Goal: Task Accomplishment & Management: Complete application form

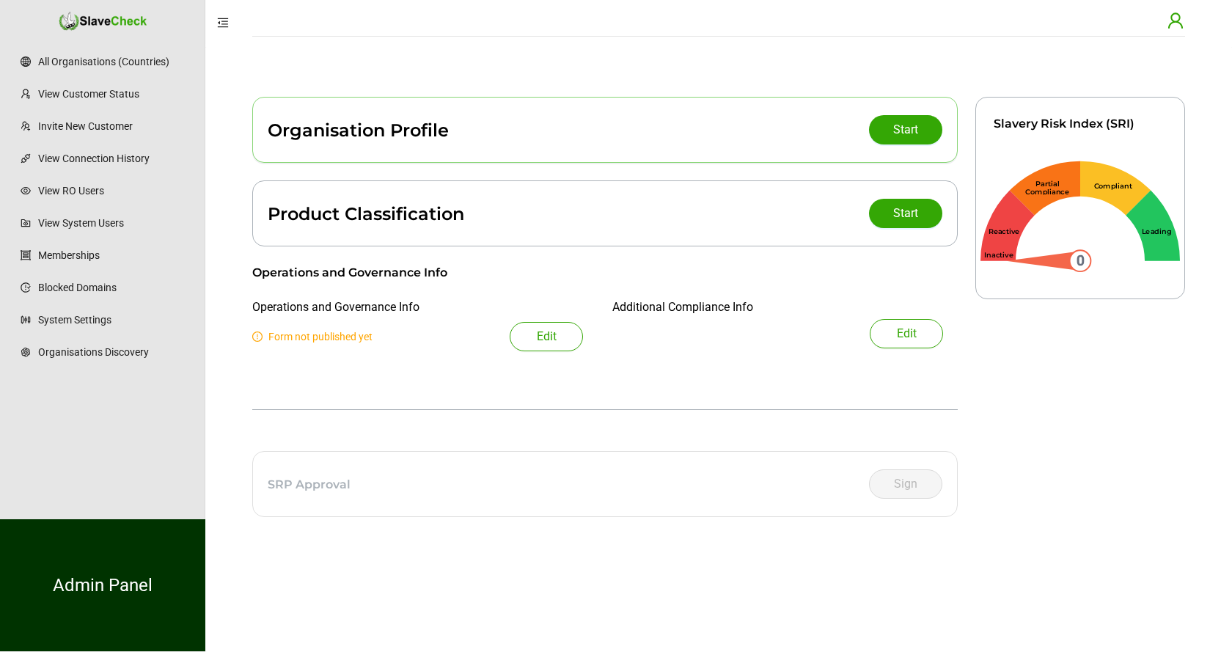
click at [1179, 23] on icon "user" at bounding box center [1175, 19] width 15 height 15
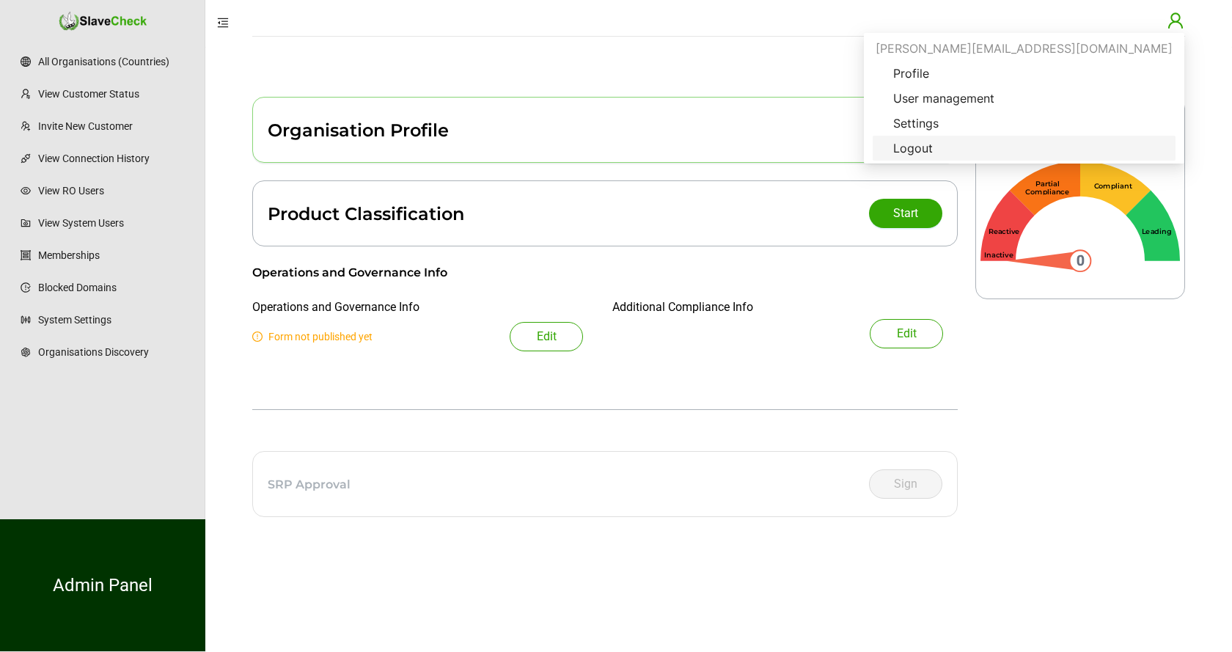
click at [945, 147] on span "Logout" at bounding box center [913, 148] width 63 height 18
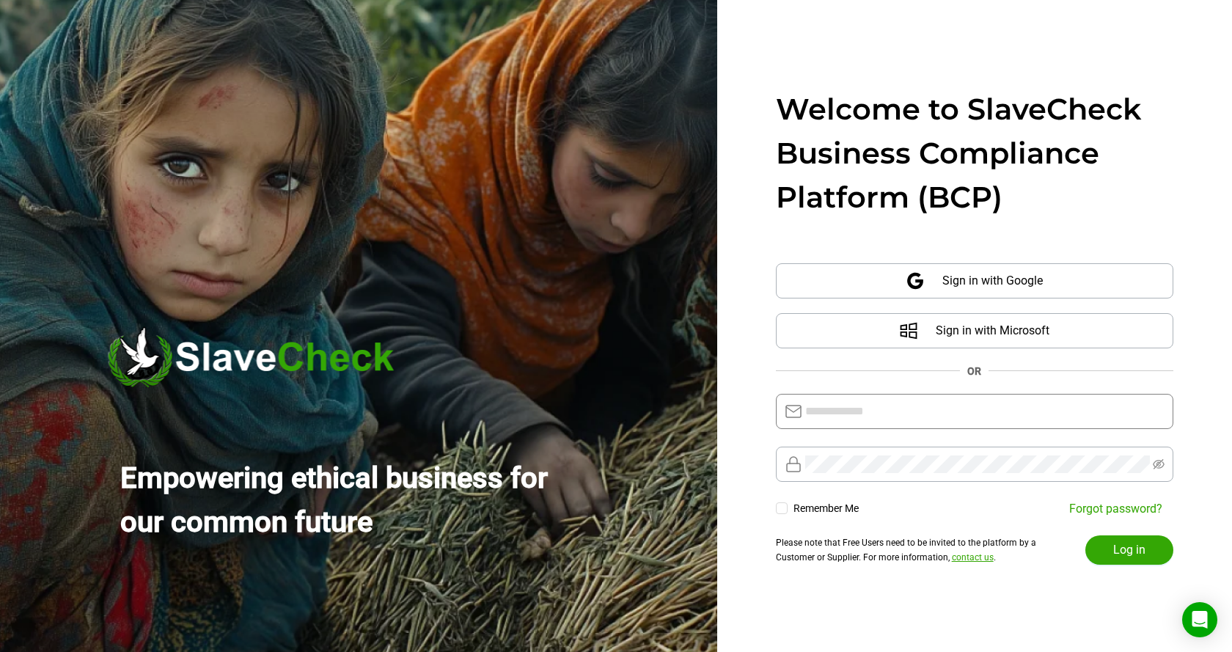
click at [957, 409] on input "text" at bounding box center [984, 412] width 359 height 18
type input "**********"
click at [1136, 546] on span "Log in" at bounding box center [1129, 550] width 32 height 18
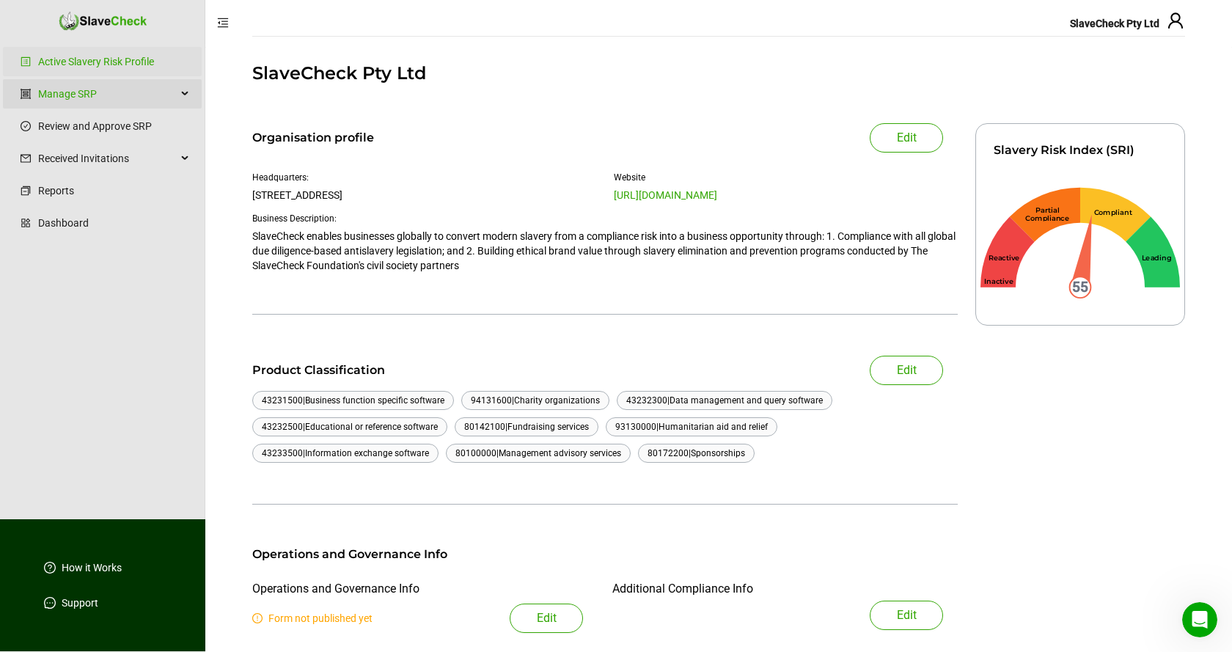
click at [186, 92] on div "Manage SRP" at bounding box center [102, 93] width 199 height 29
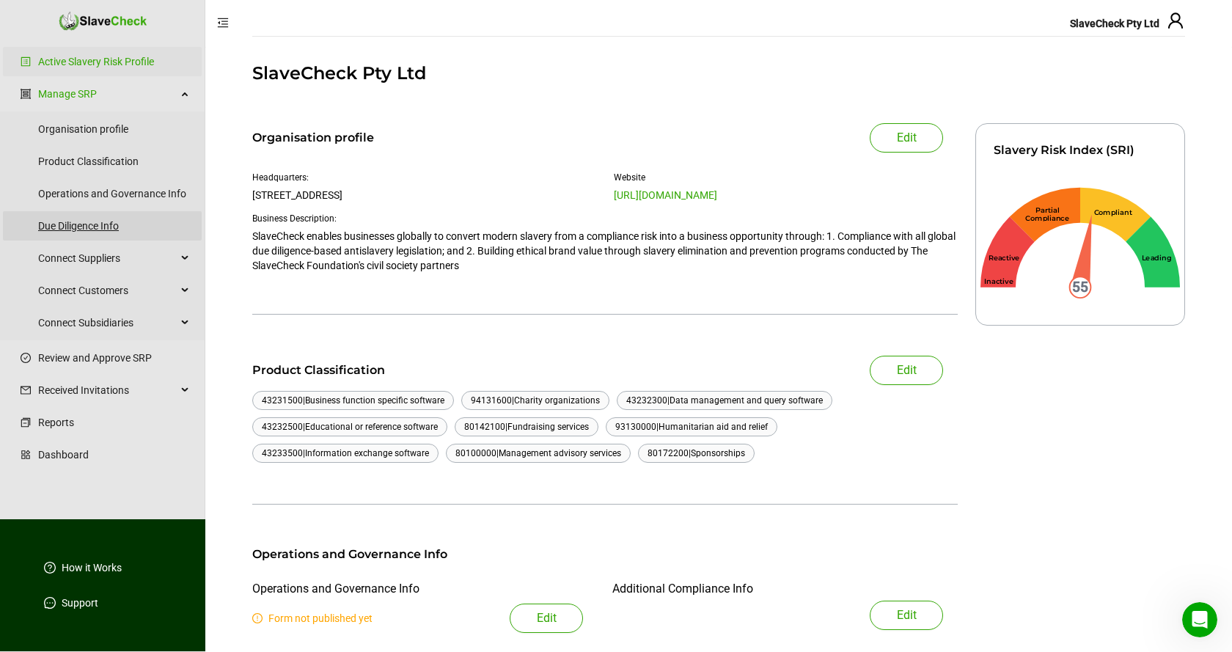
click at [88, 226] on link "Due Diligence Info" at bounding box center [114, 225] width 152 height 29
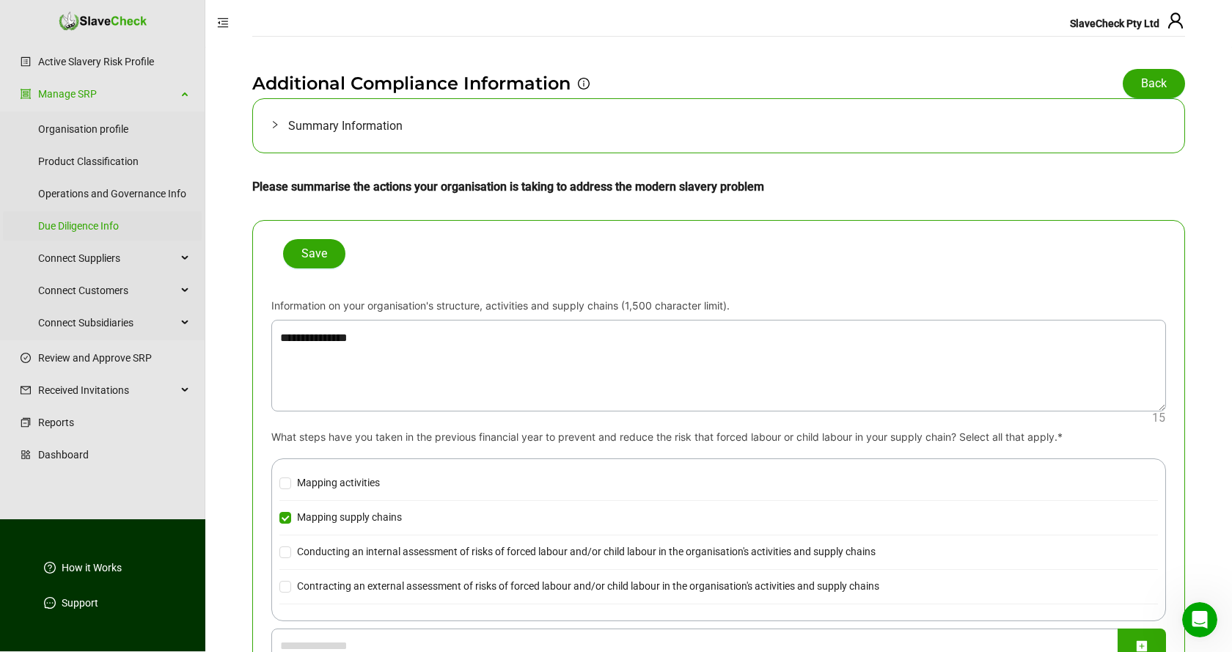
click at [317, 125] on span "Summary Information" at bounding box center [727, 126] width 879 height 18
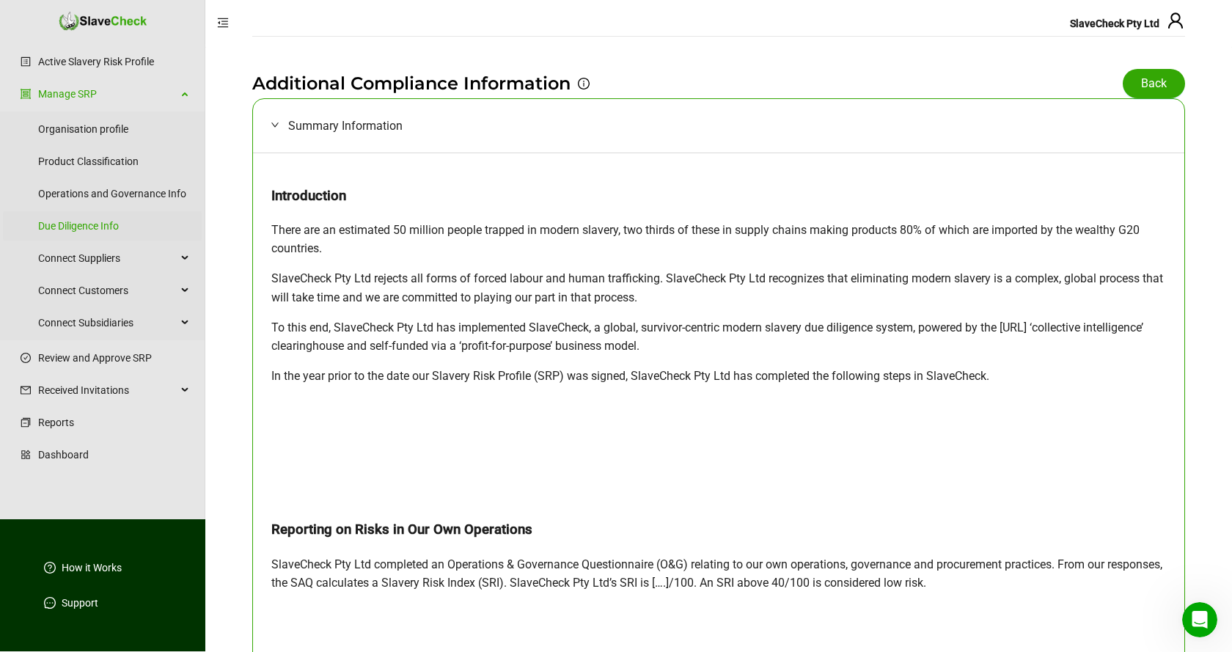
click at [339, 122] on span "Summary Information" at bounding box center [727, 126] width 879 height 18
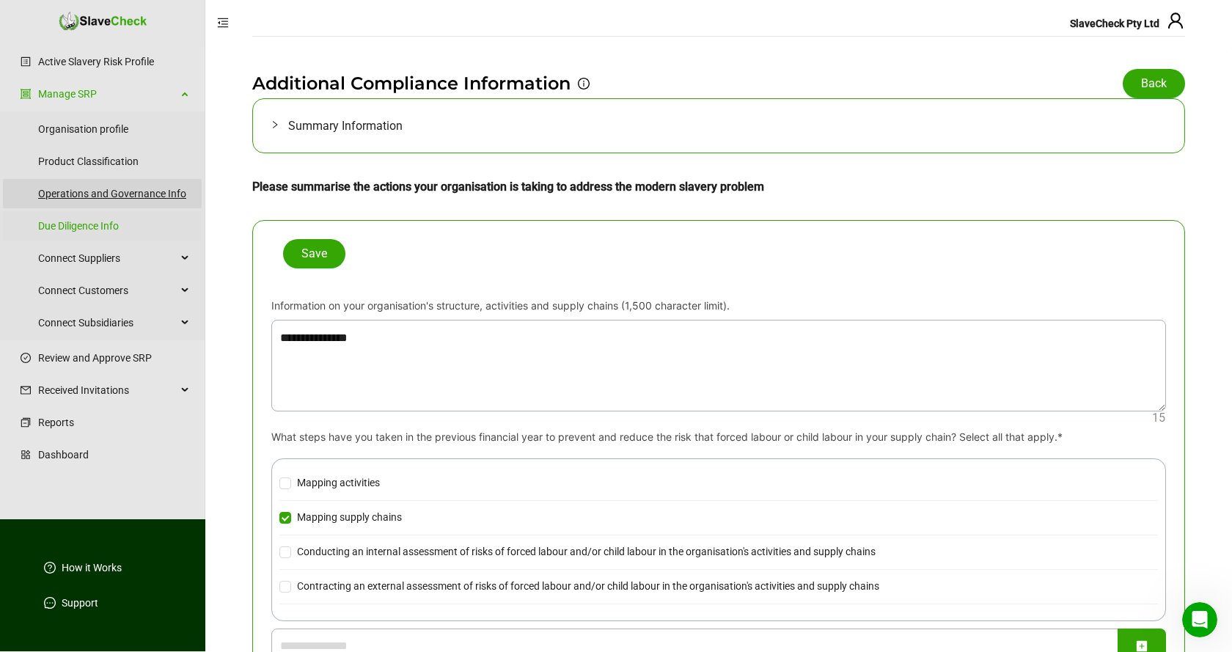
click at [136, 195] on link "Operations and Governance Info" at bounding box center [114, 193] width 152 height 29
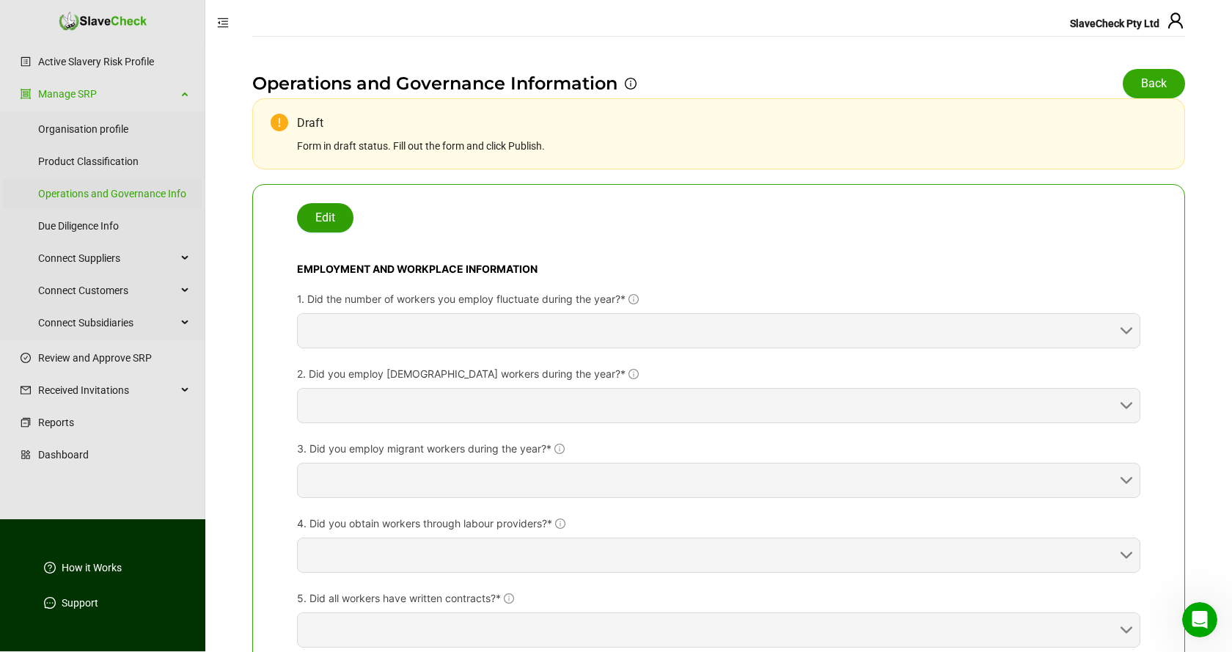
click at [322, 218] on span "Edit" at bounding box center [325, 218] width 20 height 18
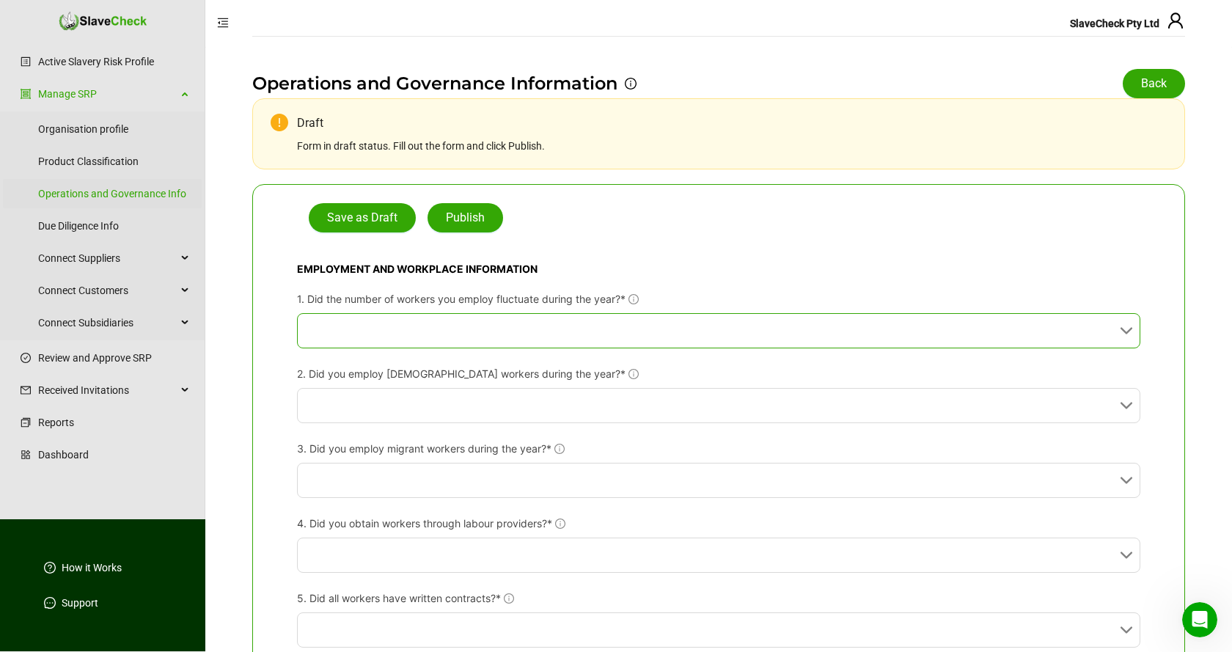
click at [751, 331] on input "1. Did the number of workers you employ fluctuate during the year?*" at bounding box center [714, 331] width 817 height 34
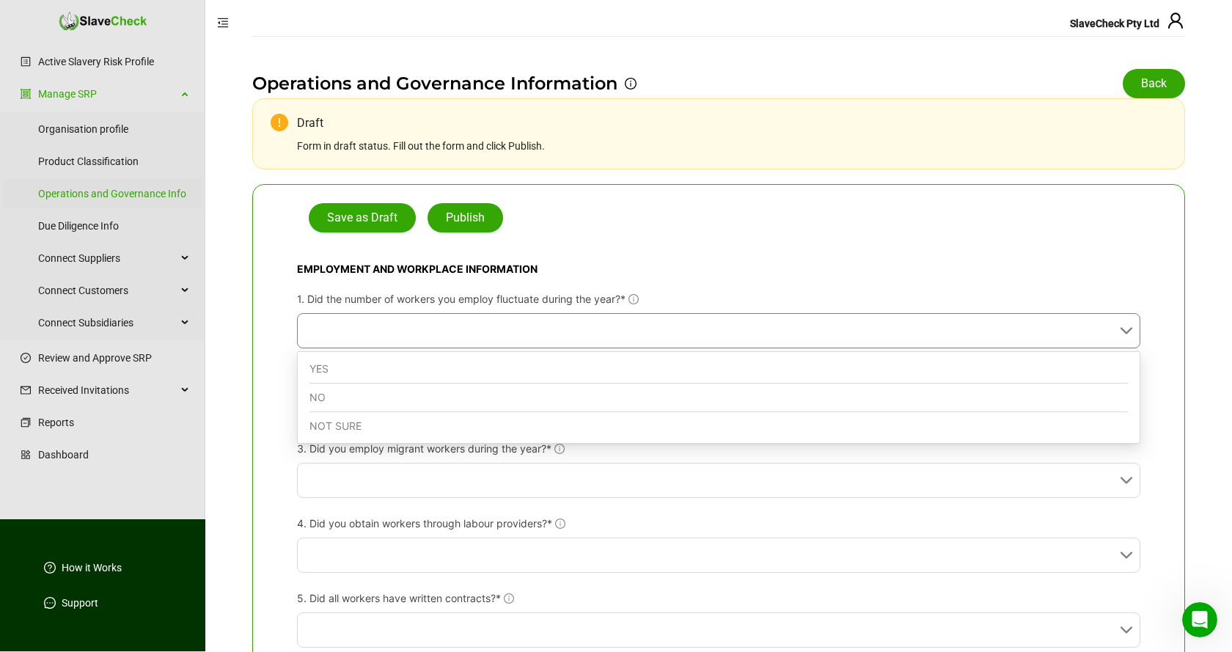
click at [626, 363] on div "YES" at bounding box center [718, 369] width 818 height 29
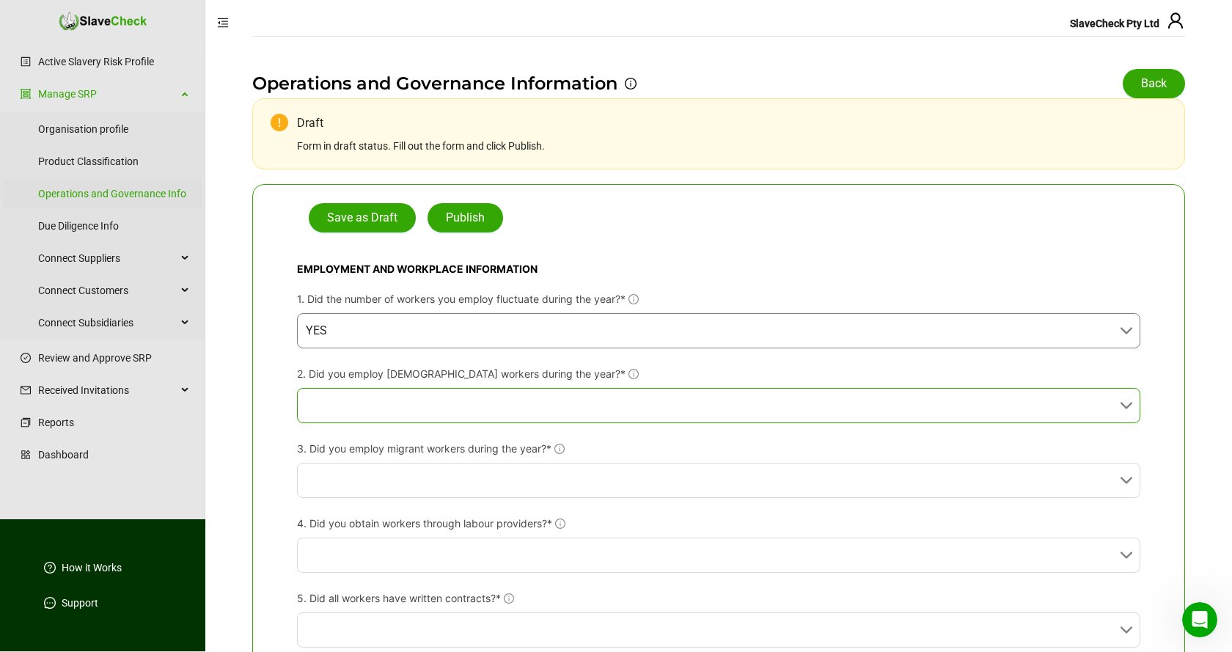
click at [629, 407] on input "2. Did you employ [DEMOGRAPHIC_DATA] workers during the year?*" at bounding box center [714, 406] width 817 height 34
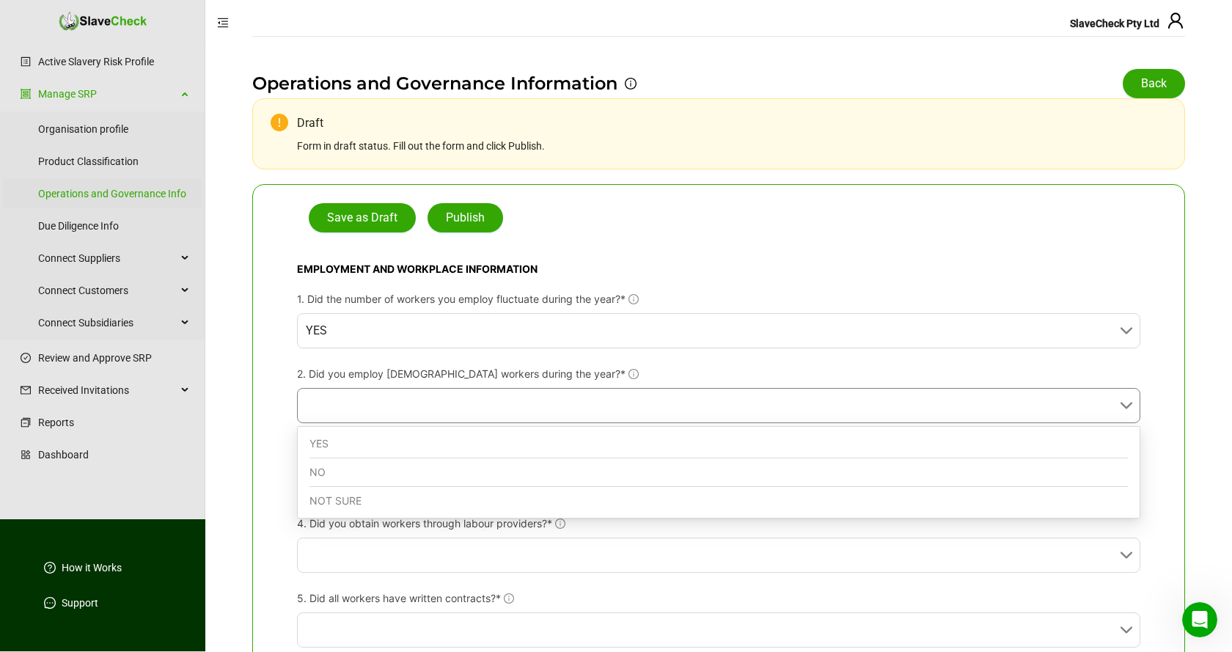
click at [623, 466] on div "NO" at bounding box center [718, 472] width 818 height 29
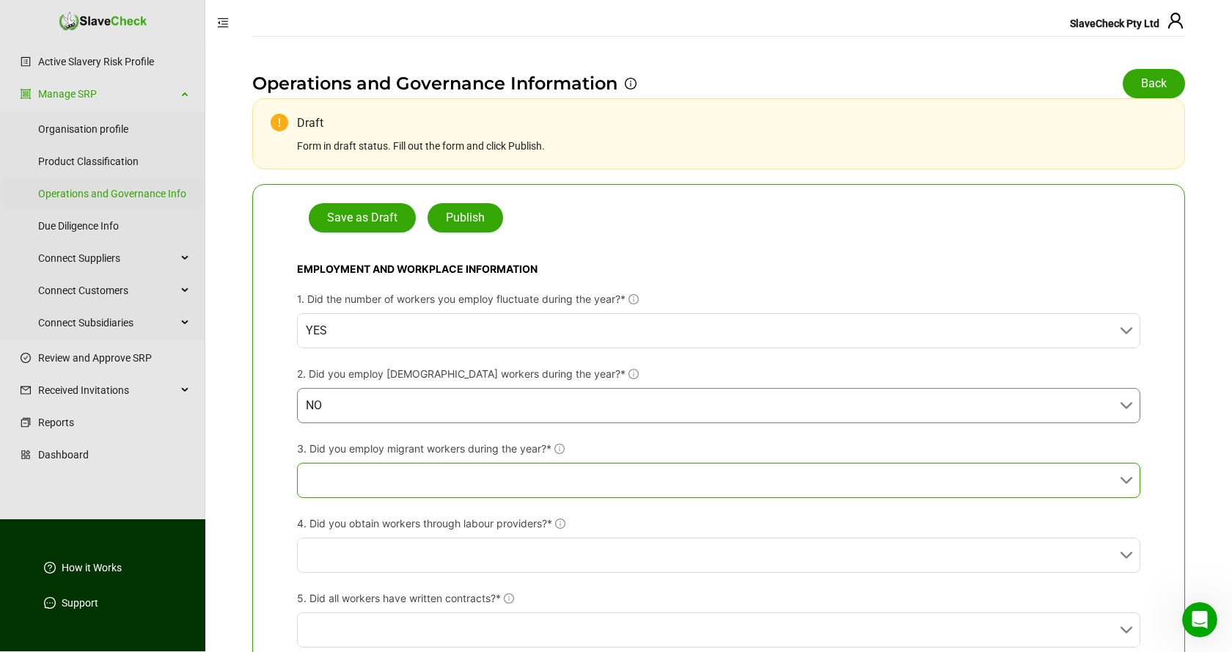
click at [565, 473] on input "3. Did you employ migrant workers during the year?*" at bounding box center [714, 480] width 817 height 34
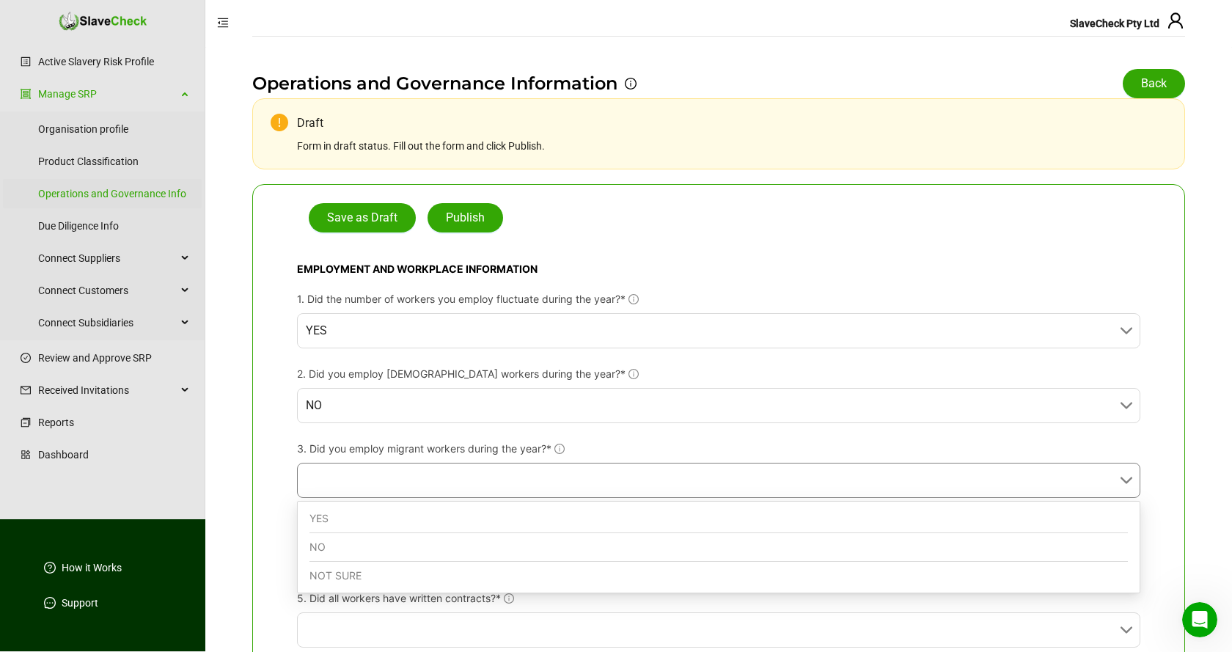
click at [519, 543] on div "NO" at bounding box center [718, 547] width 818 height 29
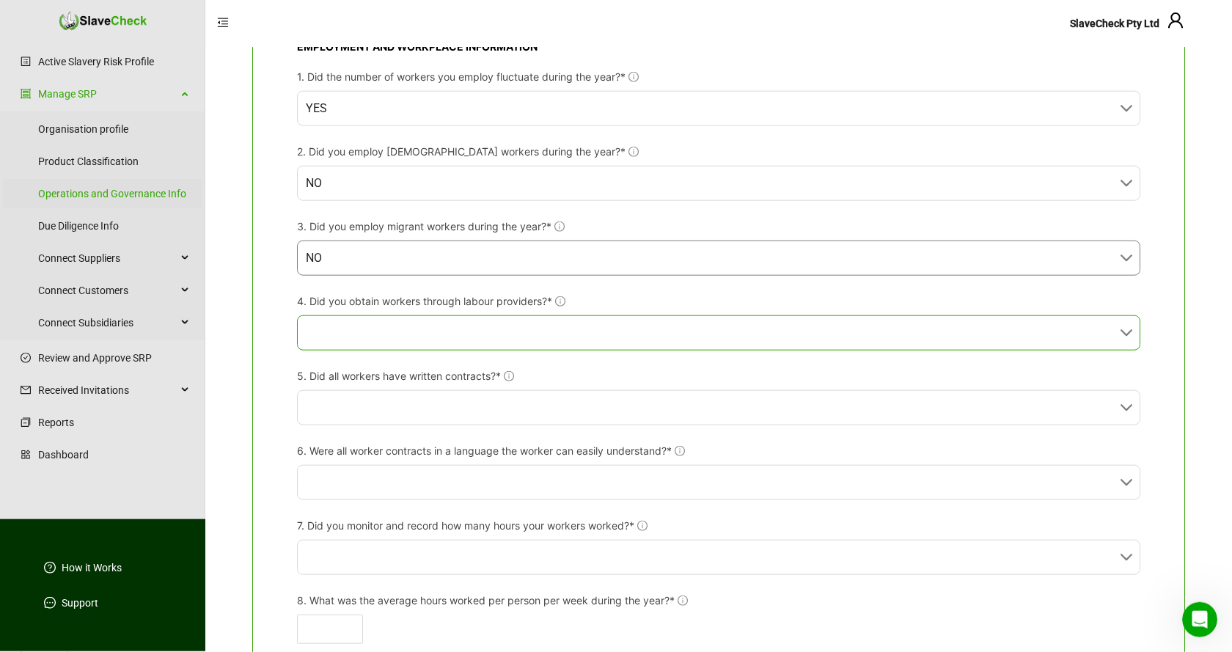
scroll to position [224, 0]
click at [542, 331] on input "4. Did you obtain workers through labour providers?*" at bounding box center [714, 331] width 817 height 34
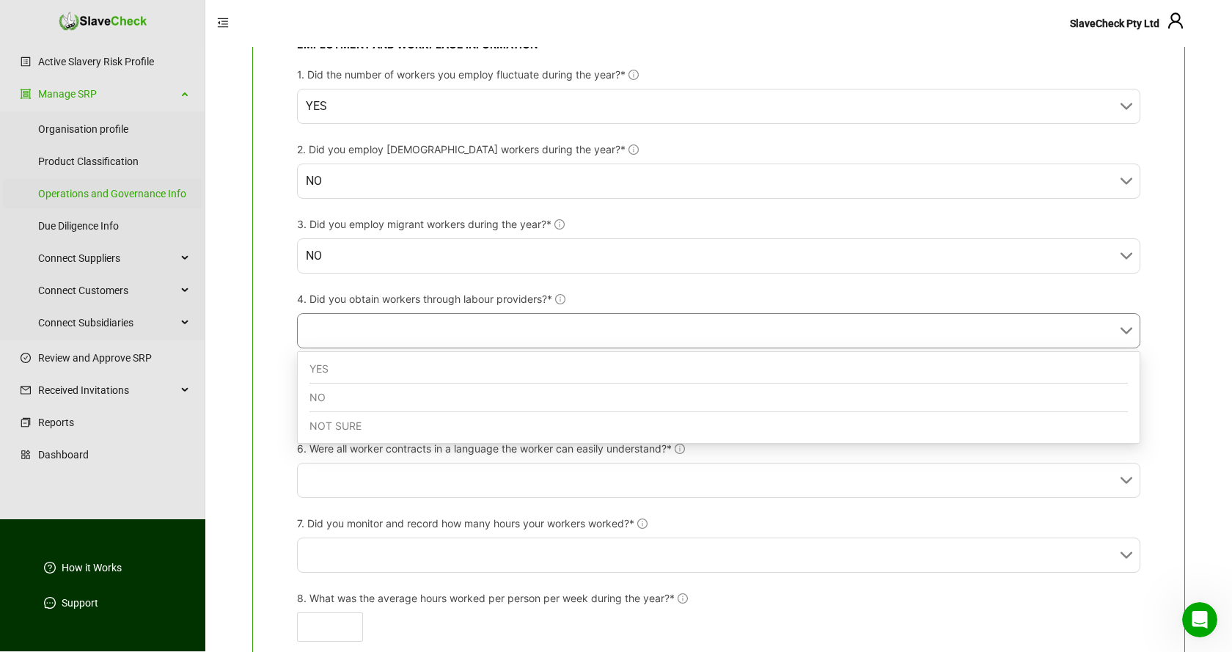
click at [500, 400] on div "NO" at bounding box center [718, 398] width 818 height 29
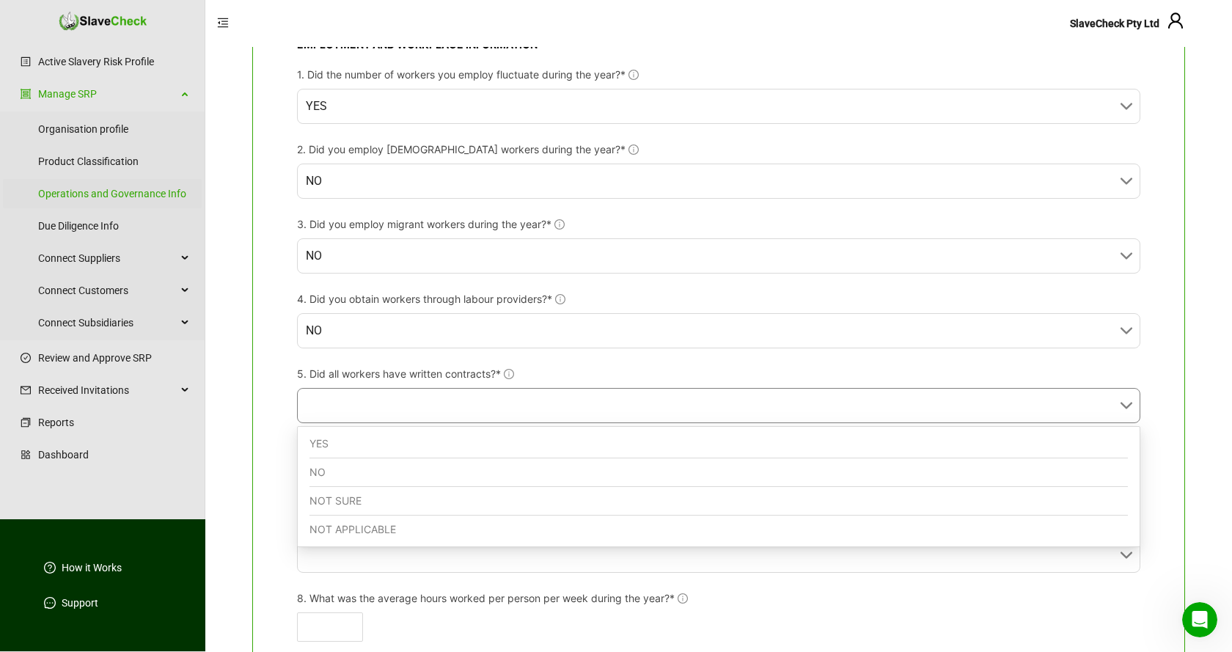
click at [500, 399] on input "5. Did all workers have written contracts?*" at bounding box center [714, 406] width 817 height 34
click at [457, 444] on div "YES" at bounding box center [718, 444] width 818 height 29
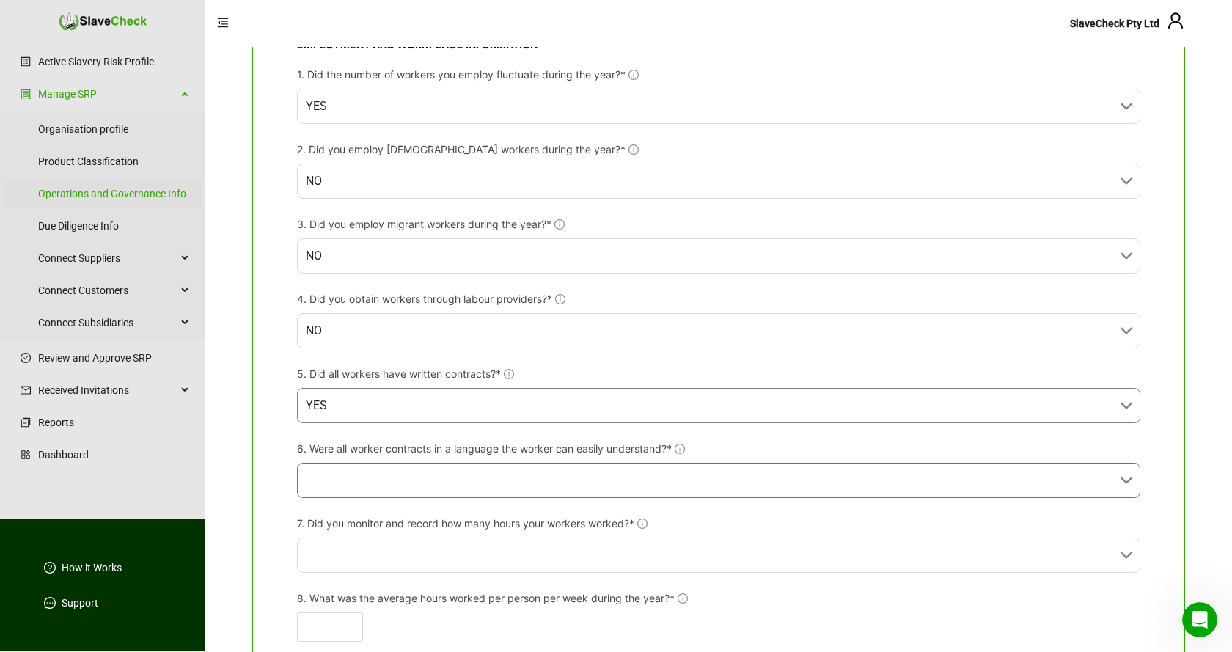
click at [452, 477] on input "6. Were all worker contracts in a language the worker can easily understand?*" at bounding box center [714, 480] width 817 height 34
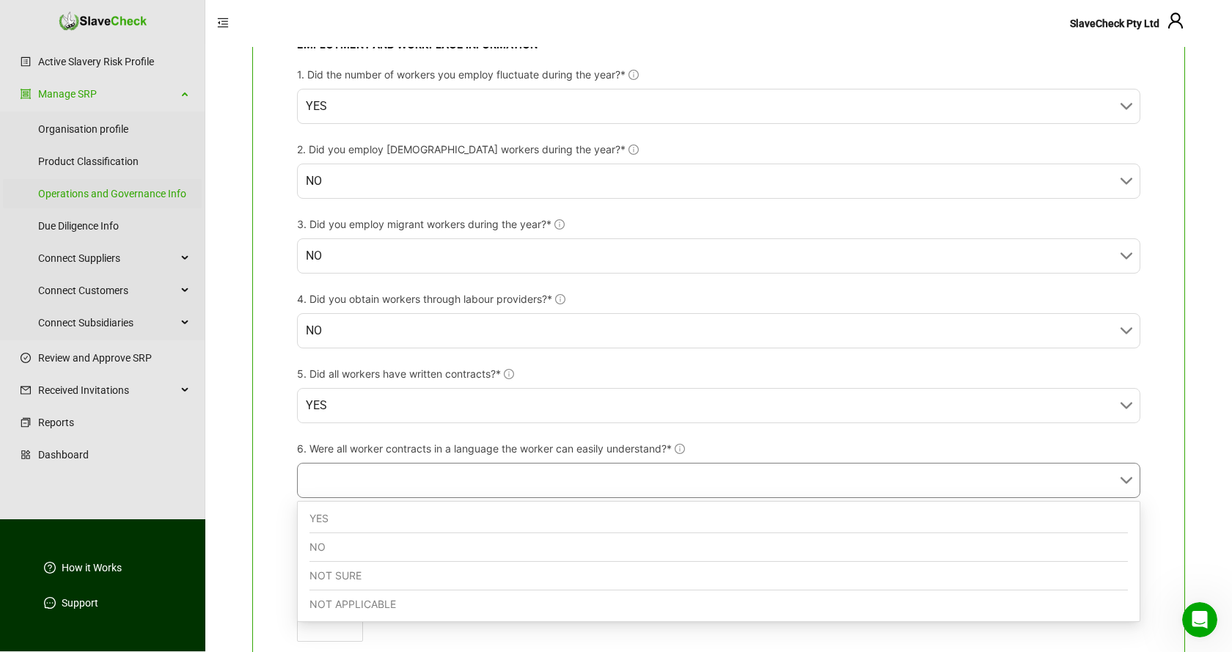
click at [428, 513] on div "YES" at bounding box center [718, 519] width 818 height 29
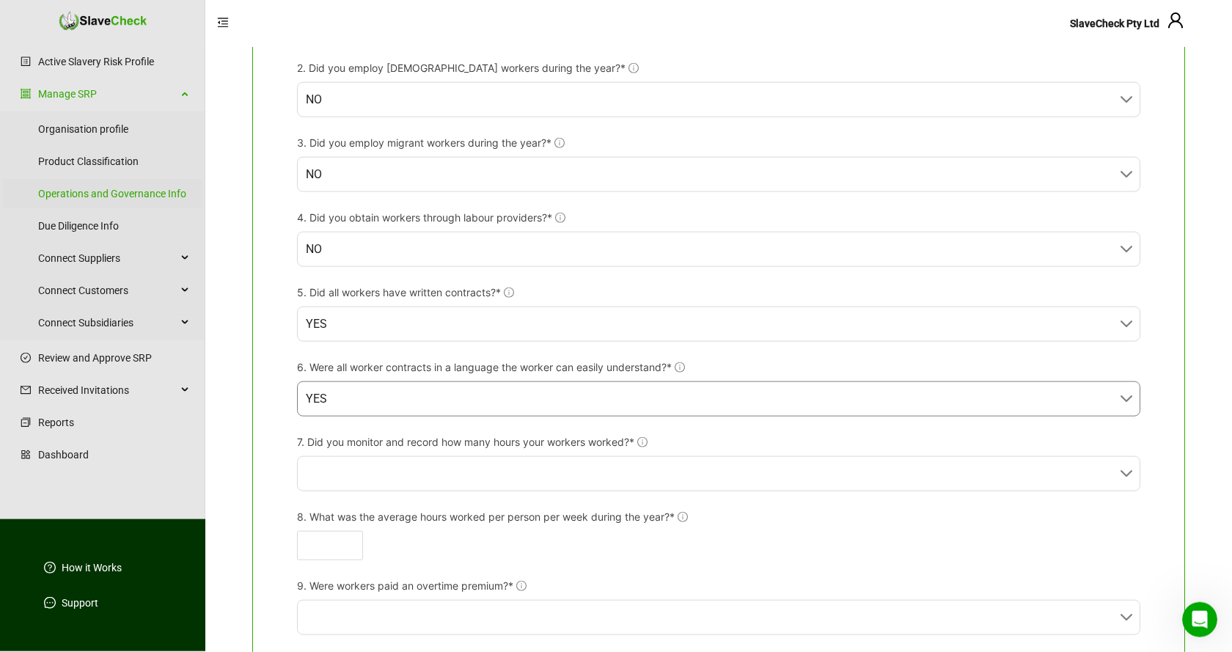
scroll to position [449, 0]
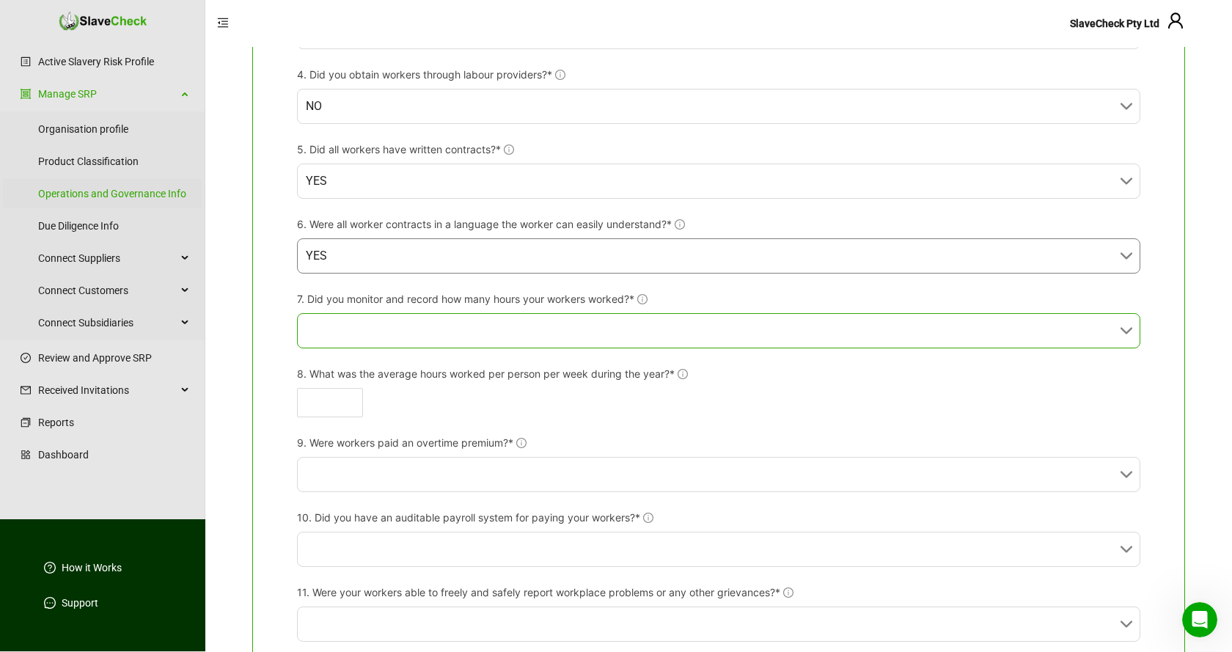
click at [541, 331] on input "7. Did you monitor and record how many hours your workers worked?*" at bounding box center [714, 331] width 817 height 34
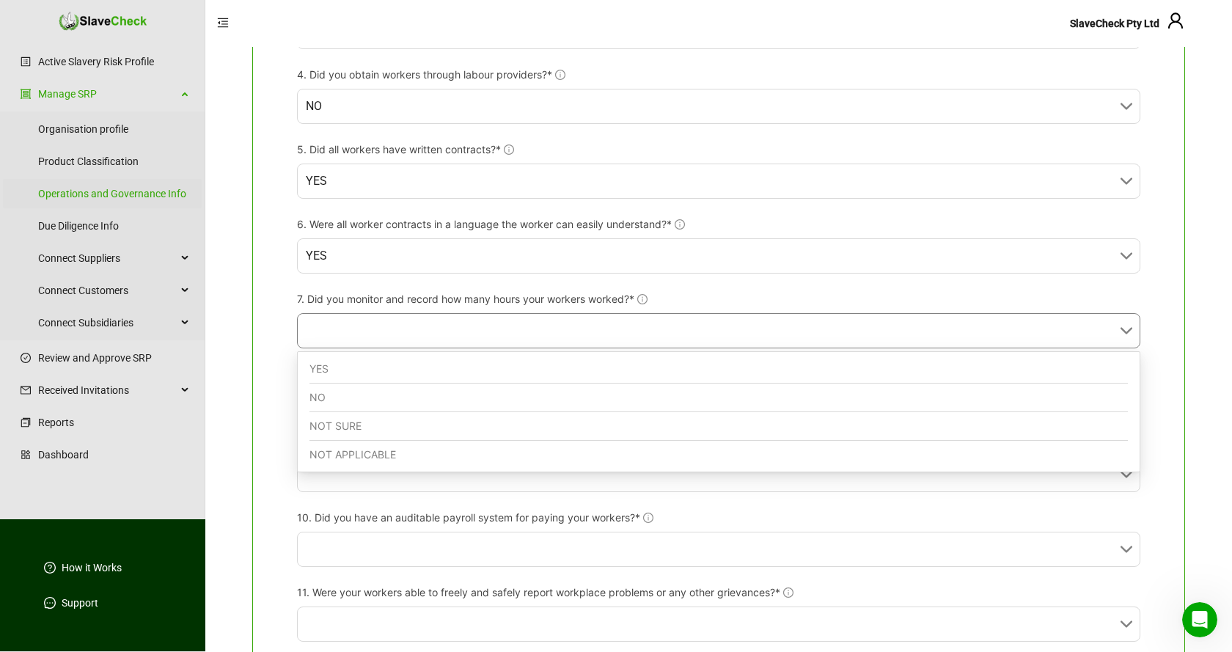
click at [448, 396] on div "NO" at bounding box center [718, 398] width 818 height 29
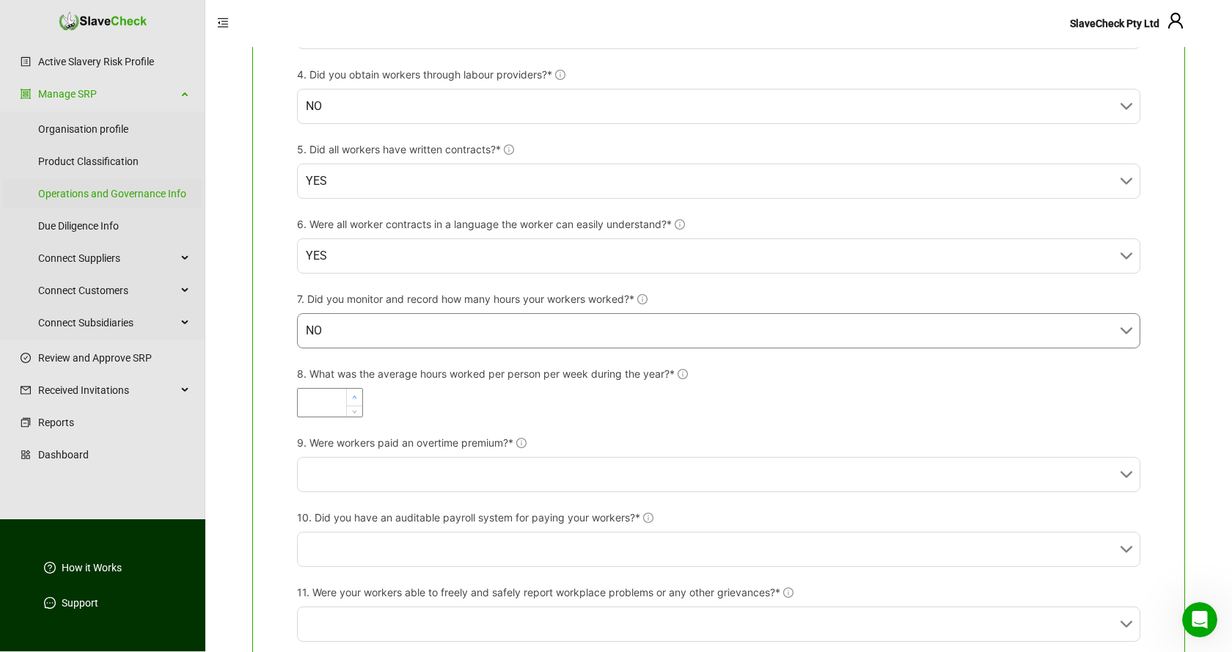
click at [349, 400] on span "Increase Value" at bounding box center [354, 397] width 16 height 17
drag, startPoint x: 330, startPoint y: 401, endPoint x: 265, endPoint y: 407, distance: 64.8
click at [298, 407] on input "*" at bounding box center [330, 403] width 65 height 28
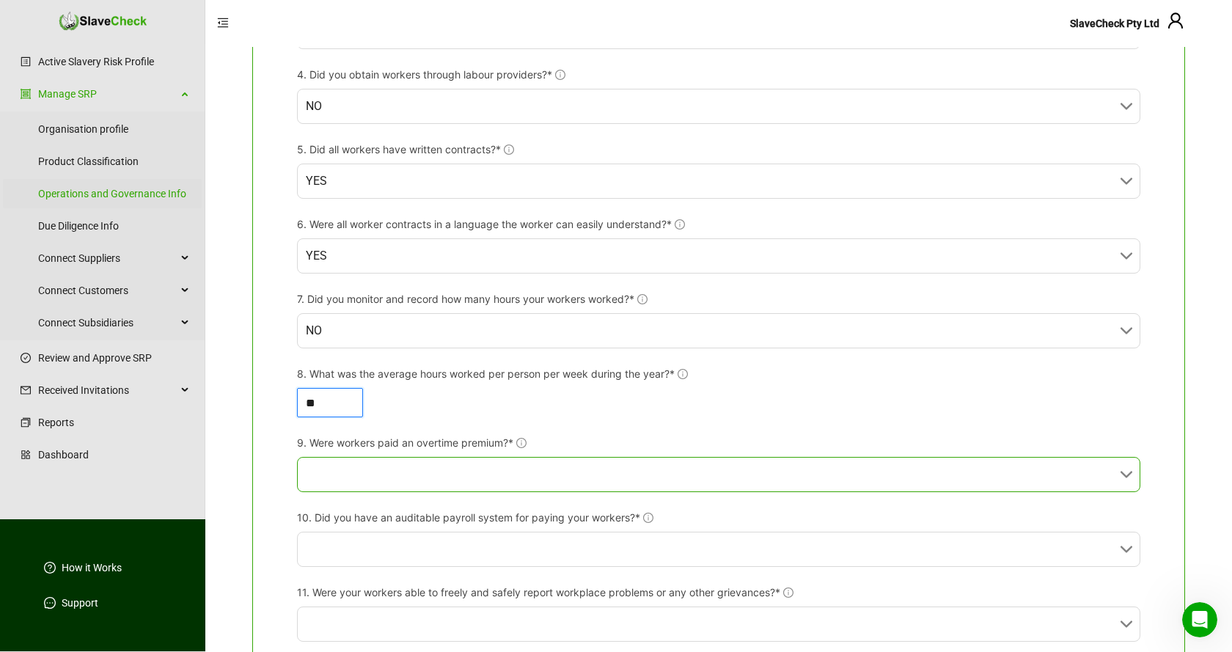
type input "**"
click at [480, 472] on input "9. Were workers paid an overtime premium?*" at bounding box center [714, 475] width 817 height 34
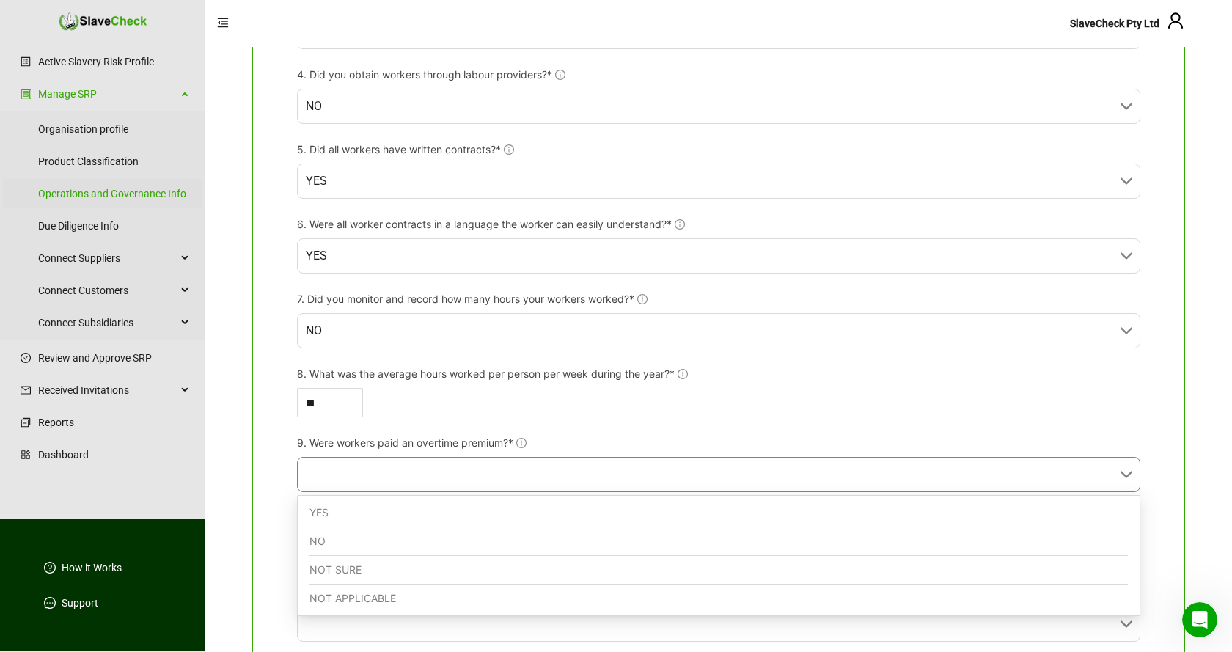
click at [359, 536] on div "NO" at bounding box center [718, 541] width 818 height 29
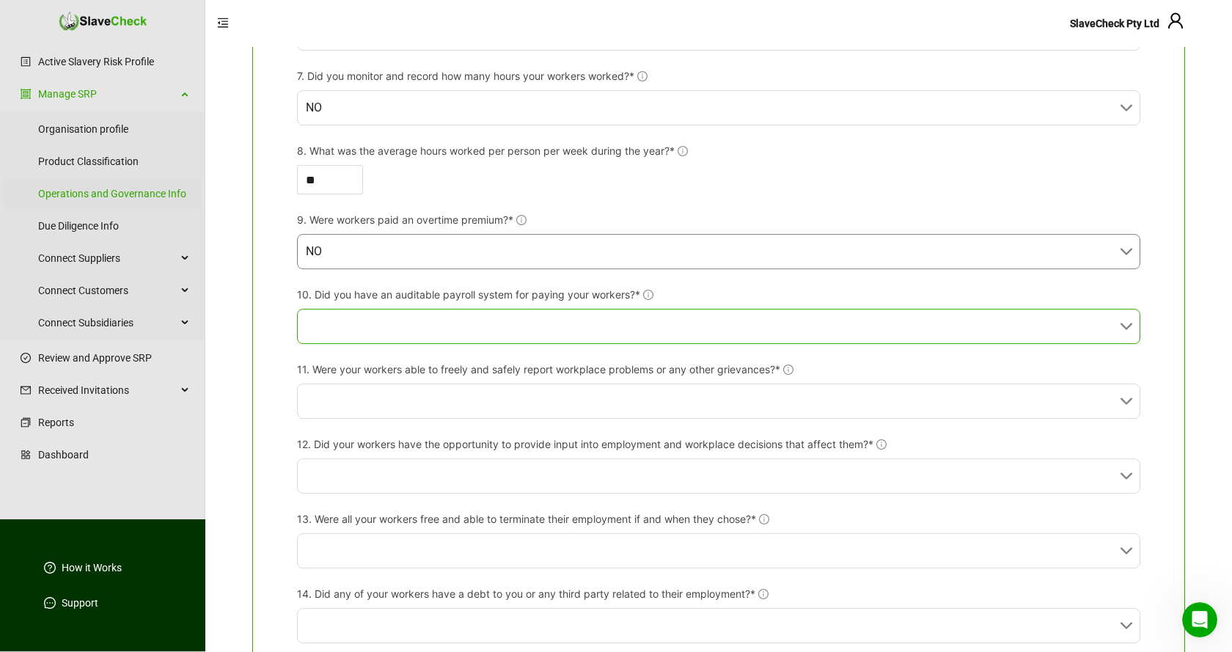
scroll to position [673, 0]
click at [511, 326] on input "10. Did you have an auditable payroll system for paying your workers?*" at bounding box center [714, 325] width 817 height 34
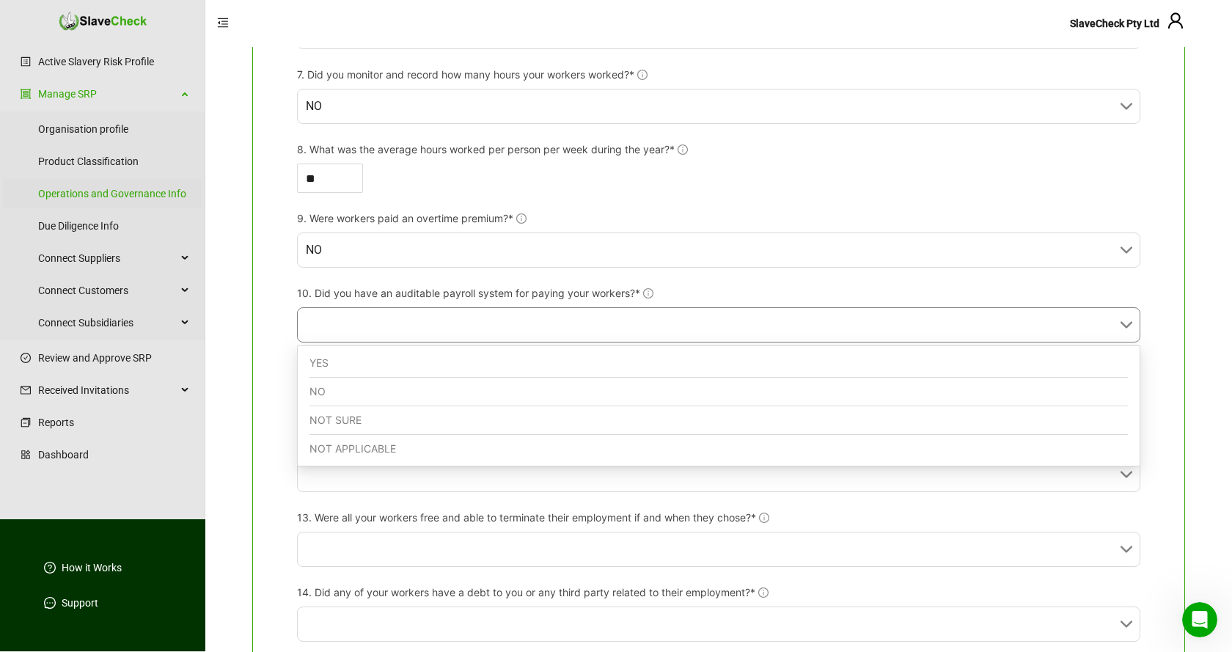
click at [454, 360] on div "YES" at bounding box center [718, 363] width 818 height 29
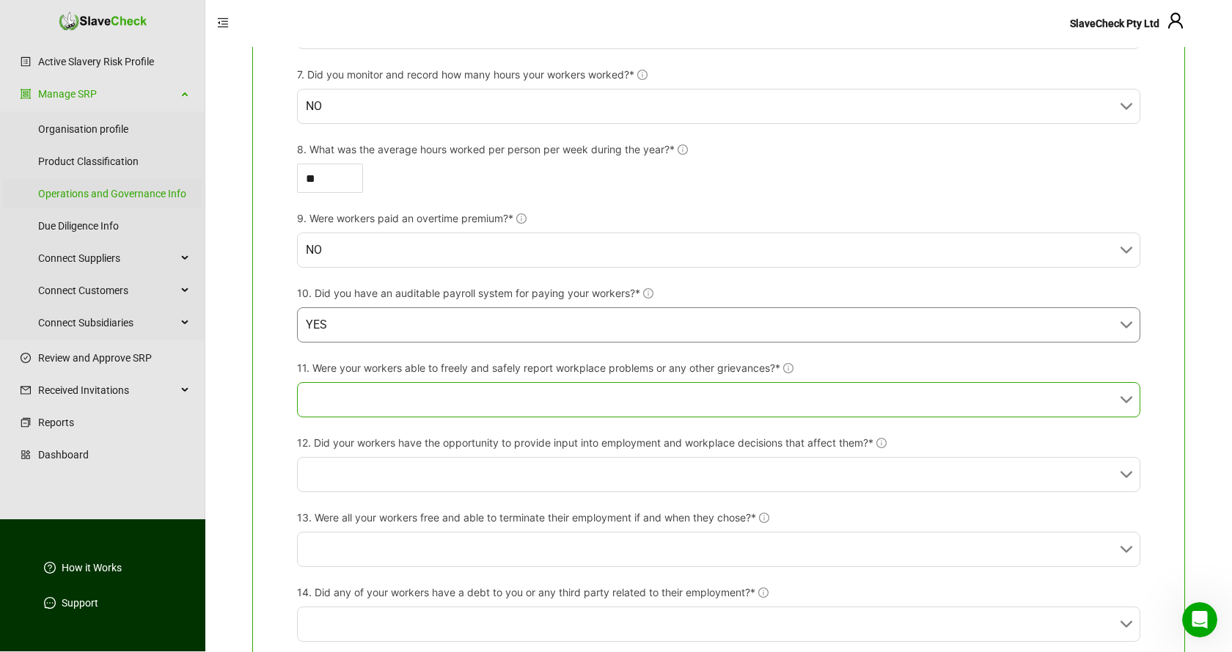
click at [447, 403] on input "11. Were your workers able to freely and safely report workplace problems or an…" at bounding box center [714, 400] width 817 height 34
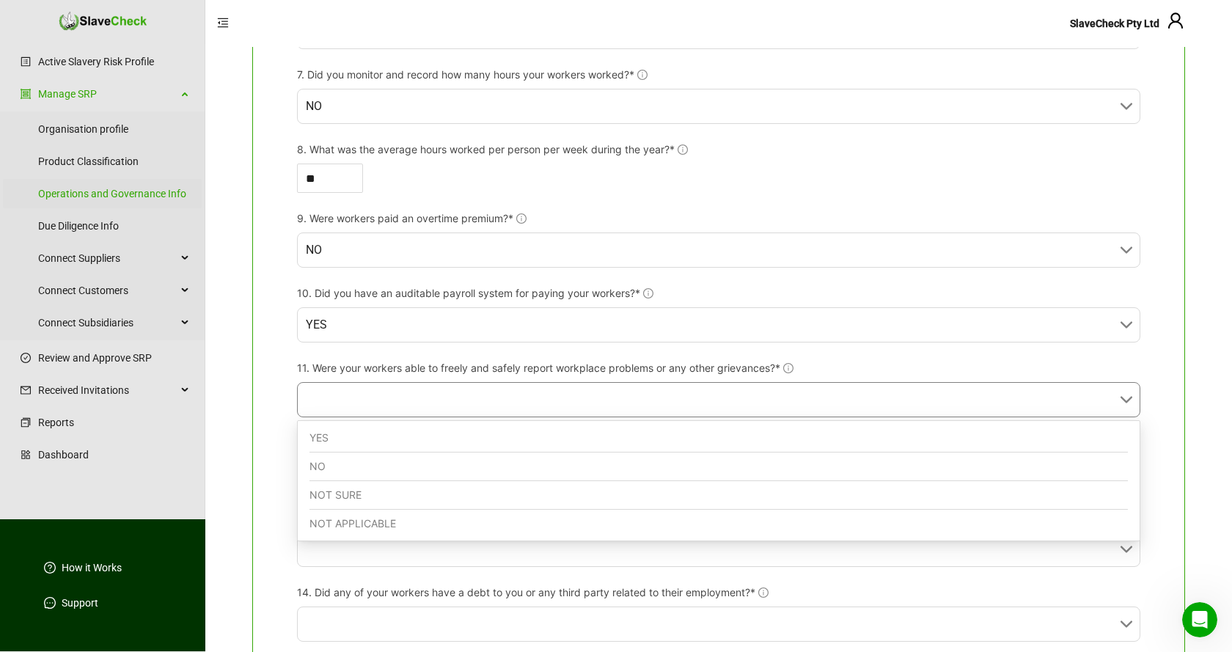
click at [420, 438] on div "YES" at bounding box center [718, 438] width 818 height 29
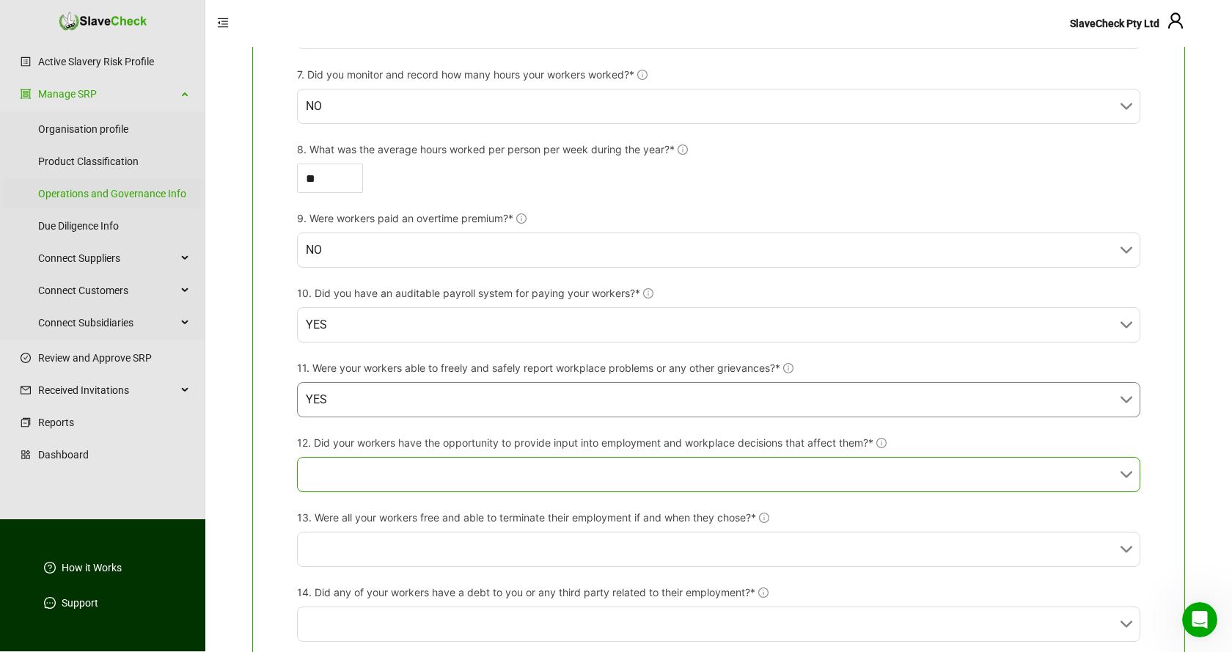
click at [430, 470] on input "12. Did your workers have the opportunity to provide input into employment and …" at bounding box center [714, 475] width 817 height 34
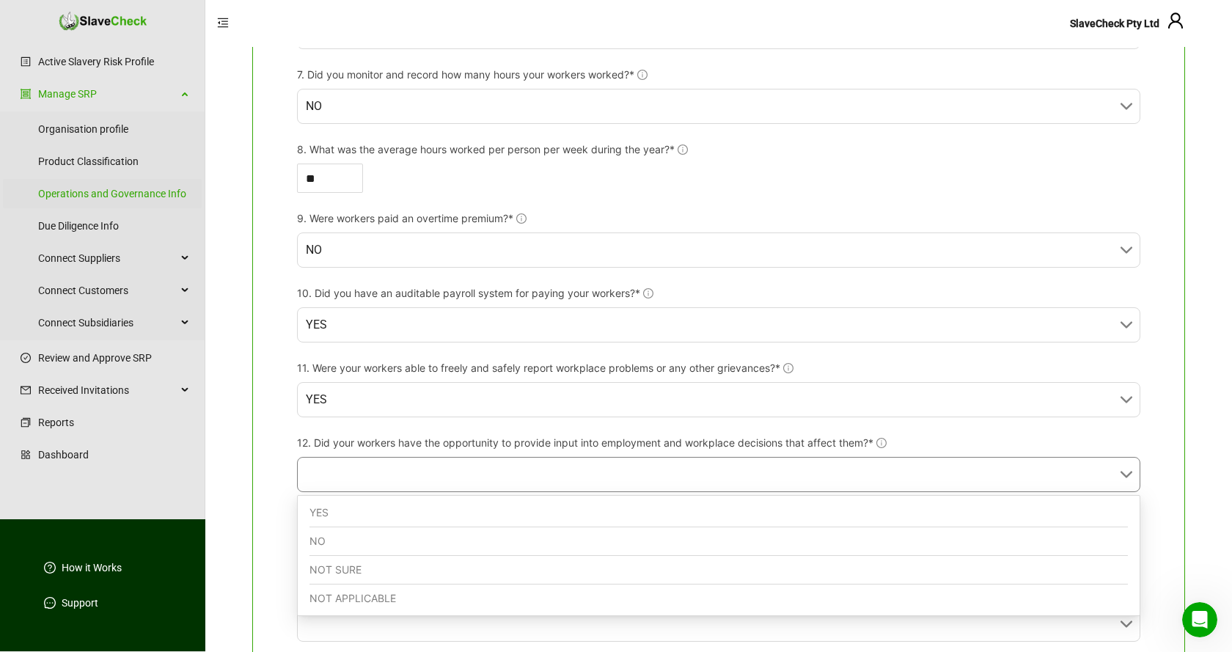
click at [424, 510] on div "YES" at bounding box center [718, 513] width 818 height 29
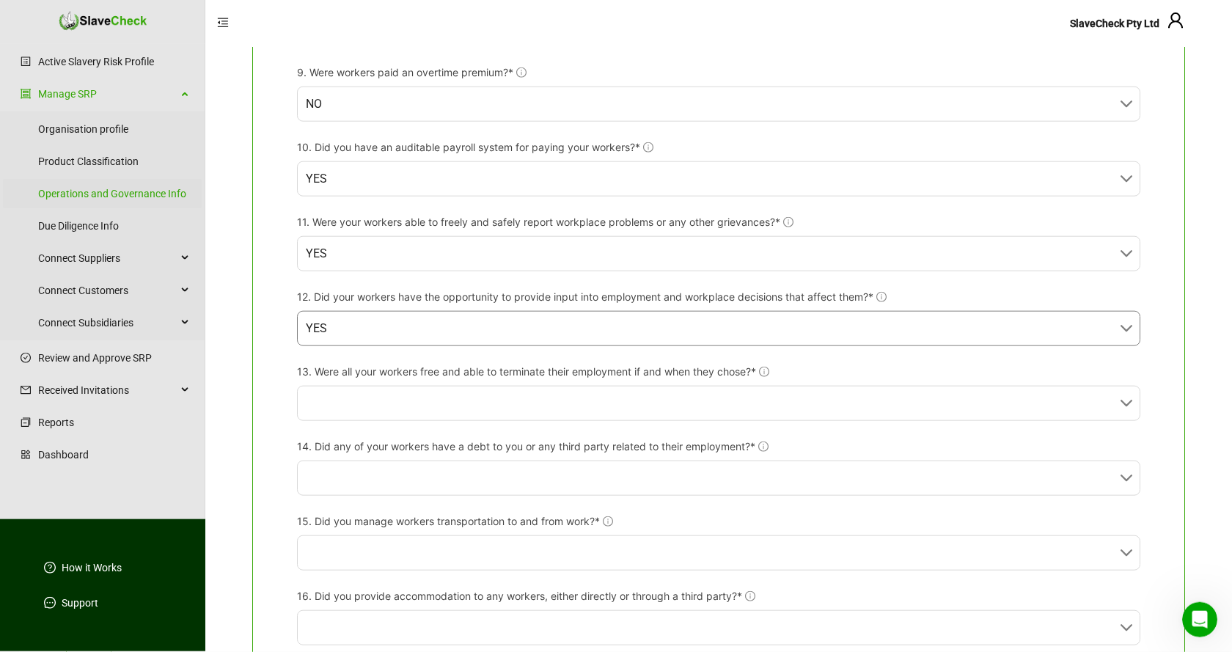
scroll to position [898, 0]
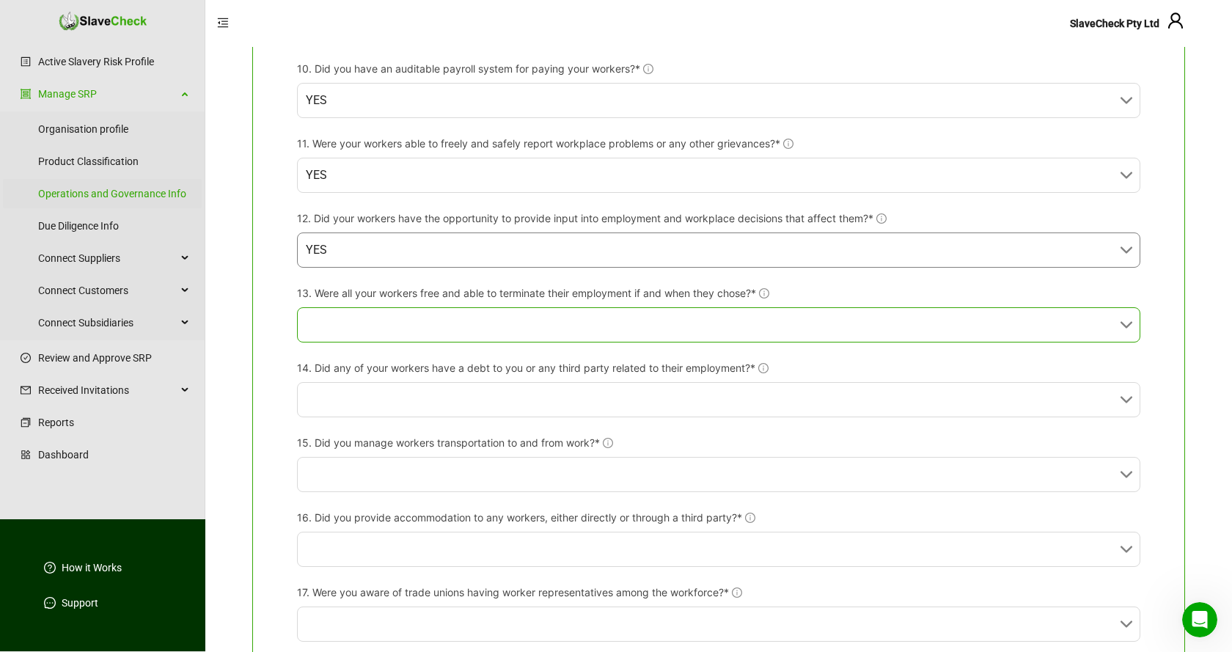
click at [514, 321] on input "13. Were all your workers free and able to terminate their employment if and wh…" at bounding box center [714, 325] width 817 height 34
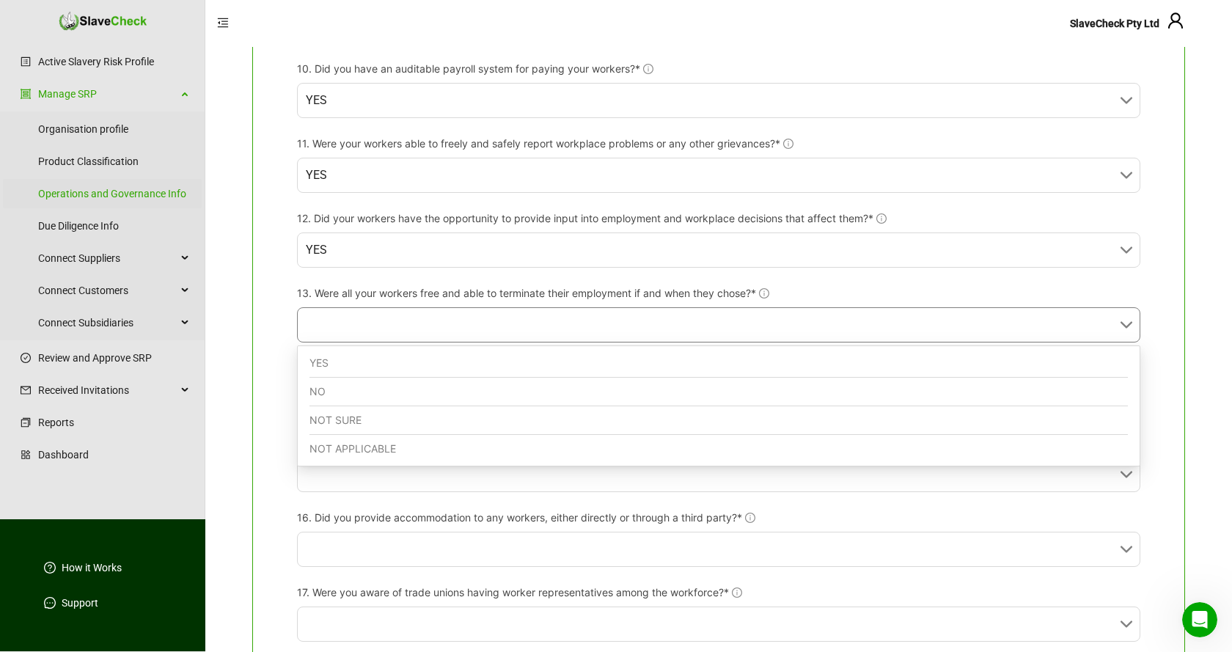
click at [454, 362] on div "YES" at bounding box center [718, 363] width 818 height 29
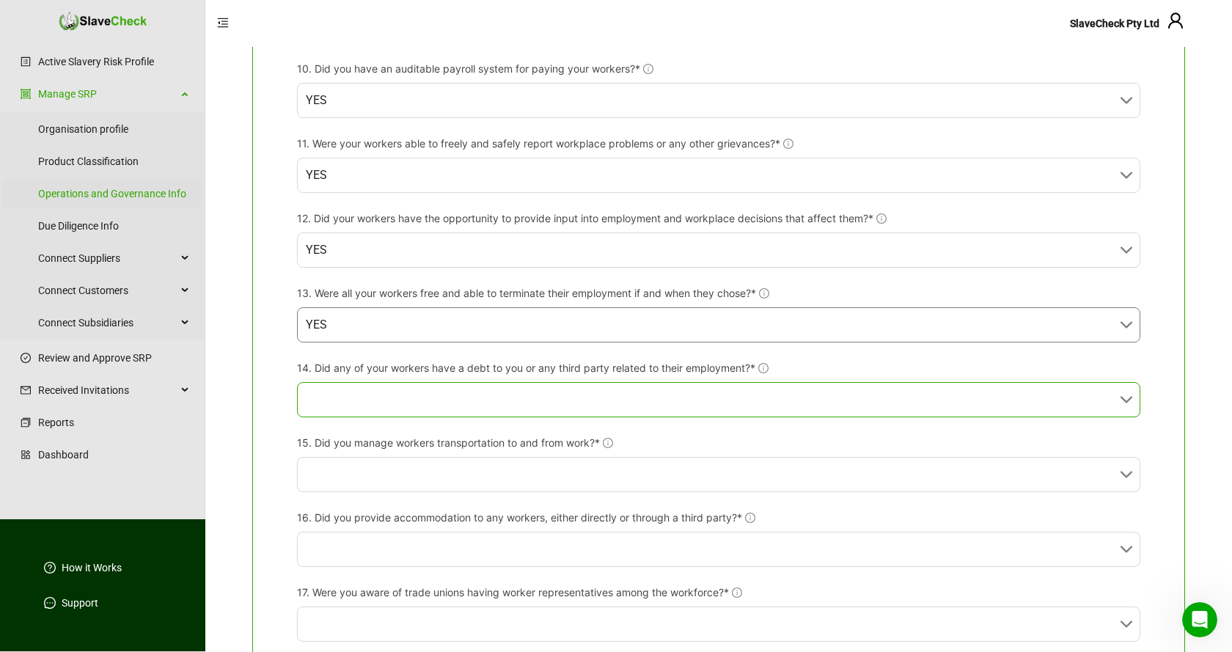
click at [441, 398] on input "14. Did any of your workers have a debt to you or any third party related to th…" at bounding box center [714, 400] width 817 height 34
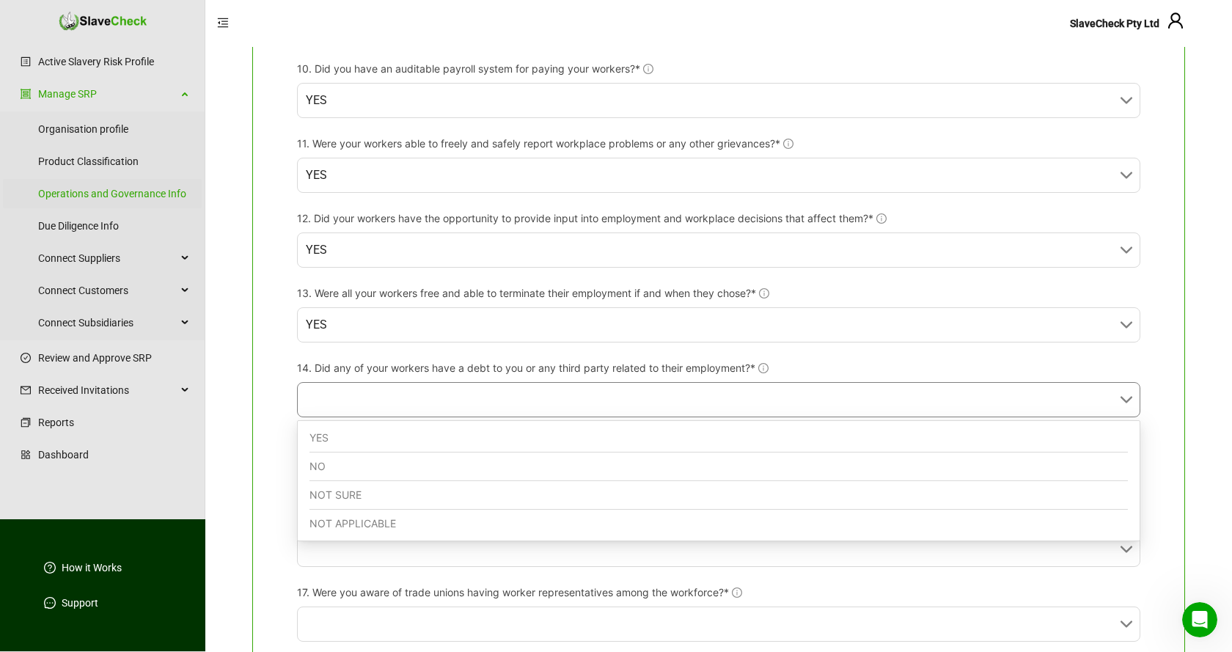
click at [412, 465] on div "NO" at bounding box center [718, 466] width 818 height 29
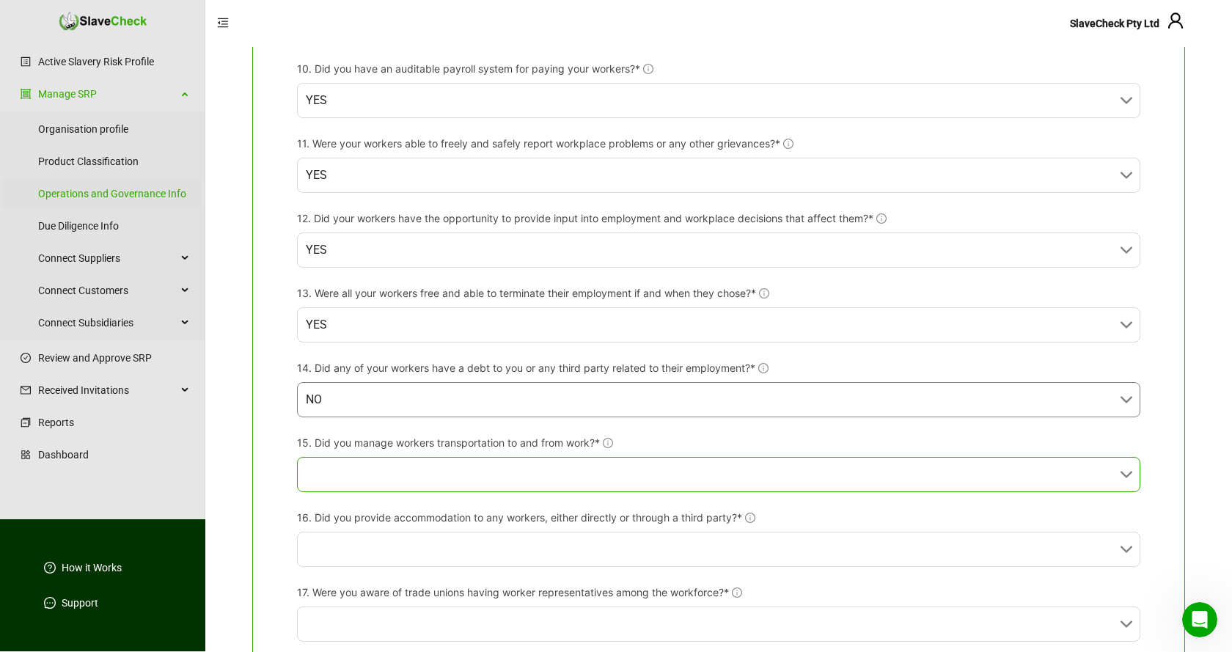
click at [411, 472] on input "15. Did you manage workers transportation to and from work?*" at bounding box center [714, 475] width 817 height 34
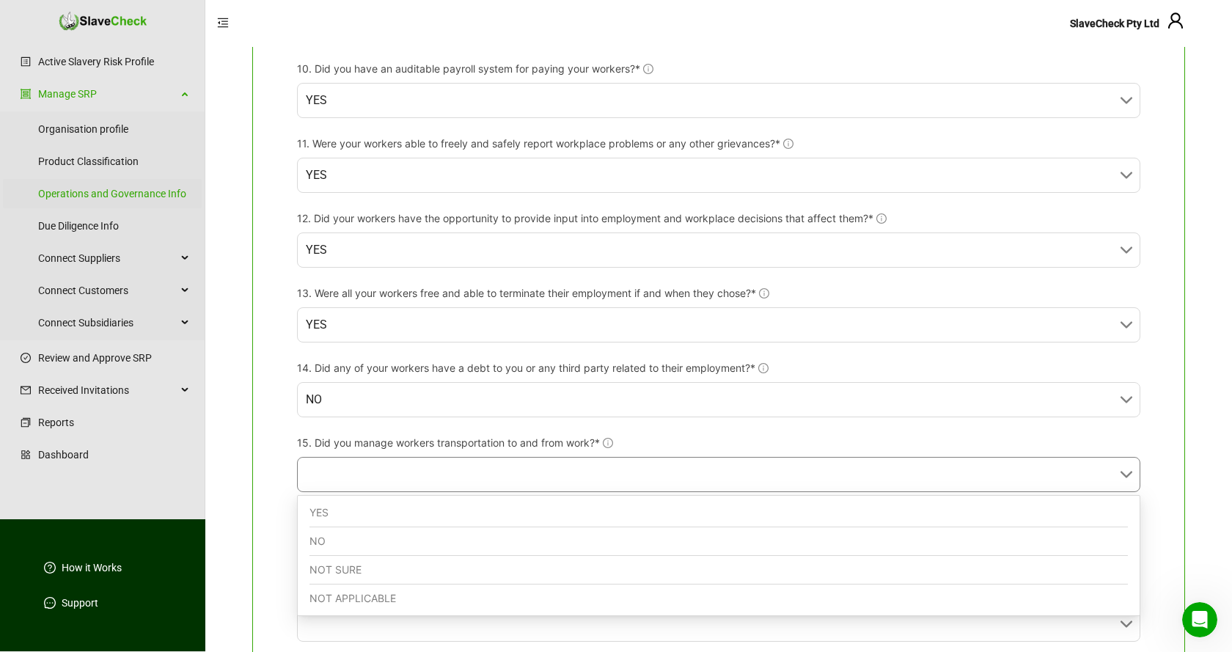
click at [406, 545] on div "NO" at bounding box center [718, 541] width 818 height 29
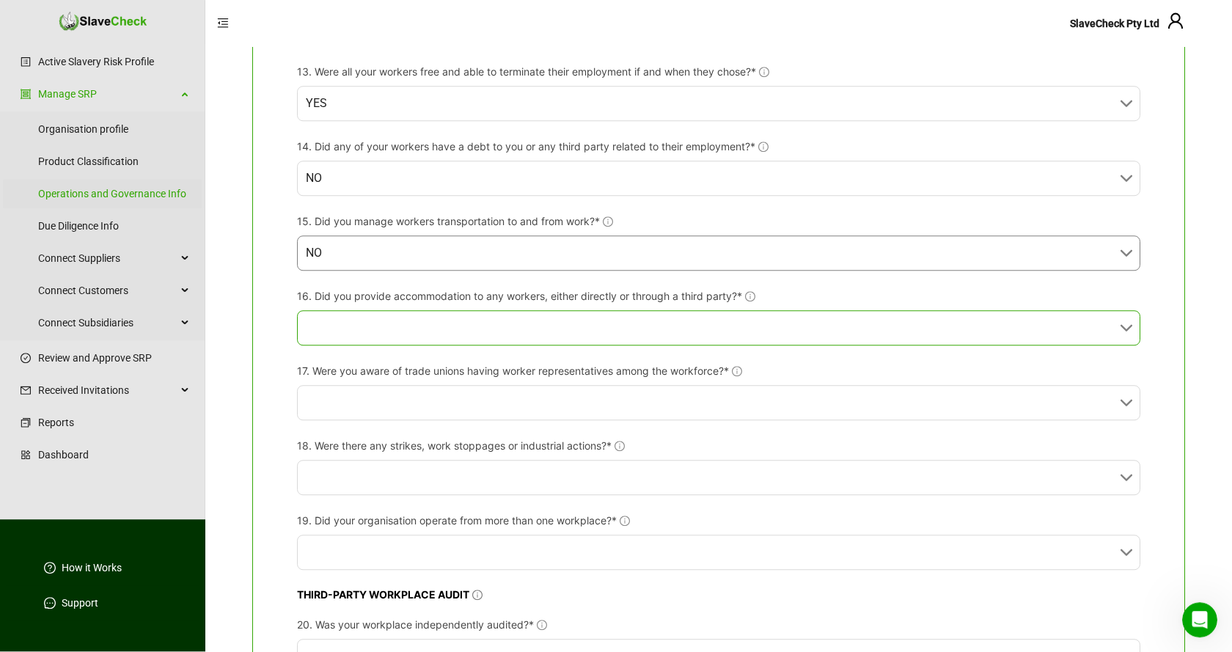
scroll to position [1122, 0]
click at [554, 328] on input "16. Did you provide accommodation to any workers, either directly or through a …" at bounding box center [714, 325] width 817 height 34
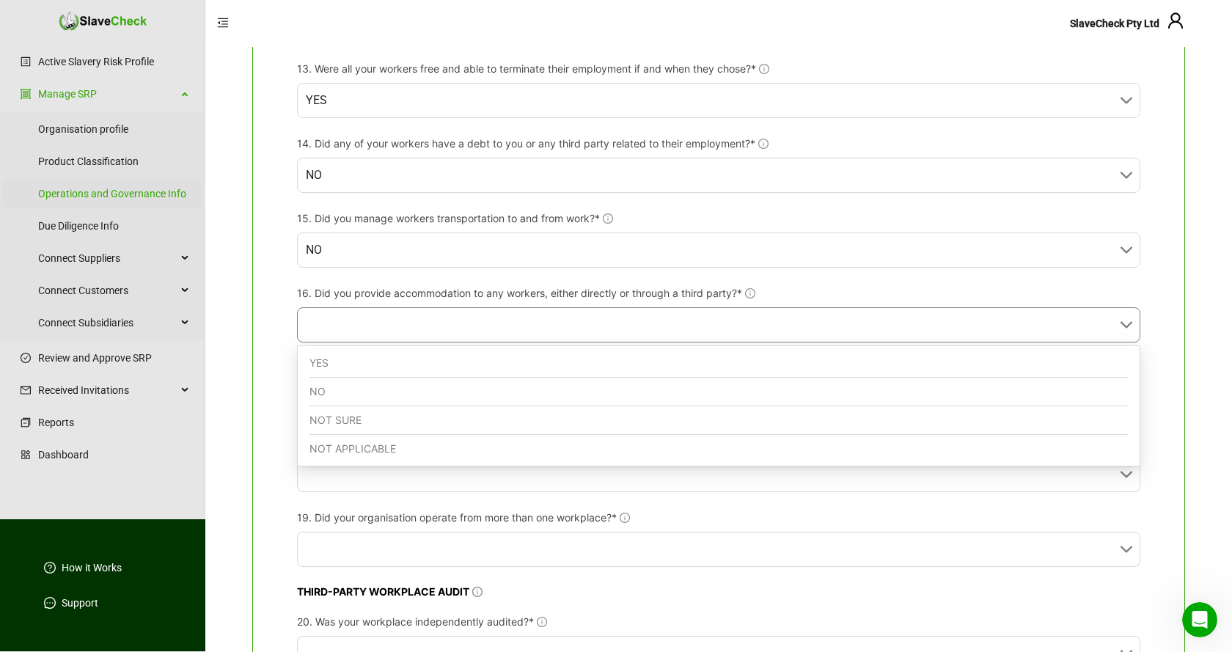
click at [409, 395] on div "NO" at bounding box center [718, 392] width 818 height 29
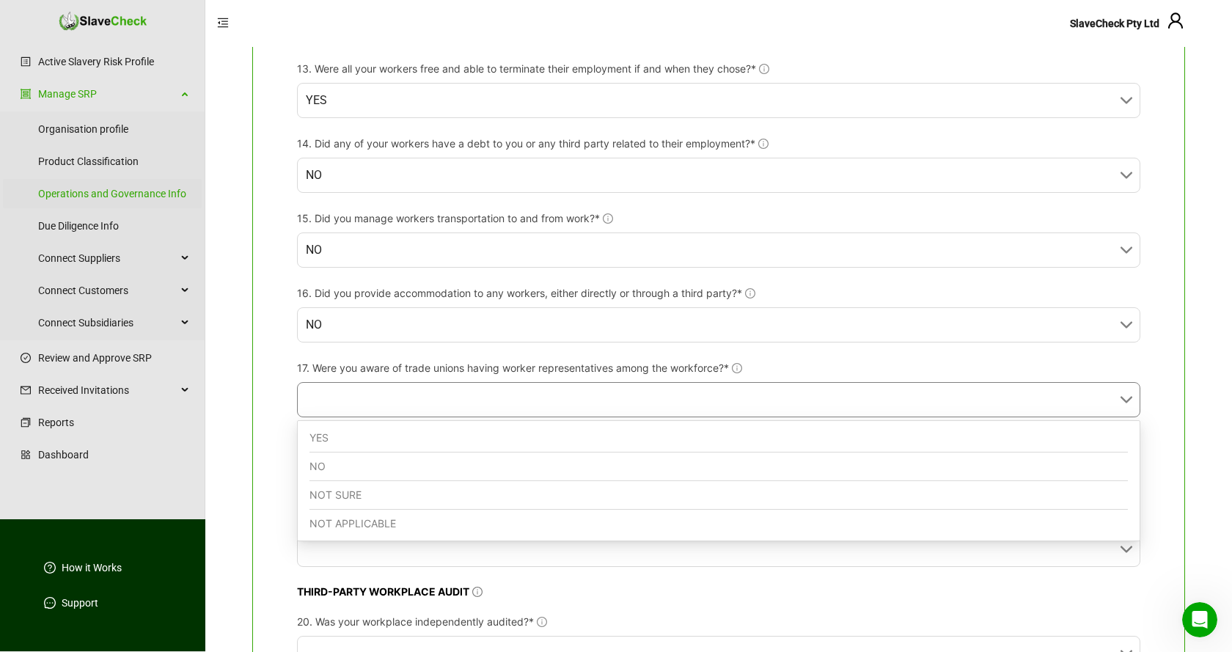
click at [414, 399] on input "17. Were you aware of trade unions having worker representatives among the work…" at bounding box center [714, 400] width 817 height 34
click at [384, 468] on div "NO" at bounding box center [718, 466] width 818 height 29
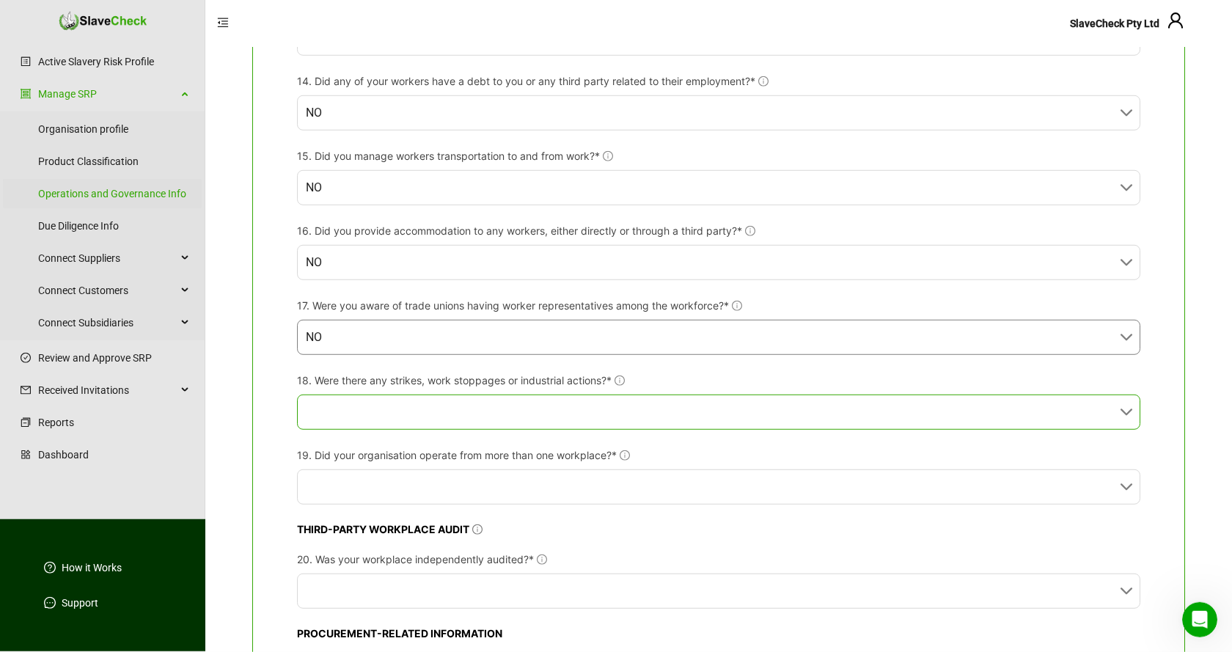
scroll to position [1272, 0]
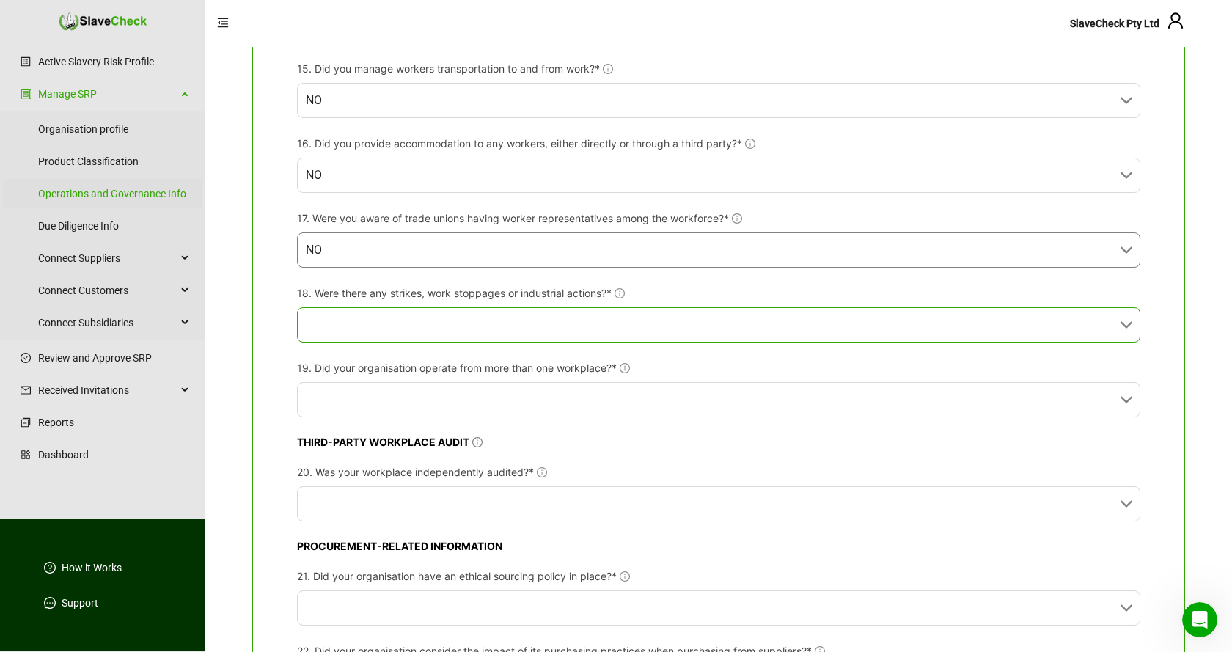
click at [532, 331] on input "18. Were there any strikes, work stoppages or industrial actions?*" at bounding box center [714, 325] width 817 height 34
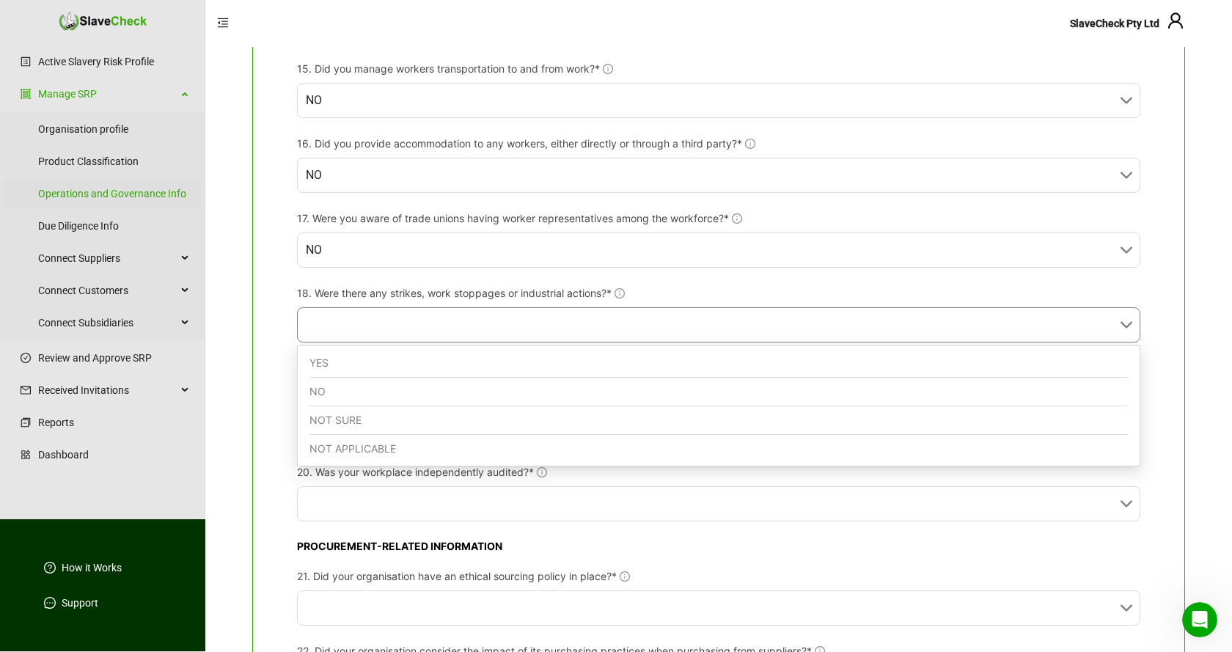
click at [398, 389] on div "NO" at bounding box center [718, 392] width 818 height 29
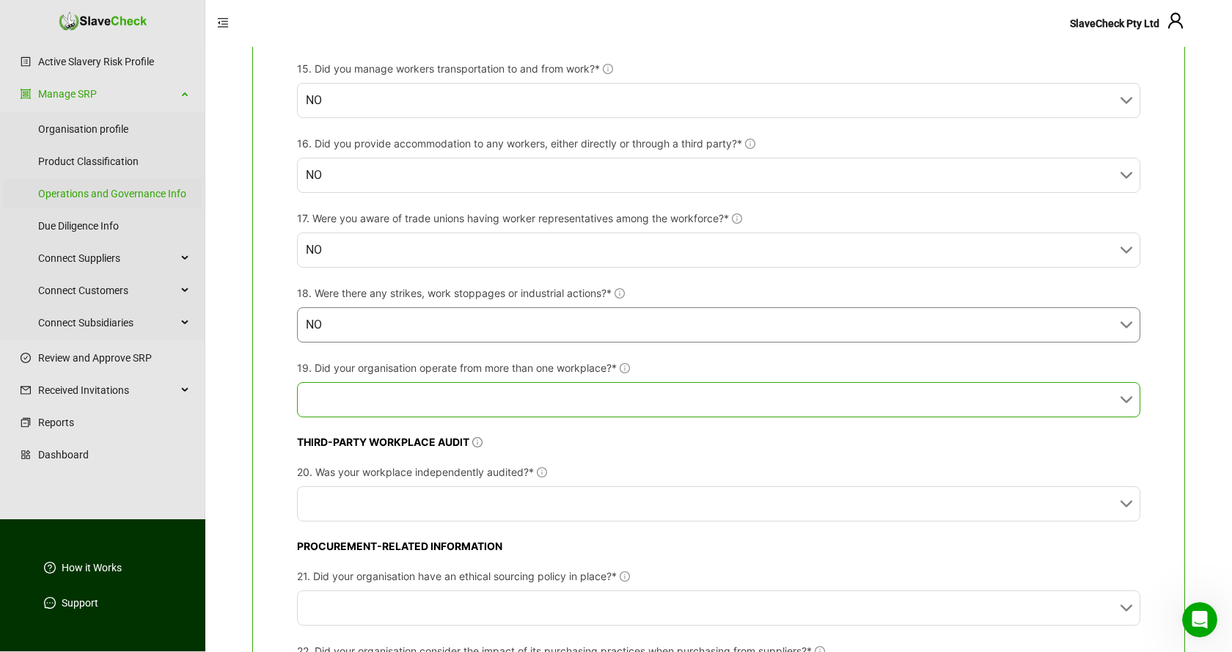
click at [402, 394] on input "19. Did your organisation operate from more than one workplace?*" at bounding box center [714, 400] width 817 height 34
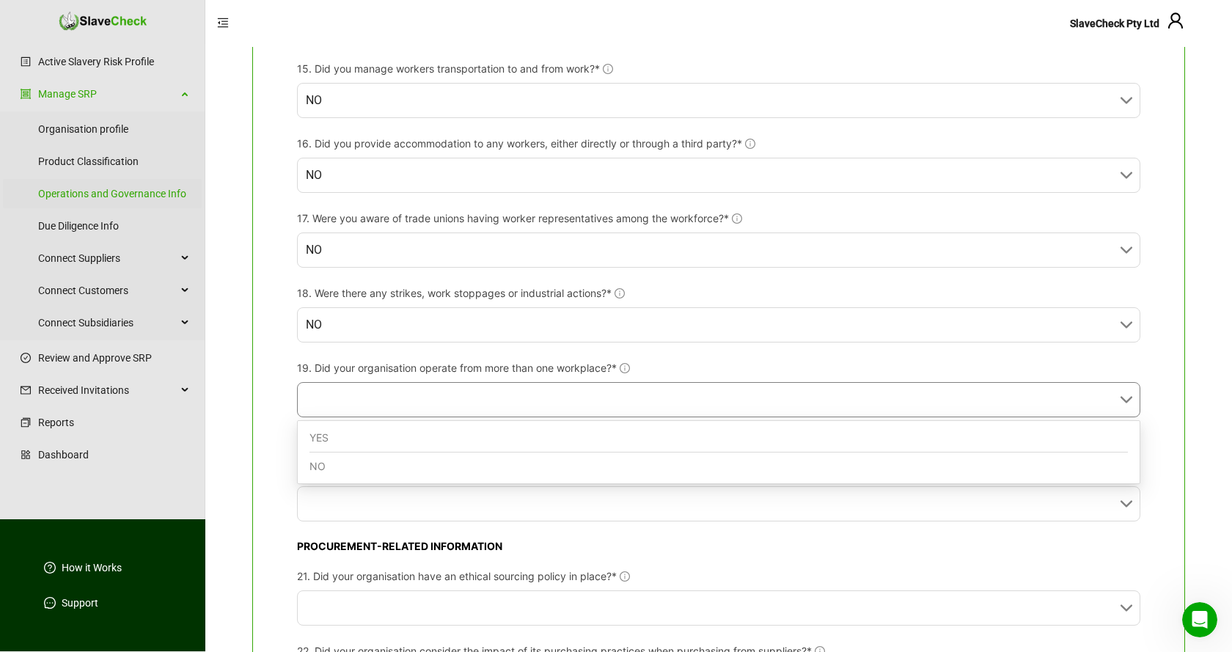
click at [363, 441] on div "YES" at bounding box center [718, 438] width 818 height 29
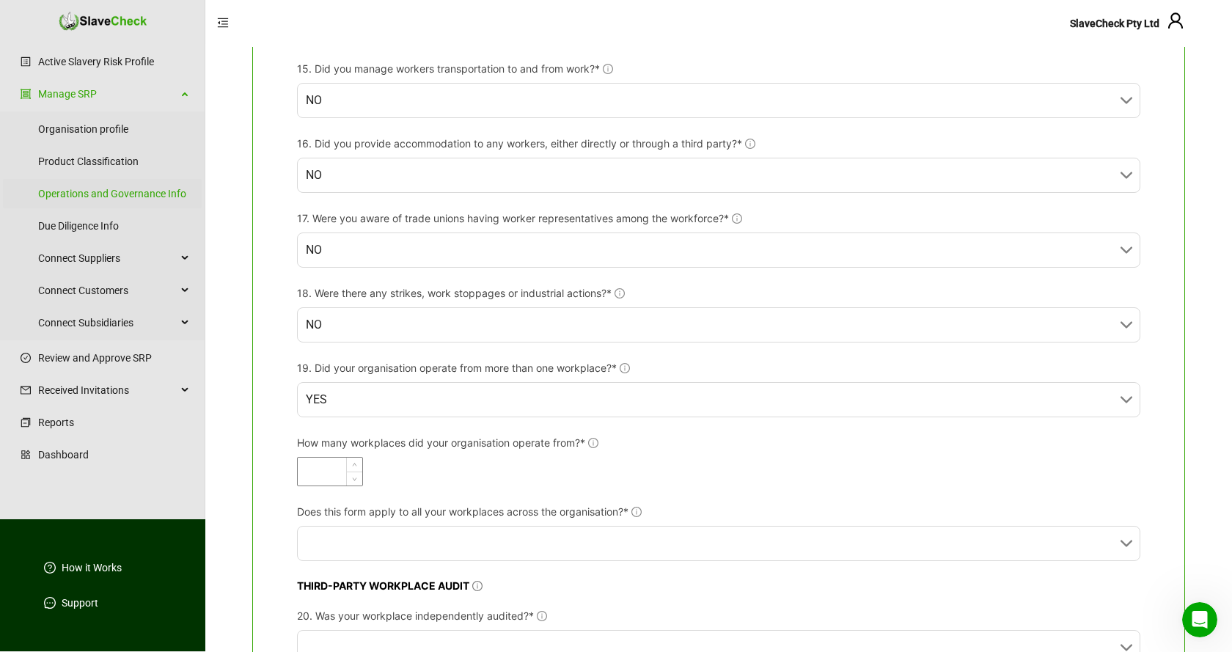
click at [345, 465] on input "How many workplaces did your organisation operate from?*" at bounding box center [330, 472] width 65 height 28
type input "*"
click at [701, 469] on div "*" at bounding box center [718, 471] width 843 height 29
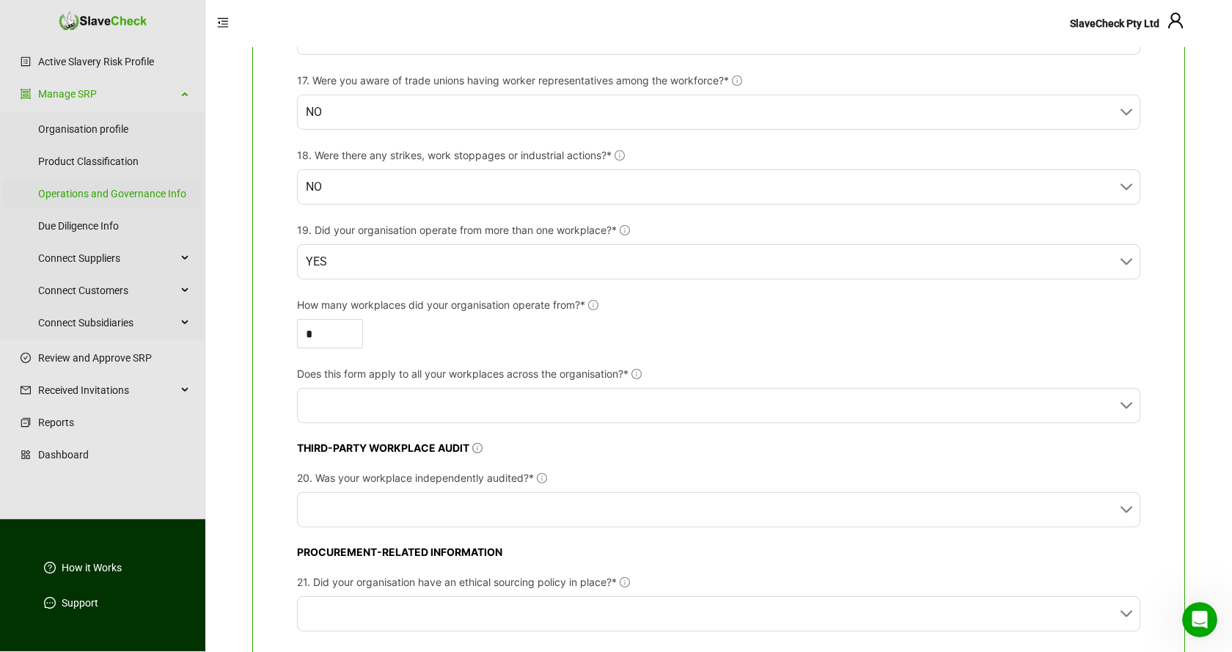
scroll to position [1421, 0]
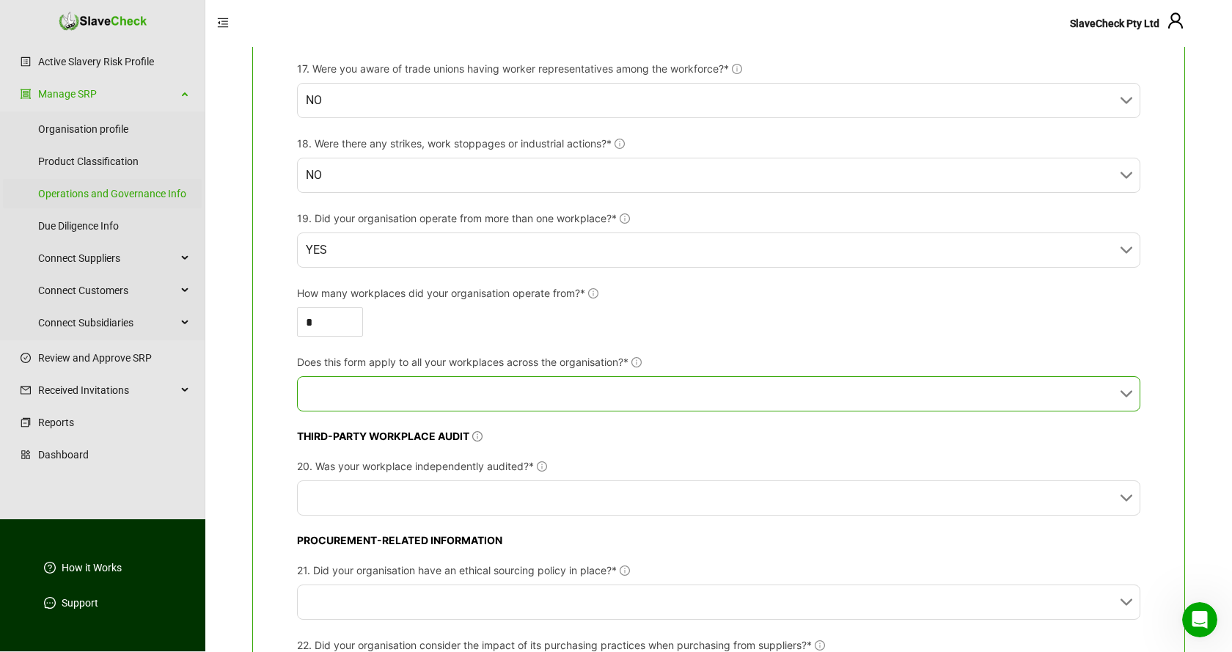
click at [686, 394] on input "Does this form apply to all your workplaces across the organisation?*" at bounding box center [714, 394] width 817 height 34
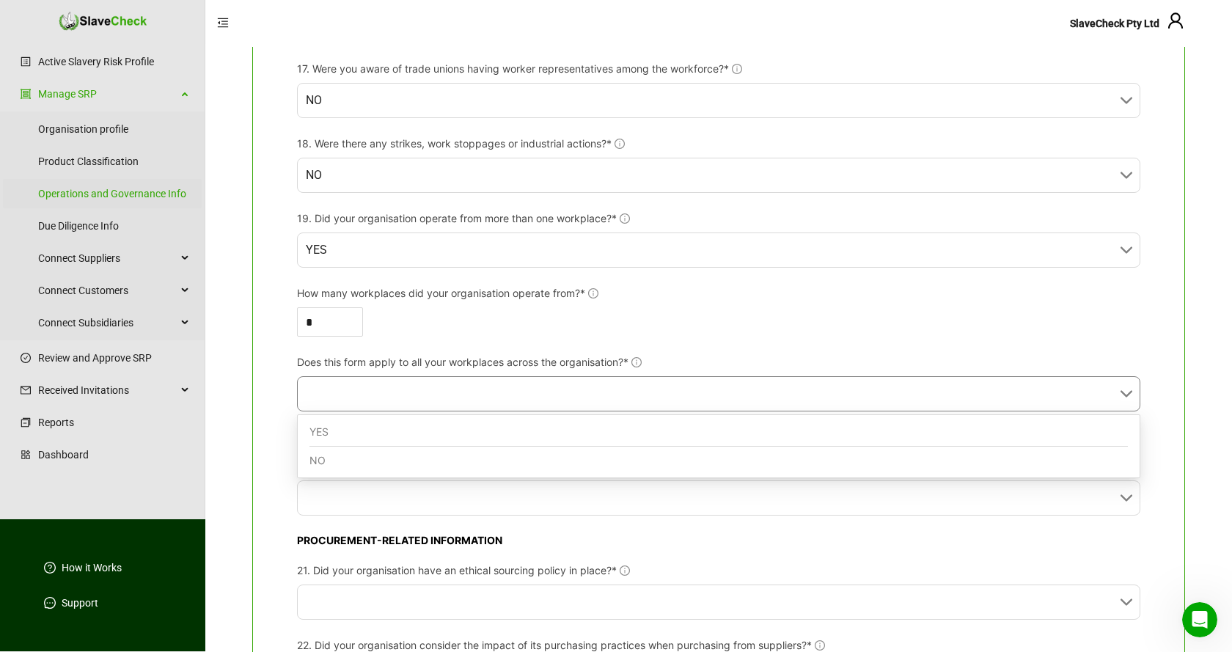
click at [514, 425] on div "YES" at bounding box center [718, 432] width 818 height 29
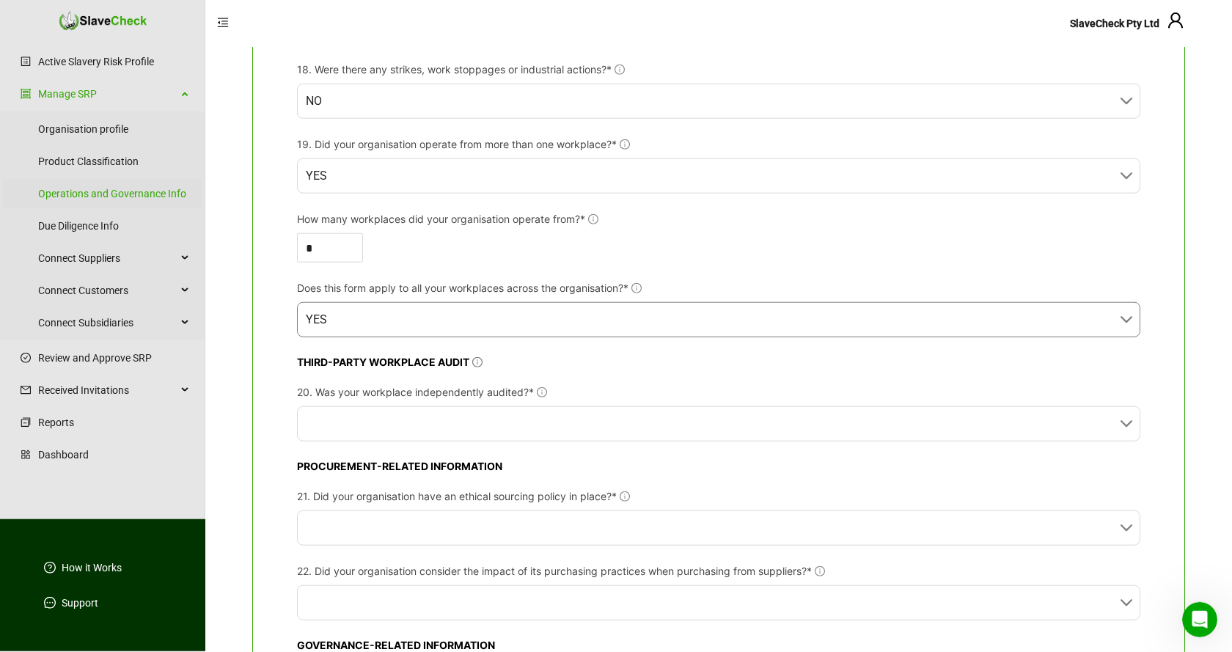
scroll to position [1571, 0]
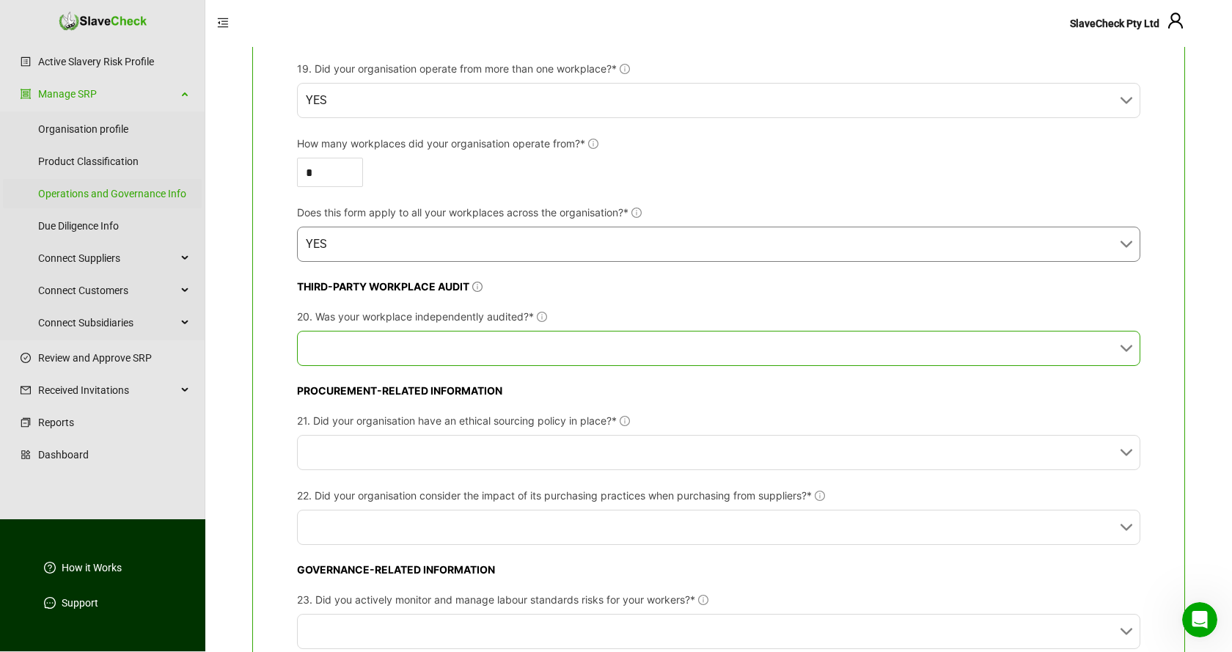
click at [675, 354] on input "20. Was your workplace independently audited?*" at bounding box center [714, 348] width 817 height 34
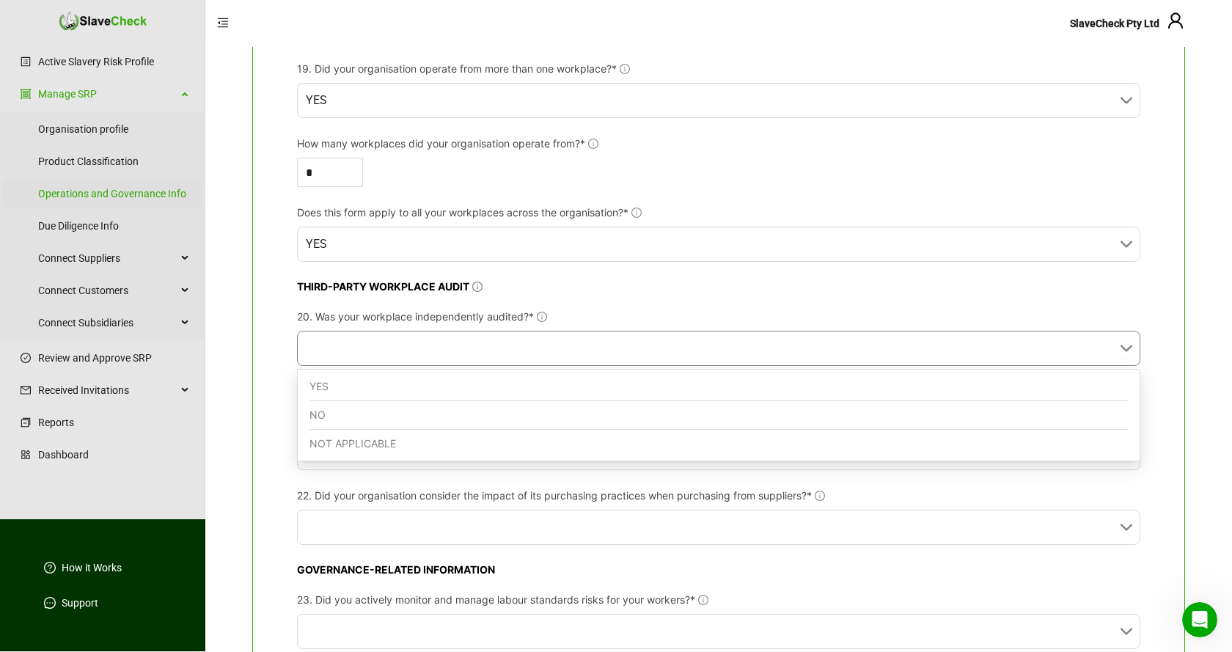
click at [483, 414] on div "NO" at bounding box center [718, 415] width 818 height 29
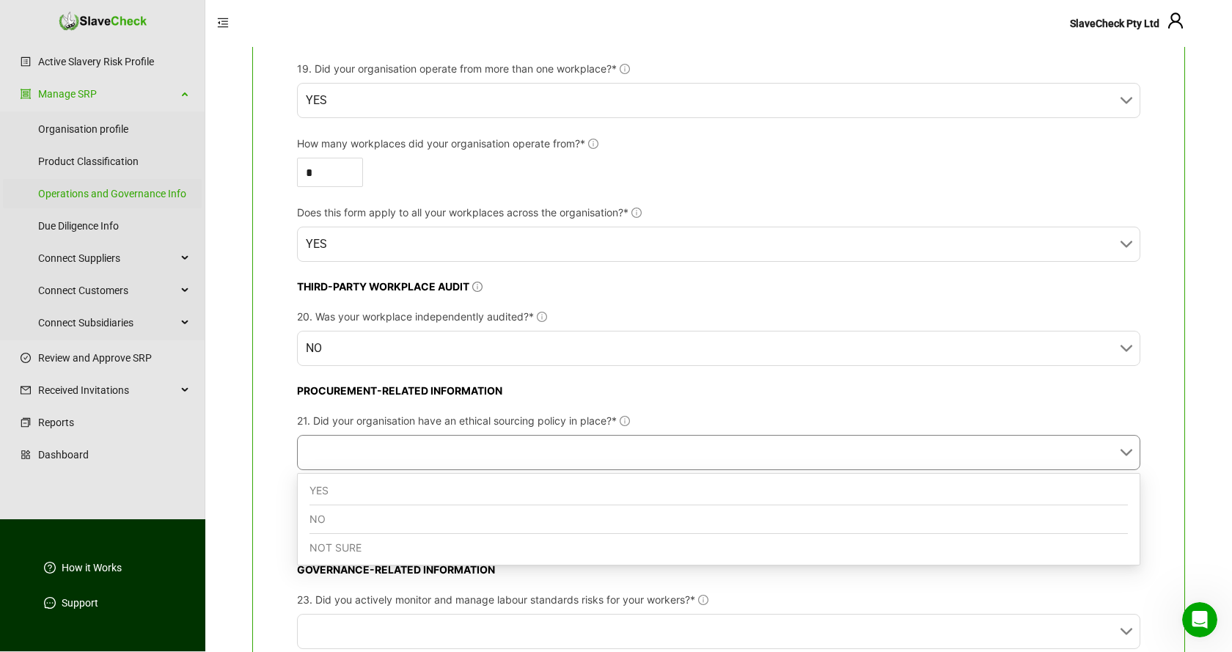
click at [485, 451] on input "21. Did your organisation have an ethical sourcing policy in place?*" at bounding box center [714, 453] width 817 height 34
click at [461, 516] on div "NO" at bounding box center [718, 519] width 818 height 29
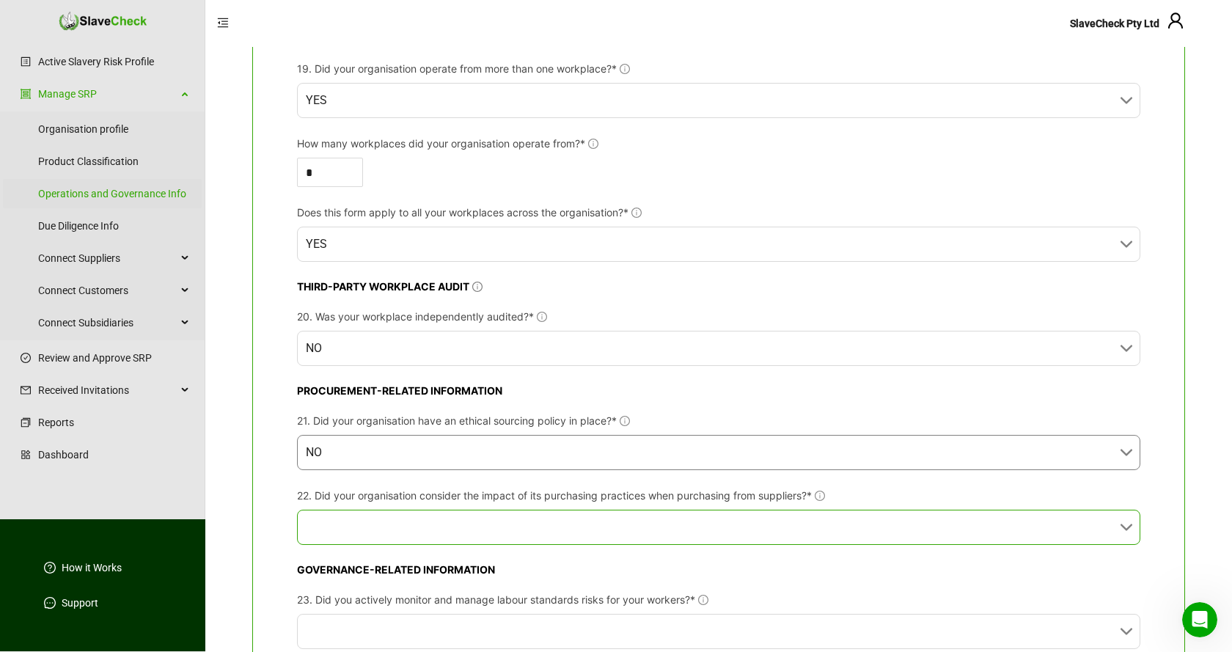
click at [528, 520] on input "22. Did your organisation consider the impact of its purchasing practices when …" at bounding box center [714, 527] width 817 height 34
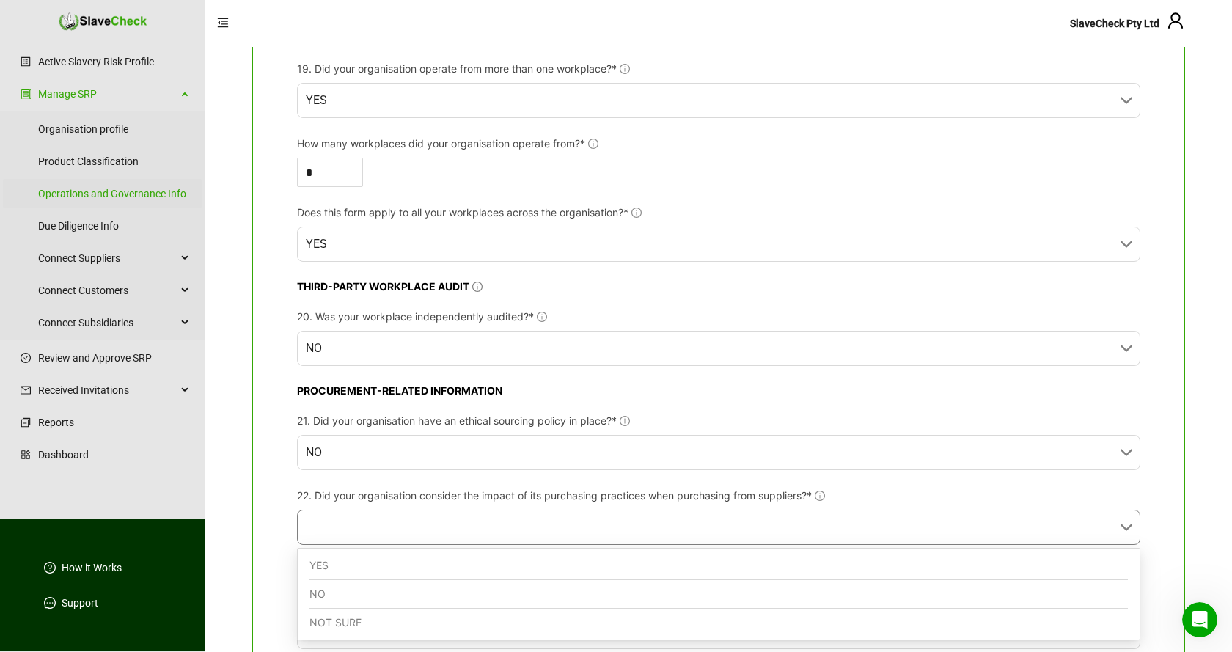
click at [364, 593] on div "NO" at bounding box center [718, 594] width 818 height 29
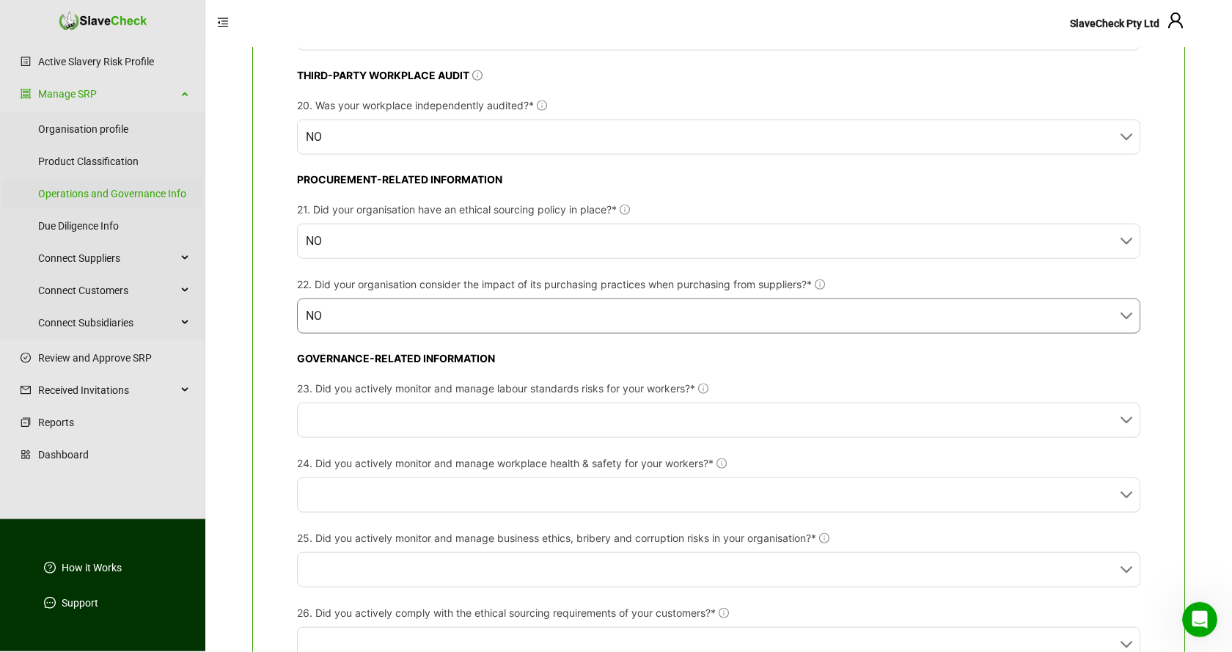
scroll to position [1870, 0]
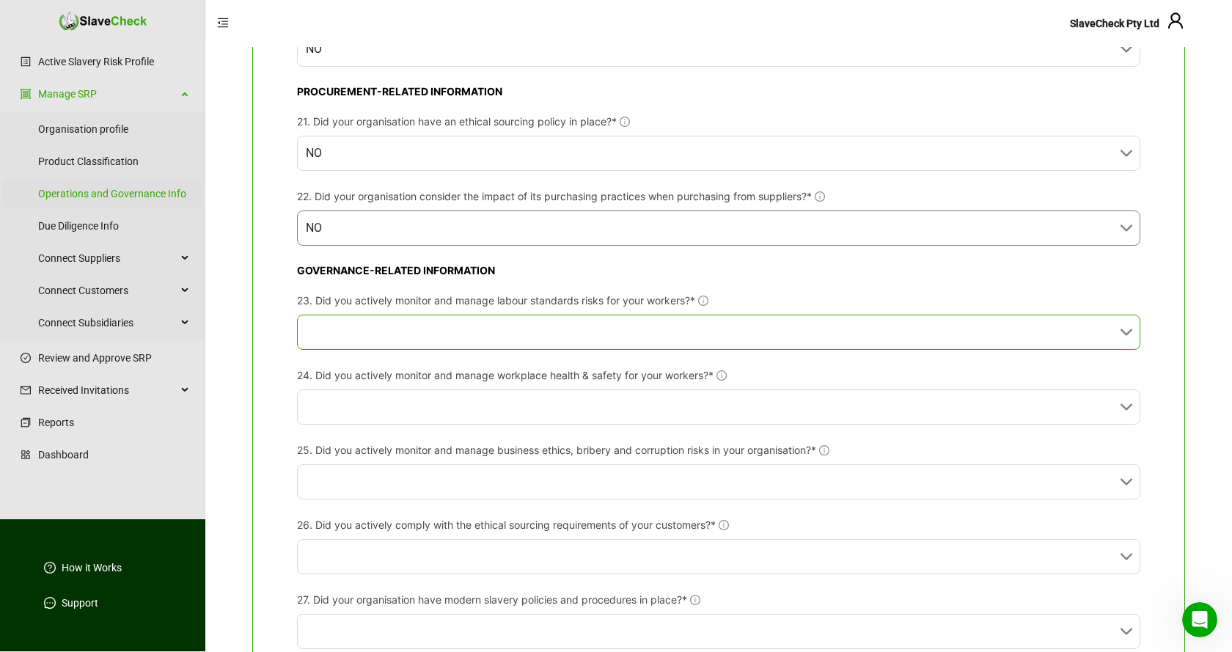
click at [577, 329] on input "23. Did you actively monitor and manage labour standards risks for your workers…" at bounding box center [714, 332] width 817 height 34
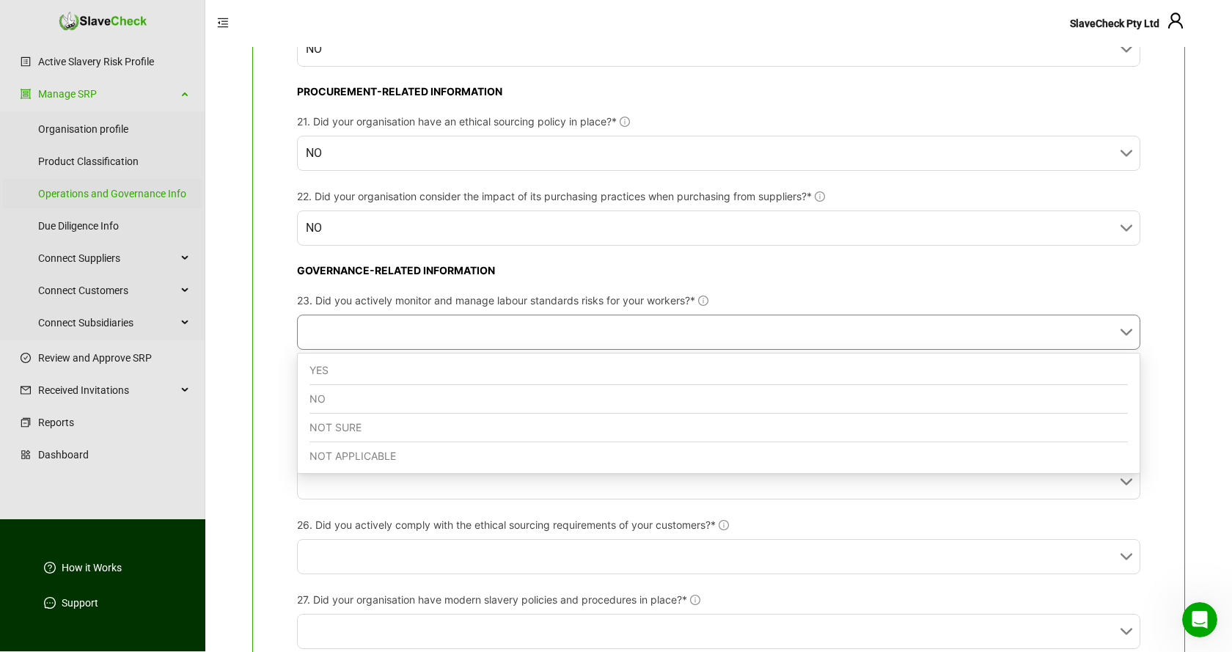
click at [491, 400] on div "NO" at bounding box center [718, 399] width 818 height 29
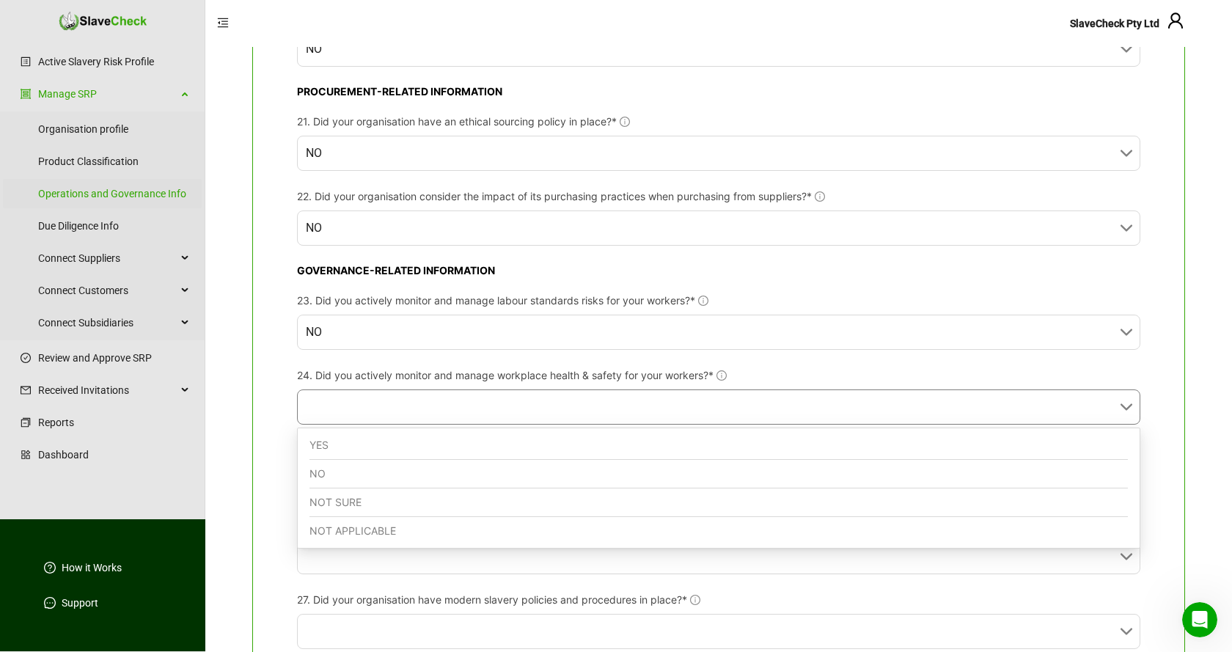
click at [494, 406] on input "24. Did you actively monitor and manage workplace health & safety for your work…" at bounding box center [714, 407] width 817 height 34
click at [472, 479] on div "NO" at bounding box center [718, 474] width 818 height 29
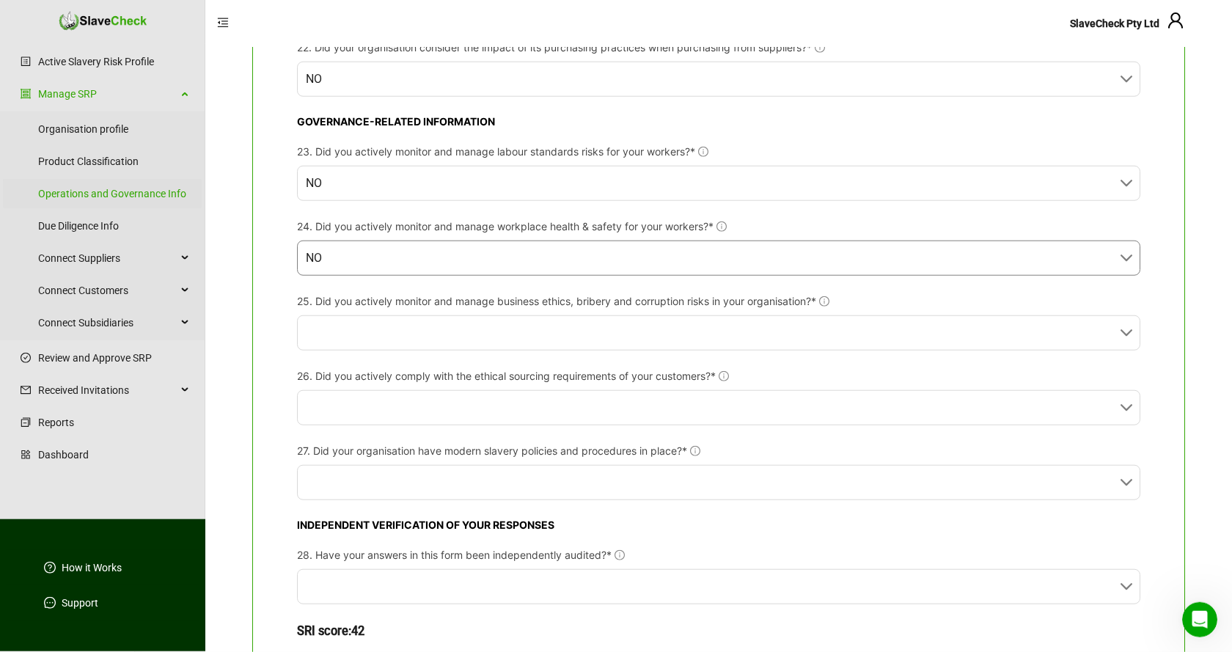
scroll to position [2020, 0]
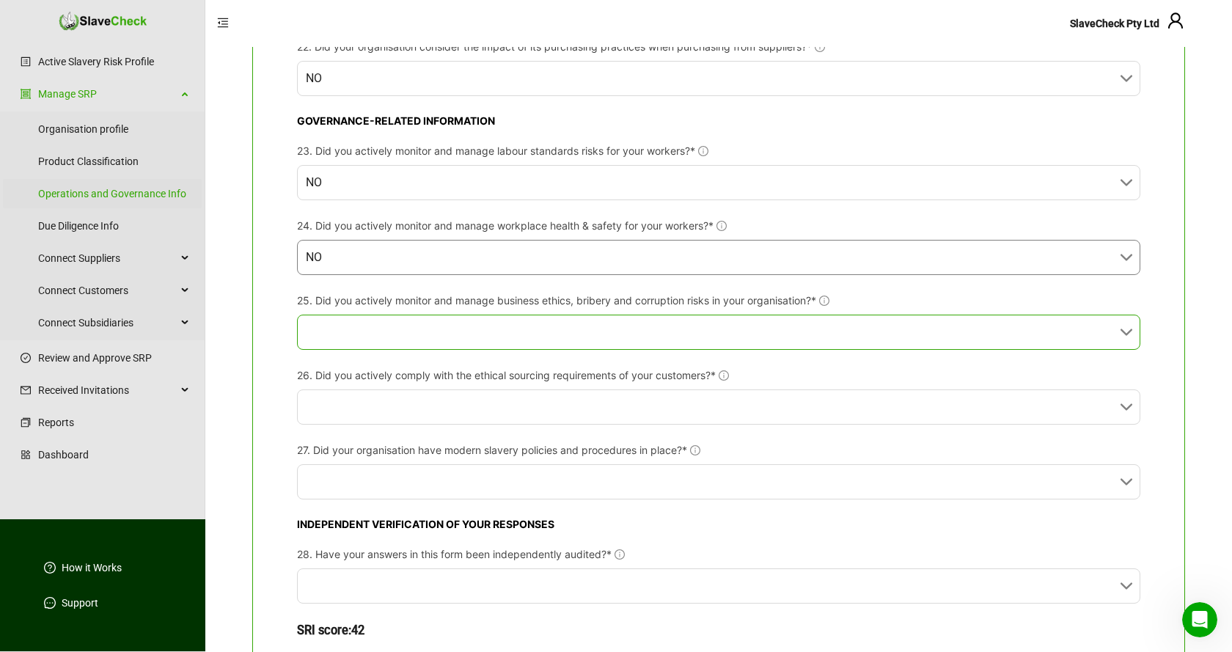
click at [596, 332] on input "25. Did you actively monitor and manage business ethics, bribery and corruption…" at bounding box center [714, 332] width 817 height 34
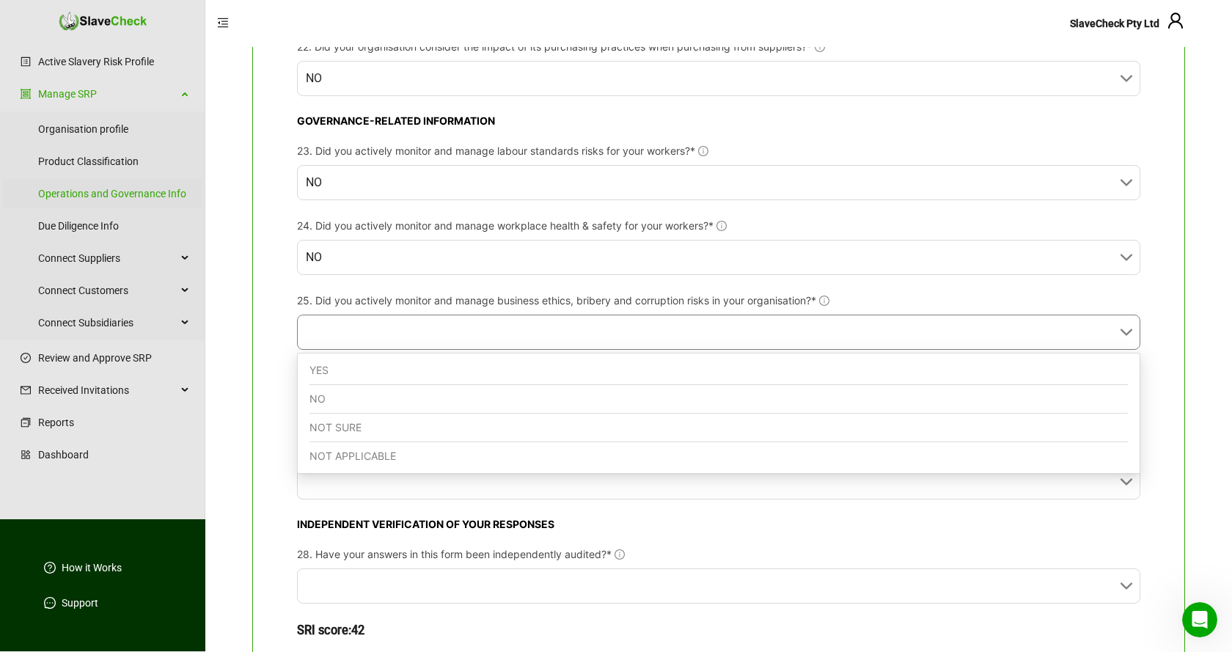
click at [528, 403] on div "NO" at bounding box center [718, 399] width 818 height 29
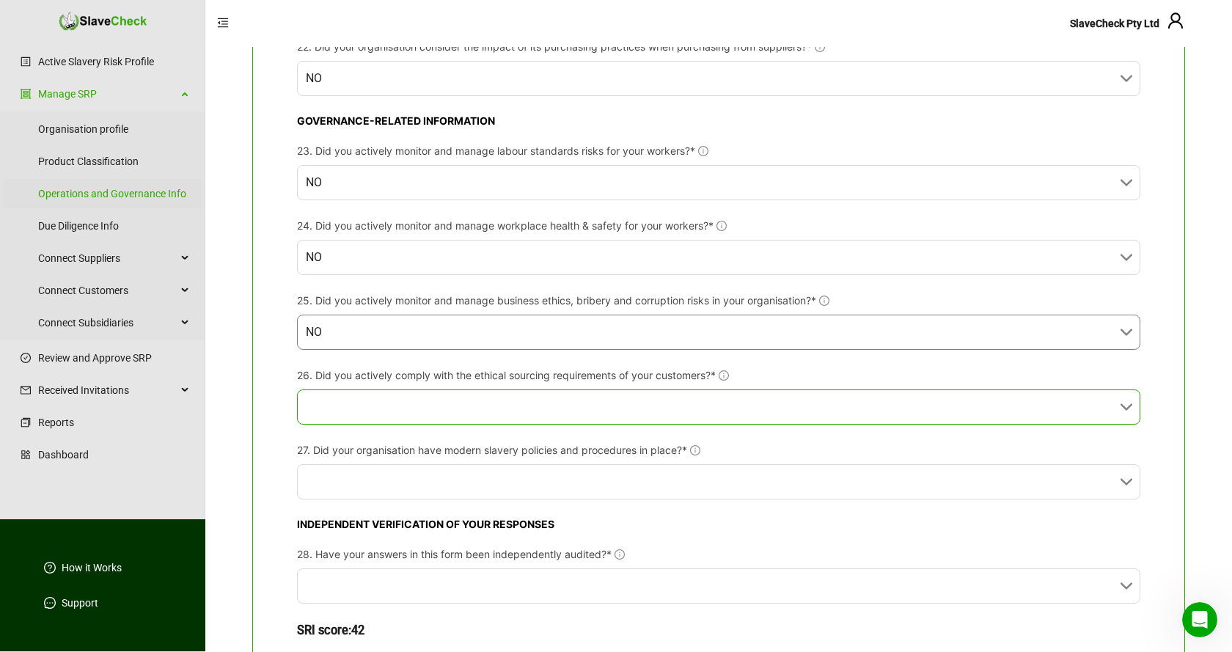
click at [534, 405] on input "26. Did you actively comply with the ethical sourcing requirements of your cust…" at bounding box center [714, 407] width 817 height 34
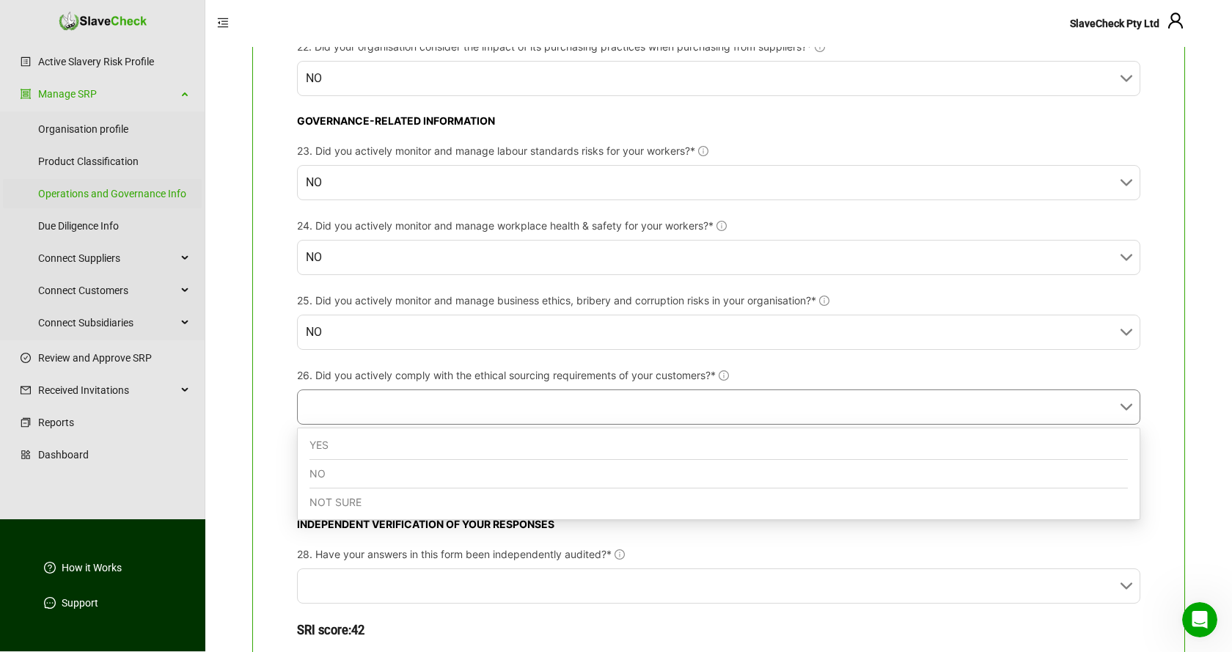
click at [525, 439] on div "YES" at bounding box center [718, 445] width 818 height 29
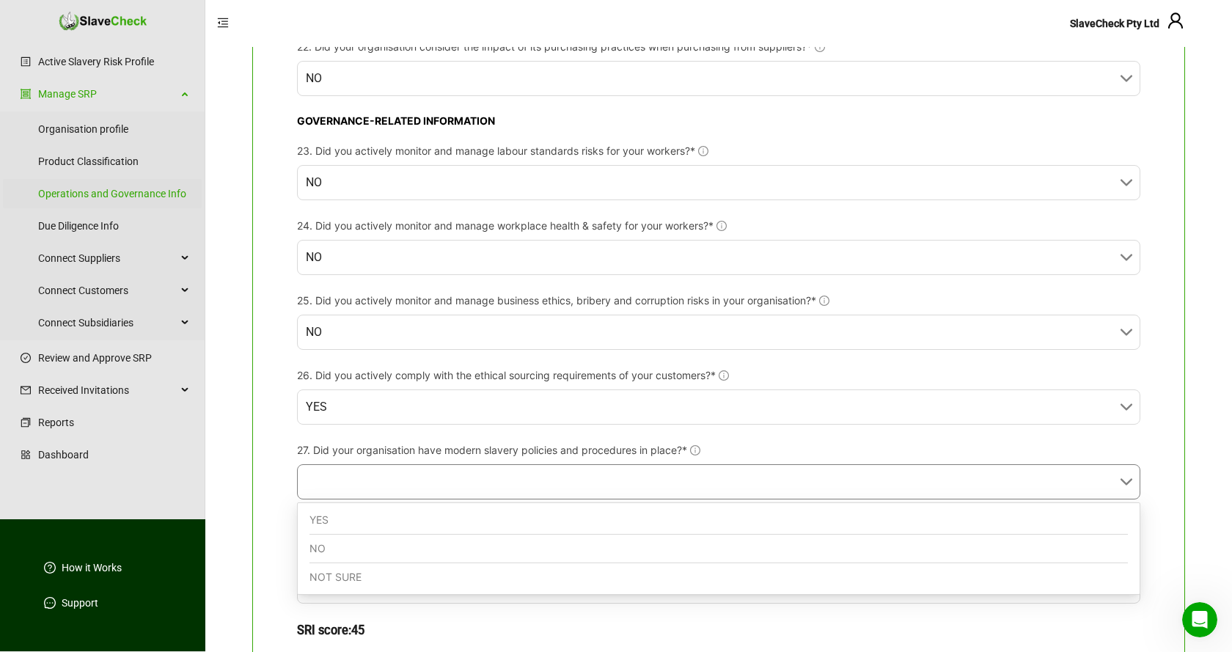
click at [560, 480] on input "27. Did your organisation have modern slavery policies and procedures in place?*" at bounding box center [714, 482] width 817 height 34
click at [477, 515] on div "YES" at bounding box center [718, 520] width 818 height 29
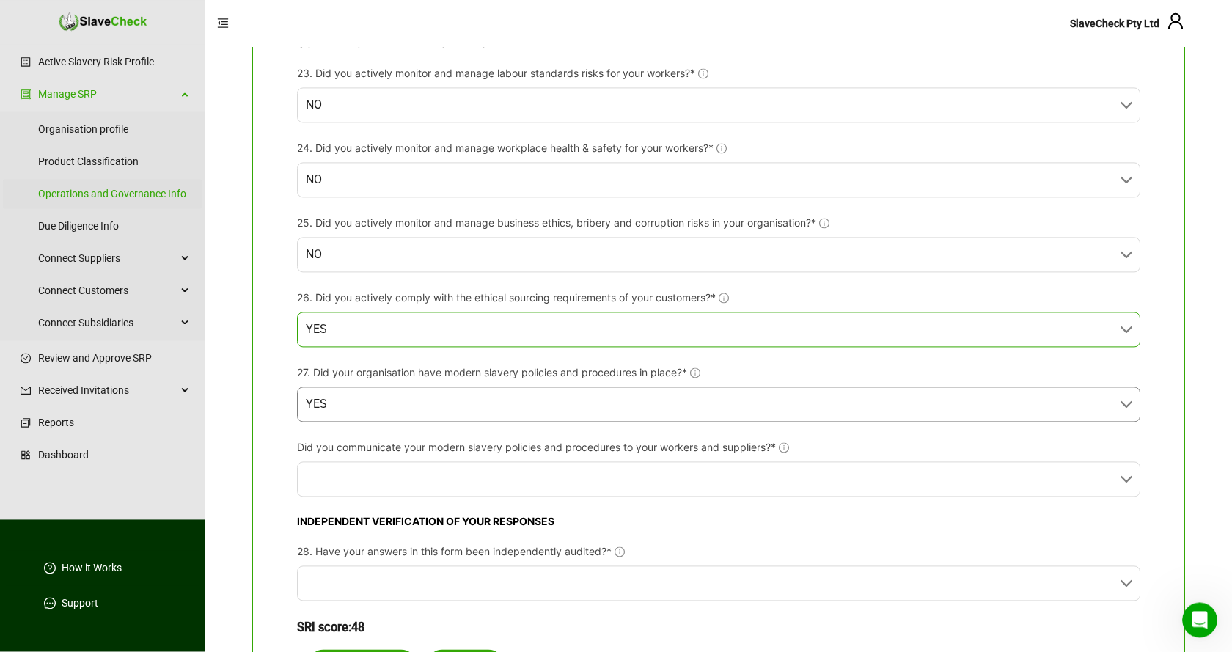
scroll to position [2154, 0]
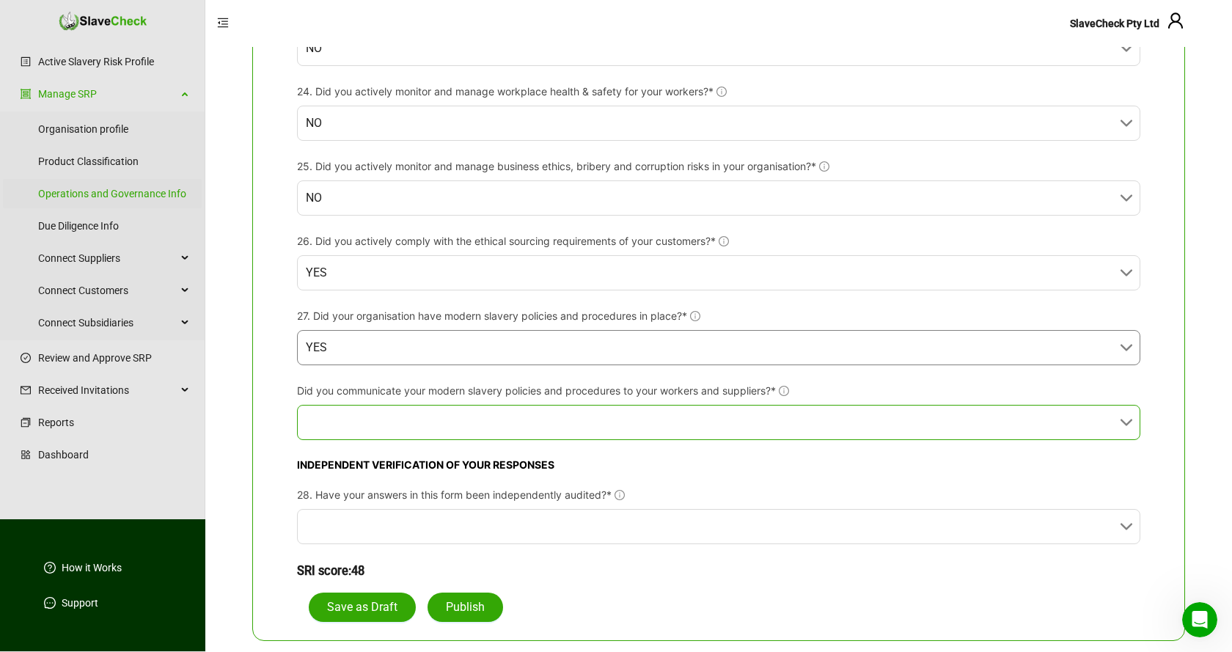
click at [583, 422] on input "Did you communicate your modern slavery policies and procedures to your workers…" at bounding box center [714, 423] width 817 height 34
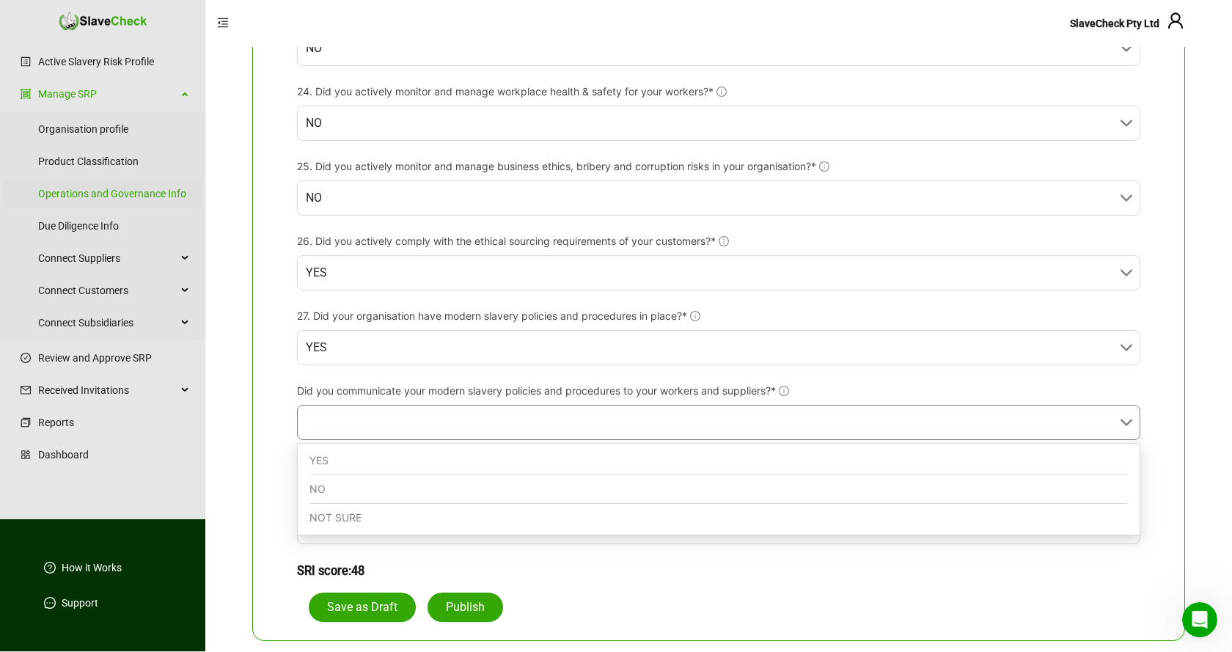
click at [453, 483] on div "NO" at bounding box center [718, 489] width 818 height 29
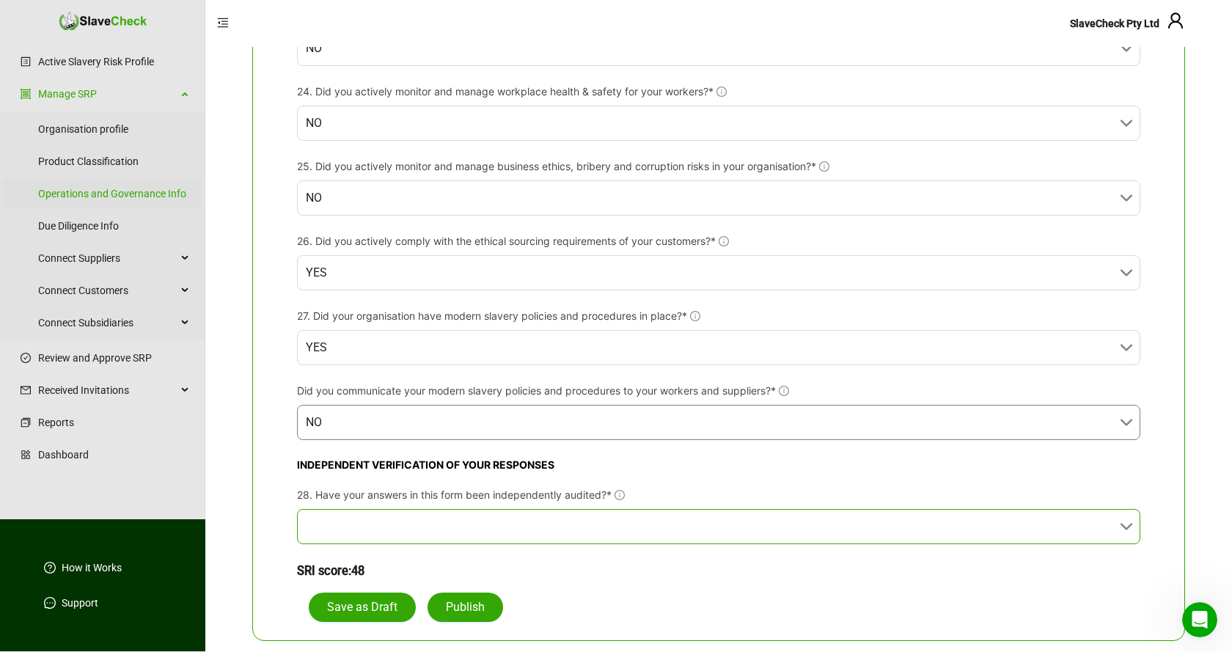
click at [544, 525] on input "28. Have your answers in this form been independently audited?*" at bounding box center [714, 527] width 817 height 34
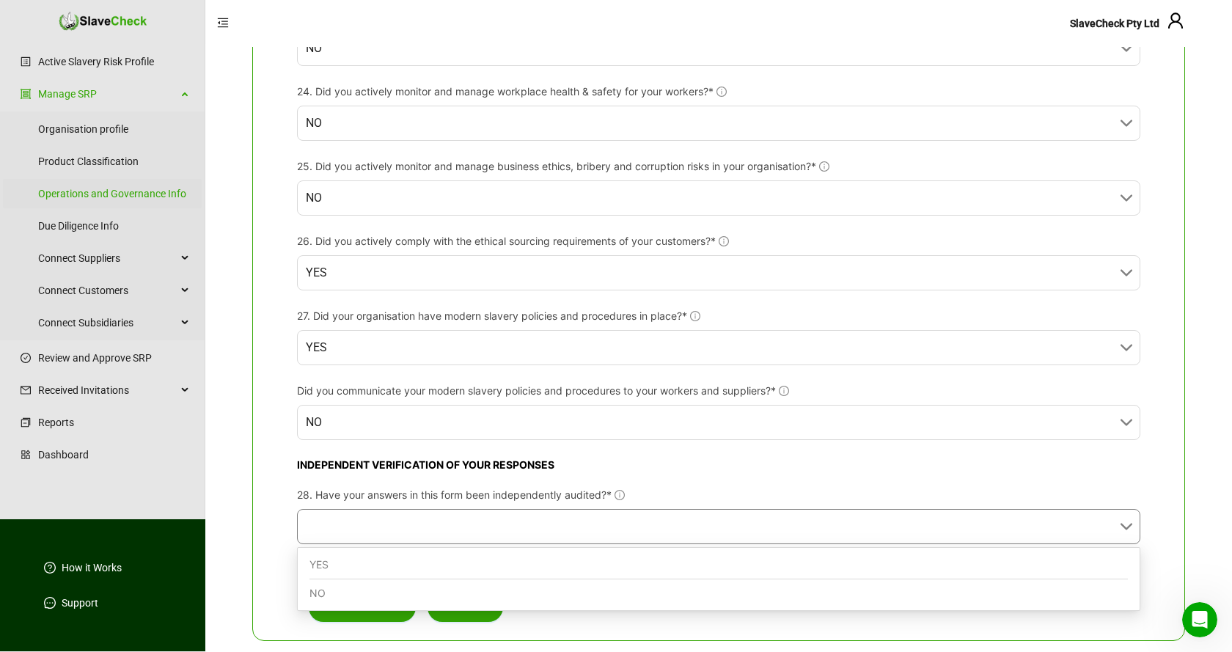
click at [514, 596] on div "NO" at bounding box center [718, 593] width 818 height 28
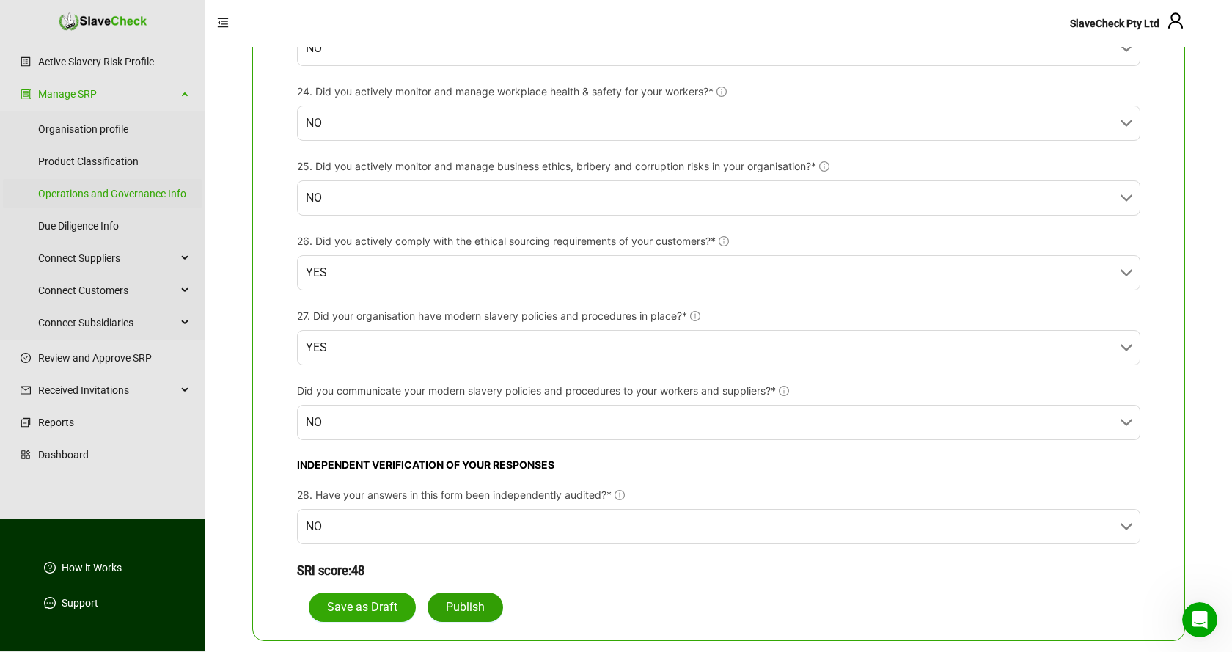
click at [471, 607] on span "Publish" at bounding box center [465, 607] width 39 height 18
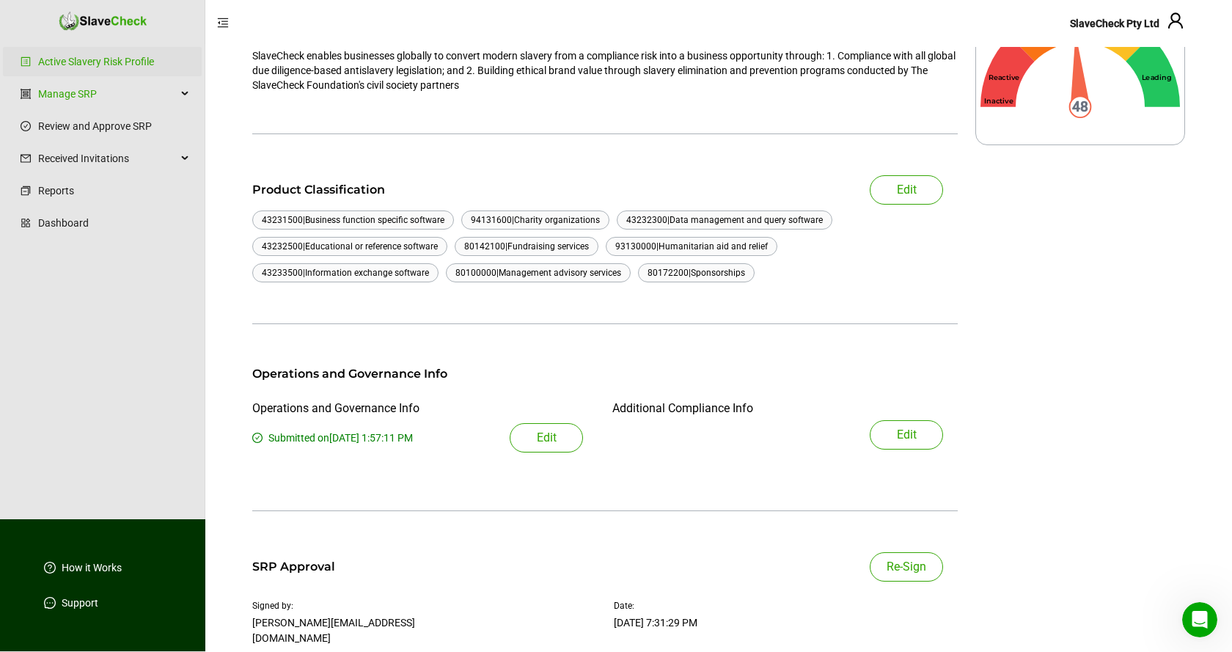
scroll to position [276, 0]
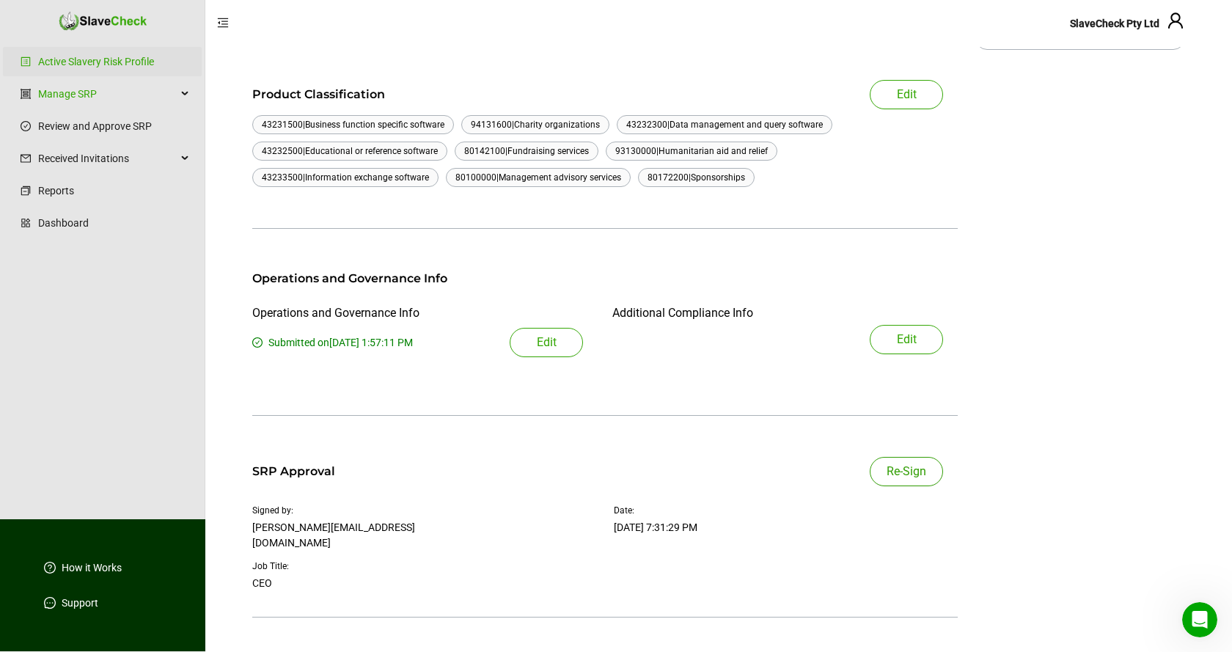
click at [911, 466] on span "Re-Sign" at bounding box center [907, 472] width 40 height 18
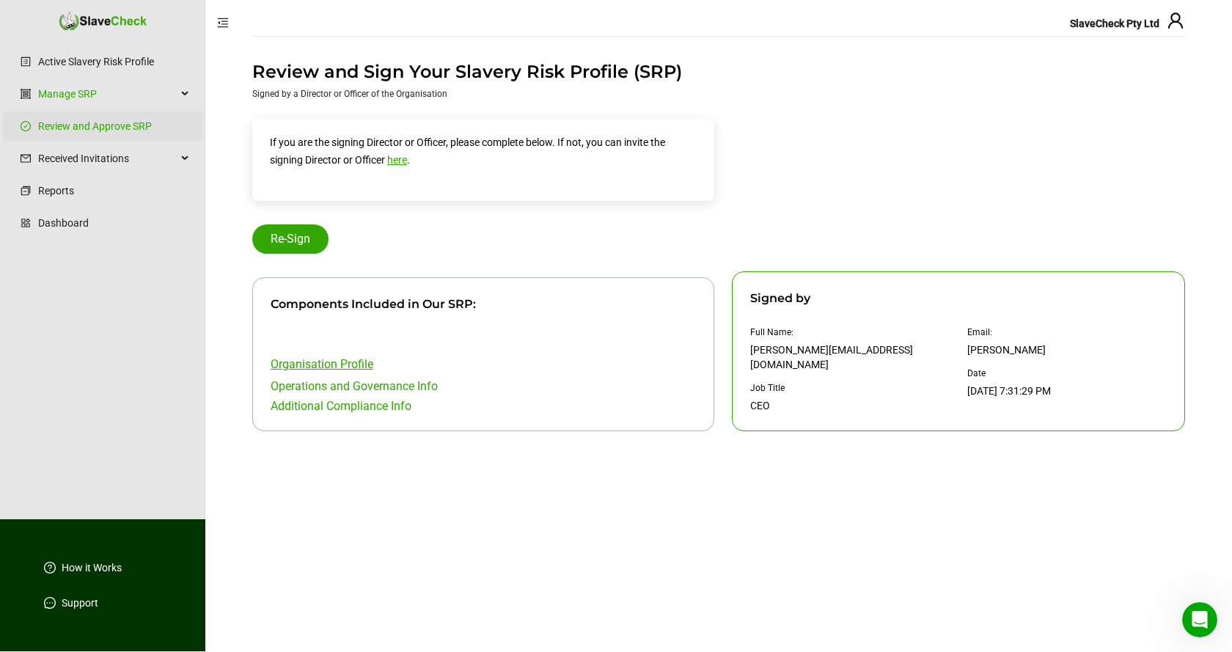
click at [353, 363] on link "Organisation Profile" at bounding box center [322, 364] width 103 height 14
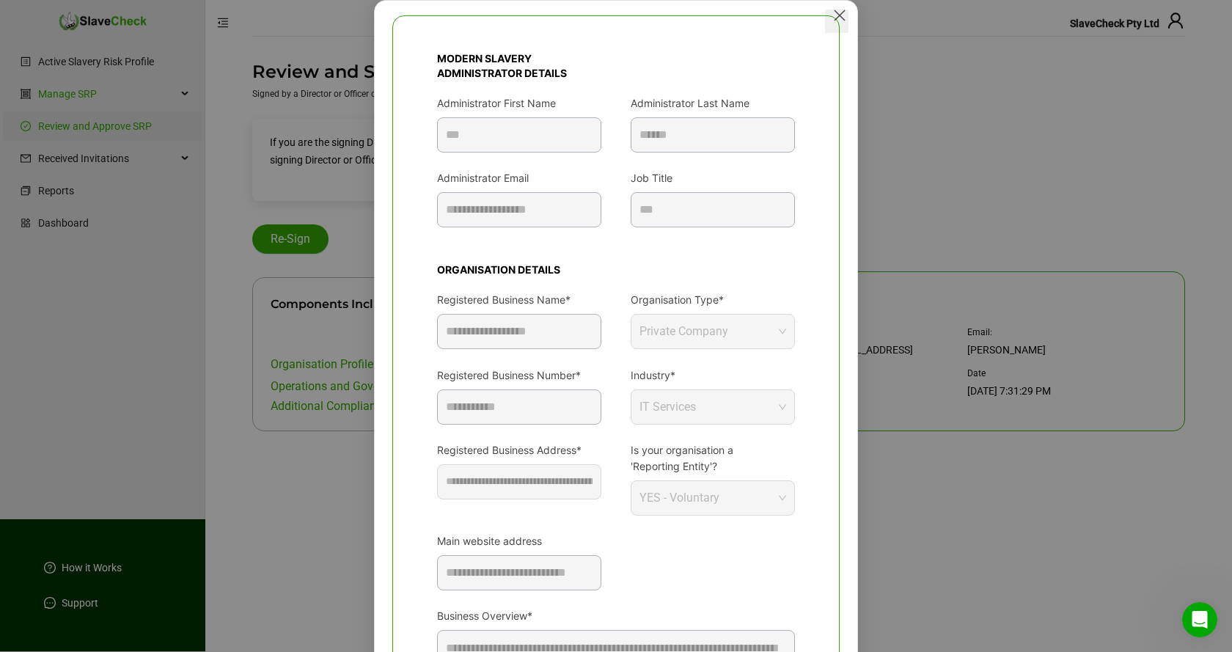
click at [844, 15] on icon "Close" at bounding box center [840, 16] width 12 height 12
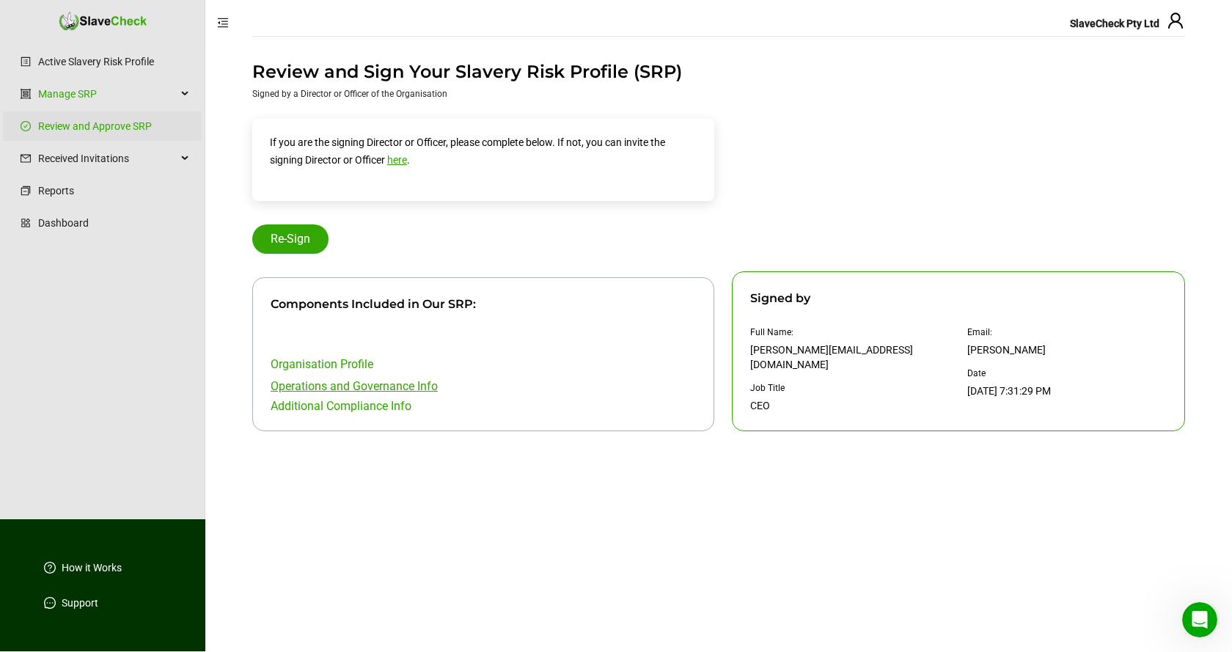
click at [370, 386] on link "Operations and Governance Info" at bounding box center [354, 386] width 167 height 14
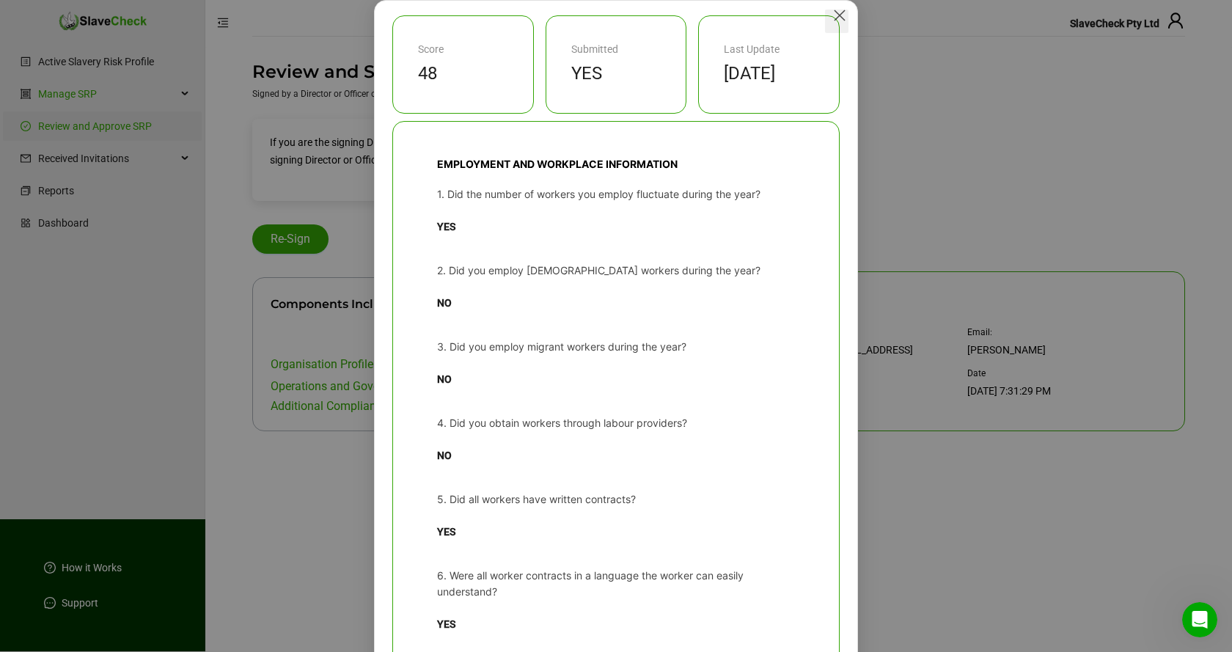
click at [844, 12] on icon "Close" at bounding box center [840, 15] width 10 height 10
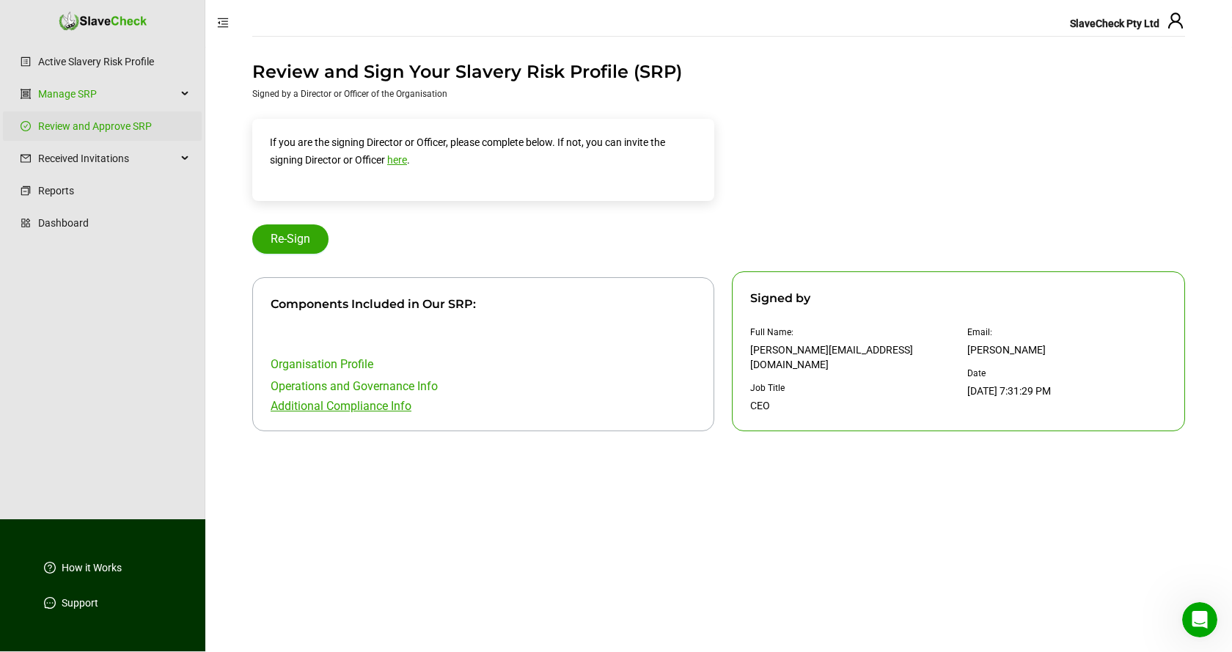
click at [342, 405] on link "Additional Compliance Info" at bounding box center [341, 406] width 141 height 14
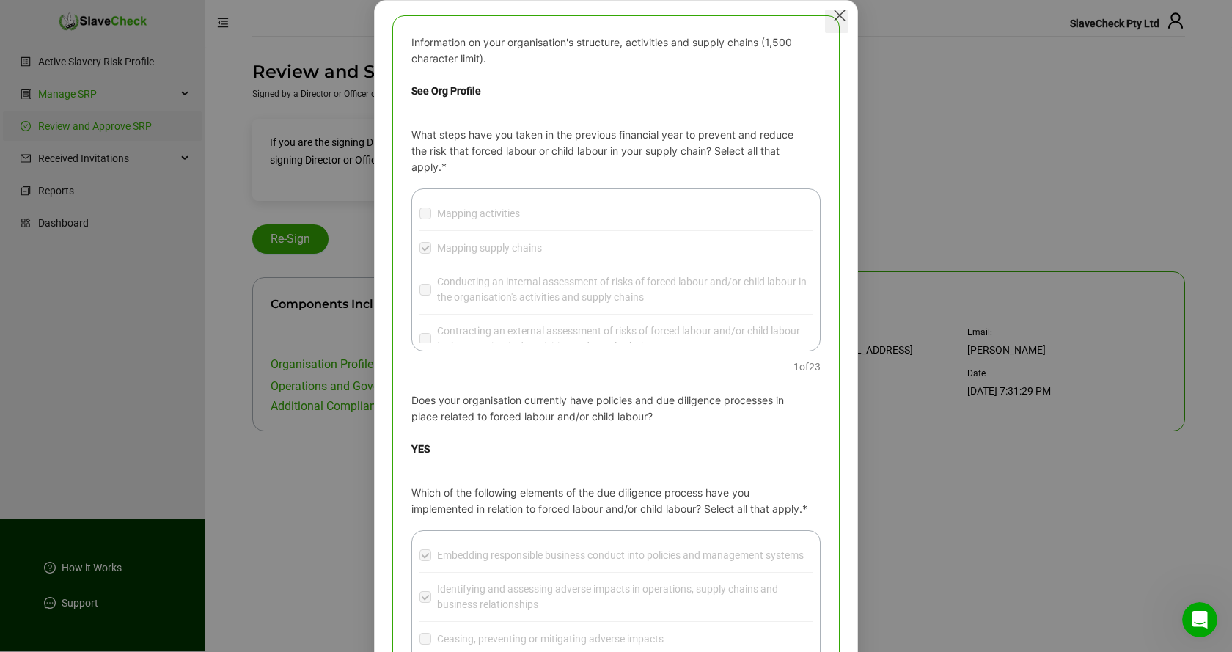
click at [843, 12] on icon "Close" at bounding box center [840, 15] width 10 height 10
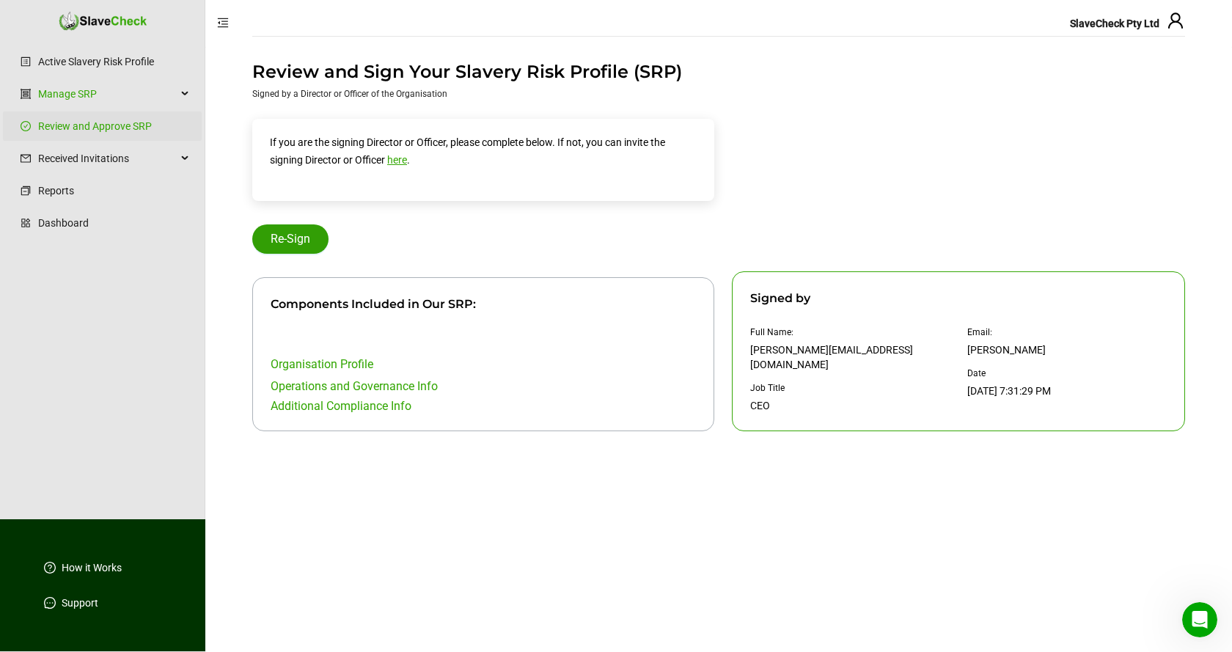
click at [301, 239] on span "Re-Sign" at bounding box center [291, 239] width 40 height 18
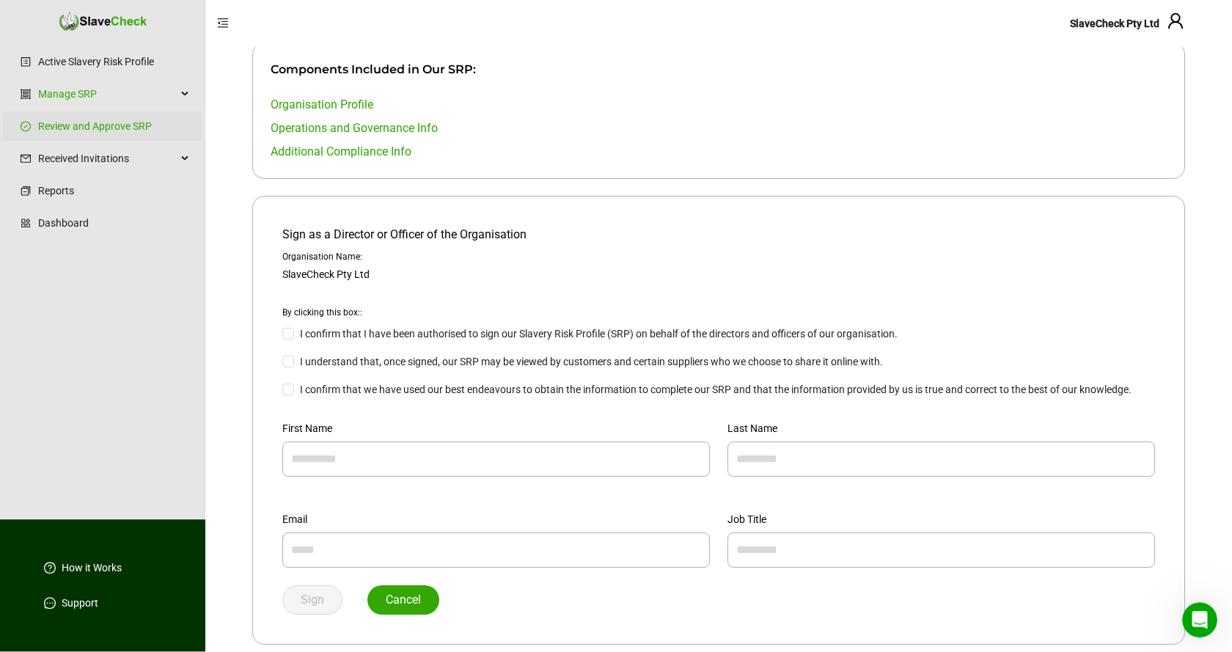
scroll to position [161, 0]
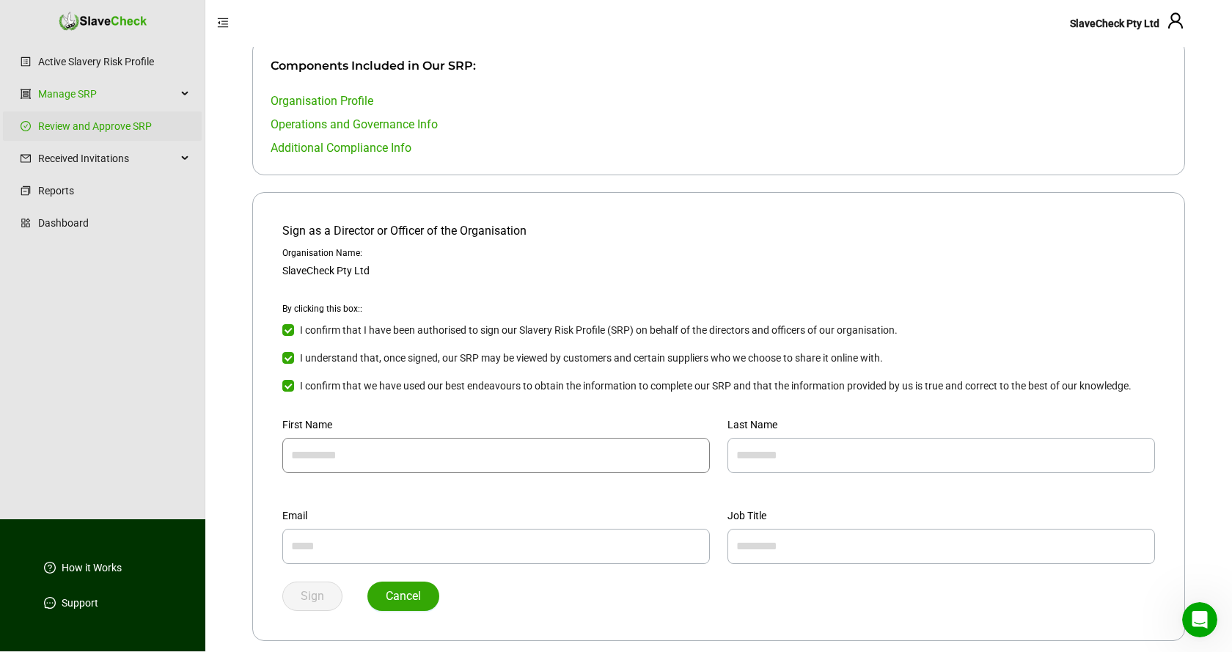
click at [436, 453] on input "text" at bounding box center [496, 455] width 428 height 35
type input "***"
type input "******"
type input "**********"
type input "*"
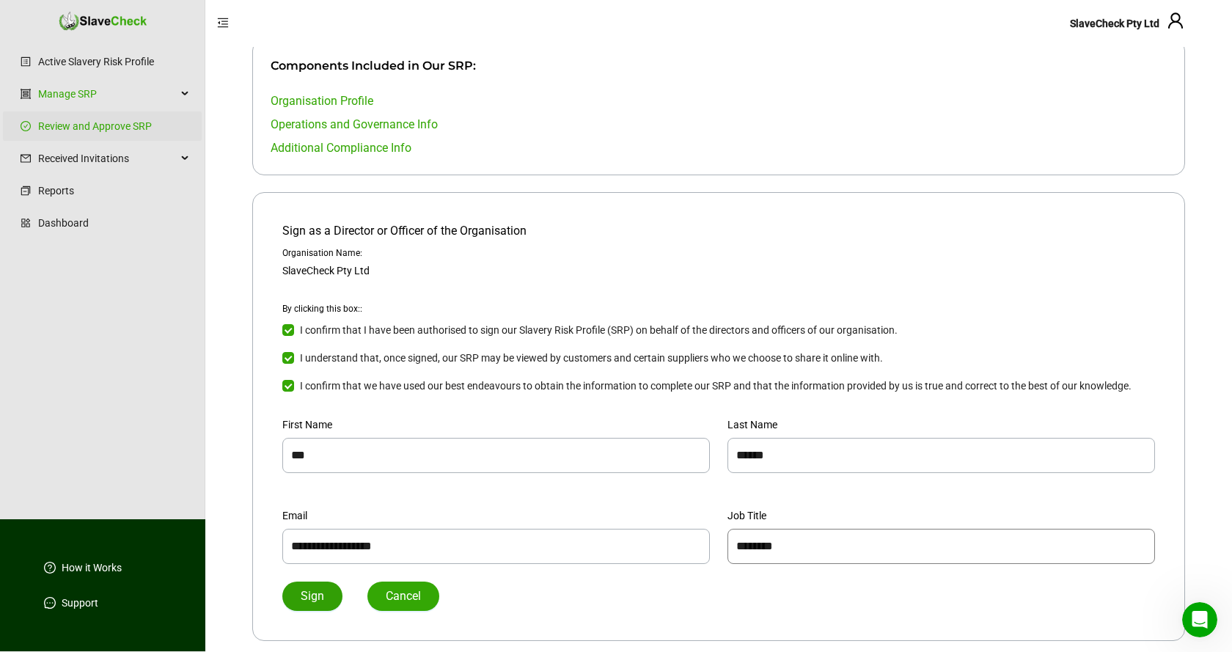
type input "********"
click at [306, 594] on span "Sign" at bounding box center [312, 596] width 23 height 18
